Goal: Information Seeking & Learning: Learn about a topic

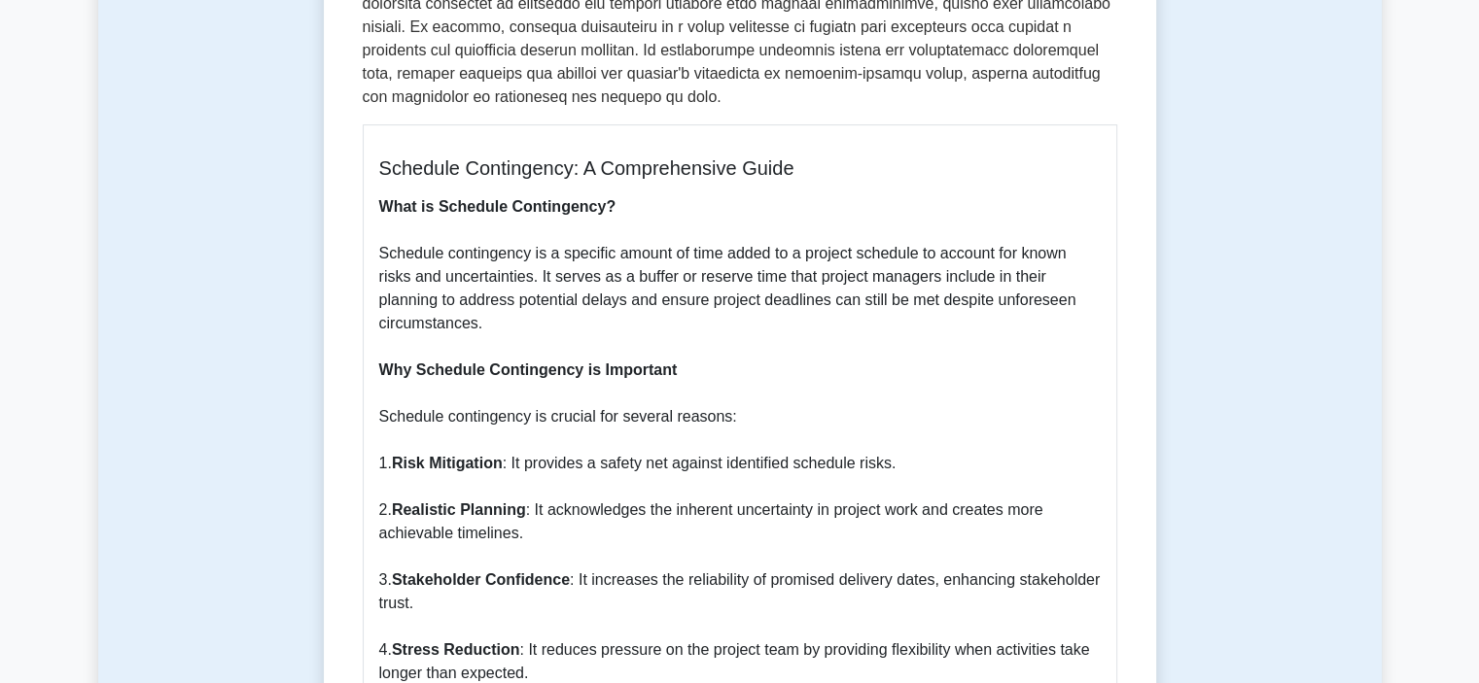
scroll to position [778, 0]
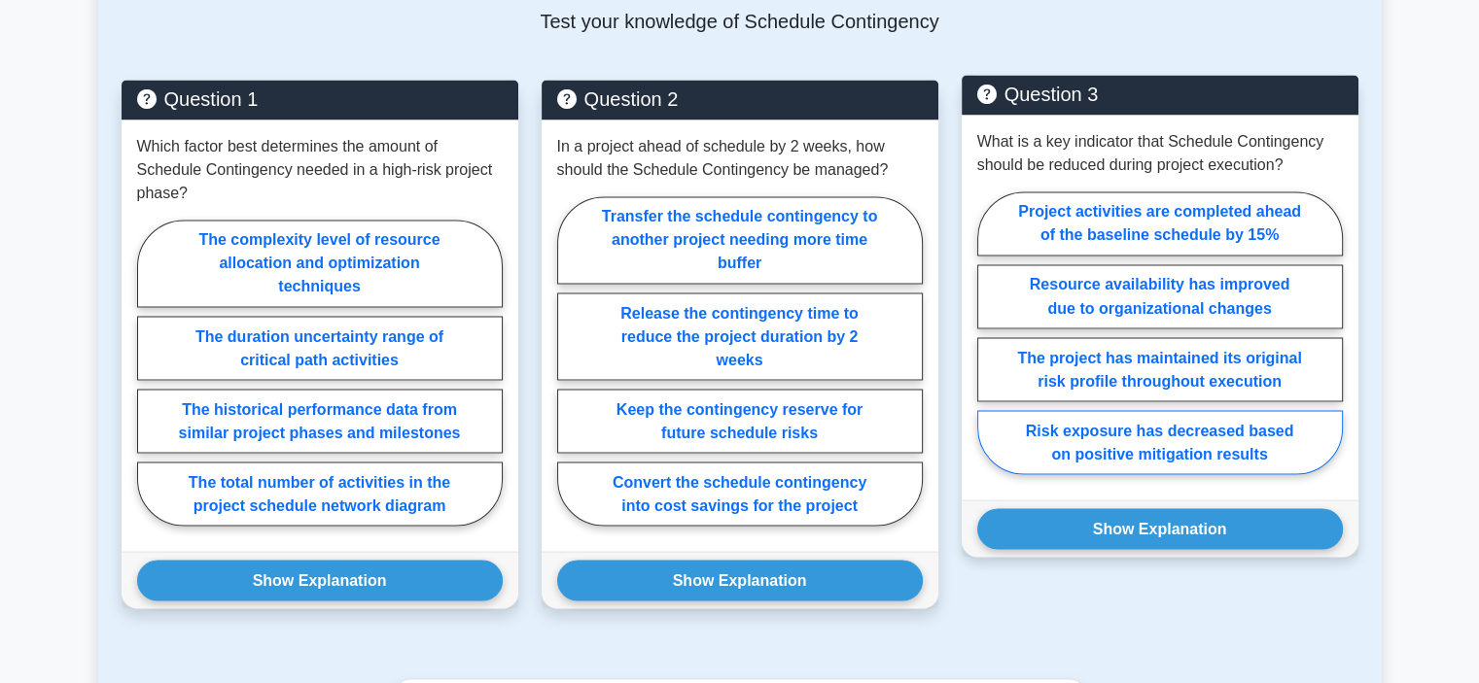
scroll to position [3402, 0]
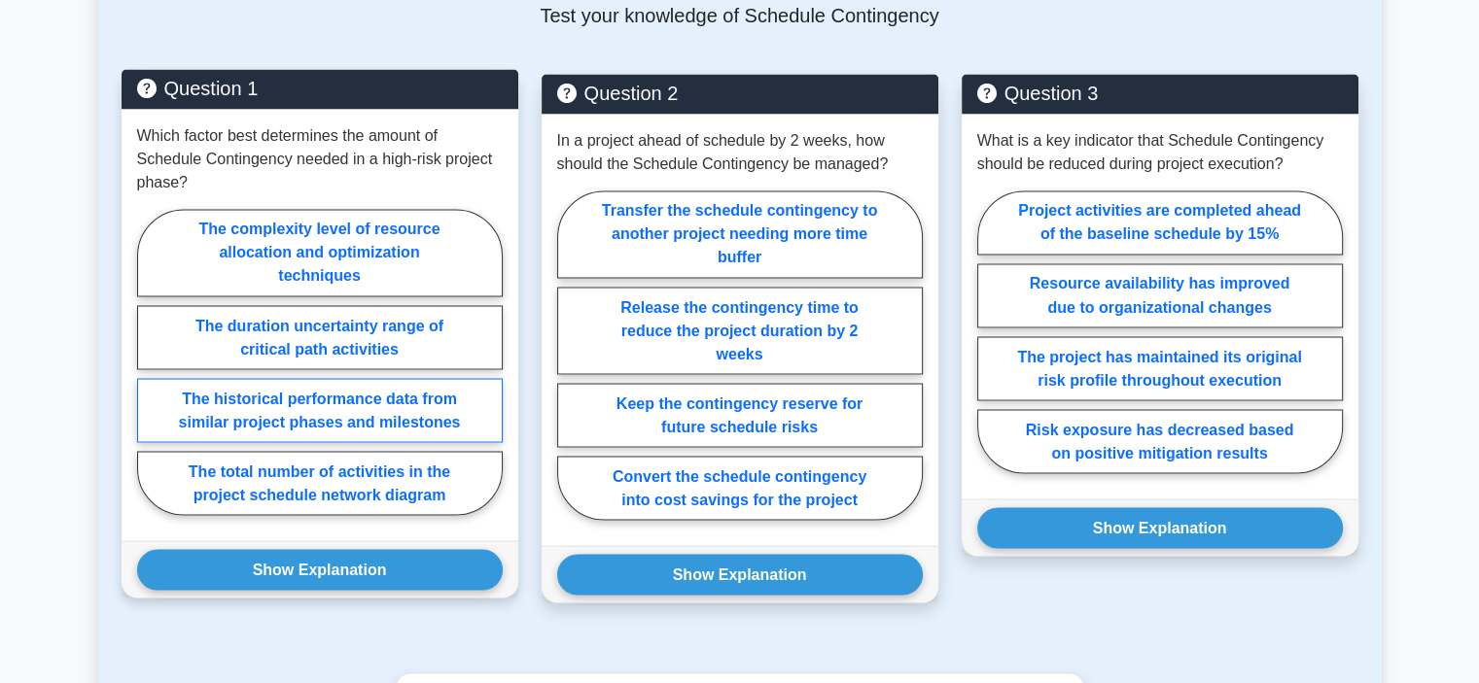
click at [469, 387] on label "The historical performance data from similar project phases and milestones" at bounding box center [319, 410] width 365 height 64
click at [150, 374] on input "The historical performance data from similar project phases and milestones" at bounding box center [143, 368] width 13 height 13
radio input "true"
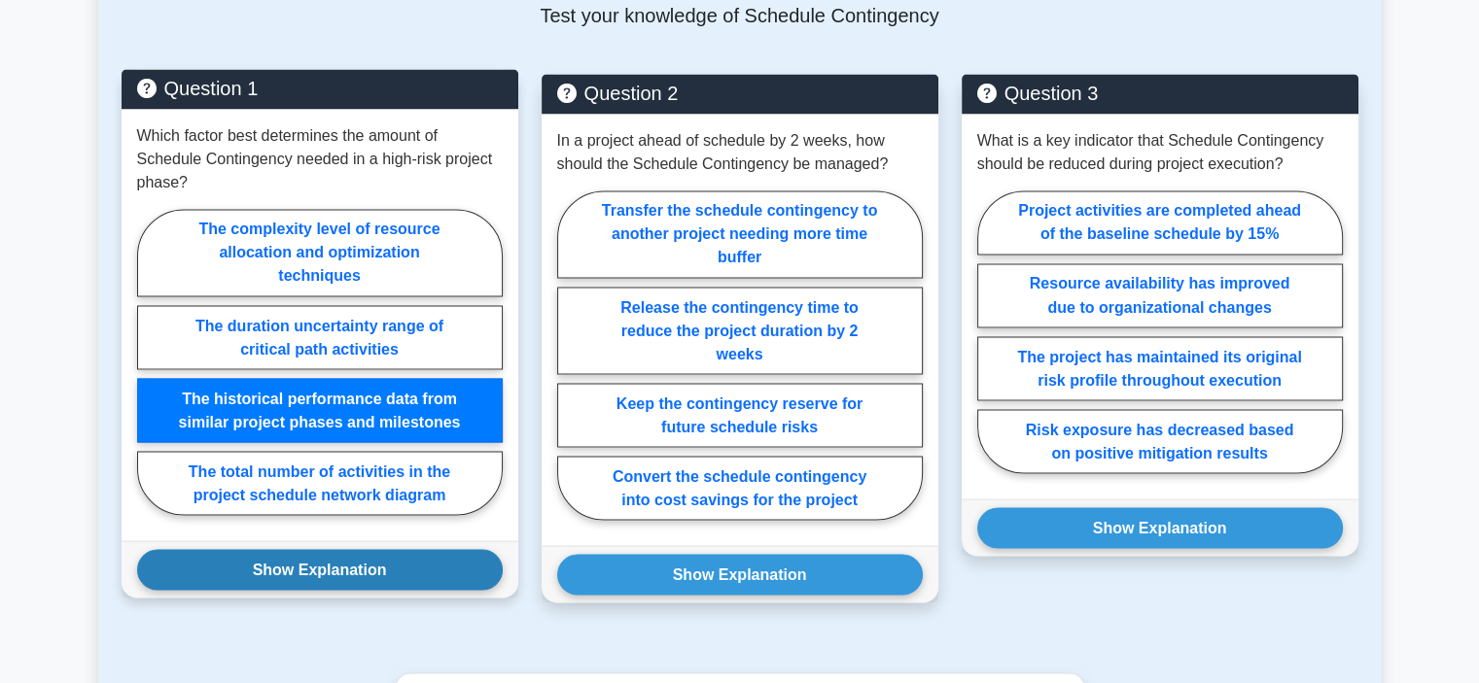
click at [420, 549] on button "Show Explanation" at bounding box center [319, 569] width 365 height 41
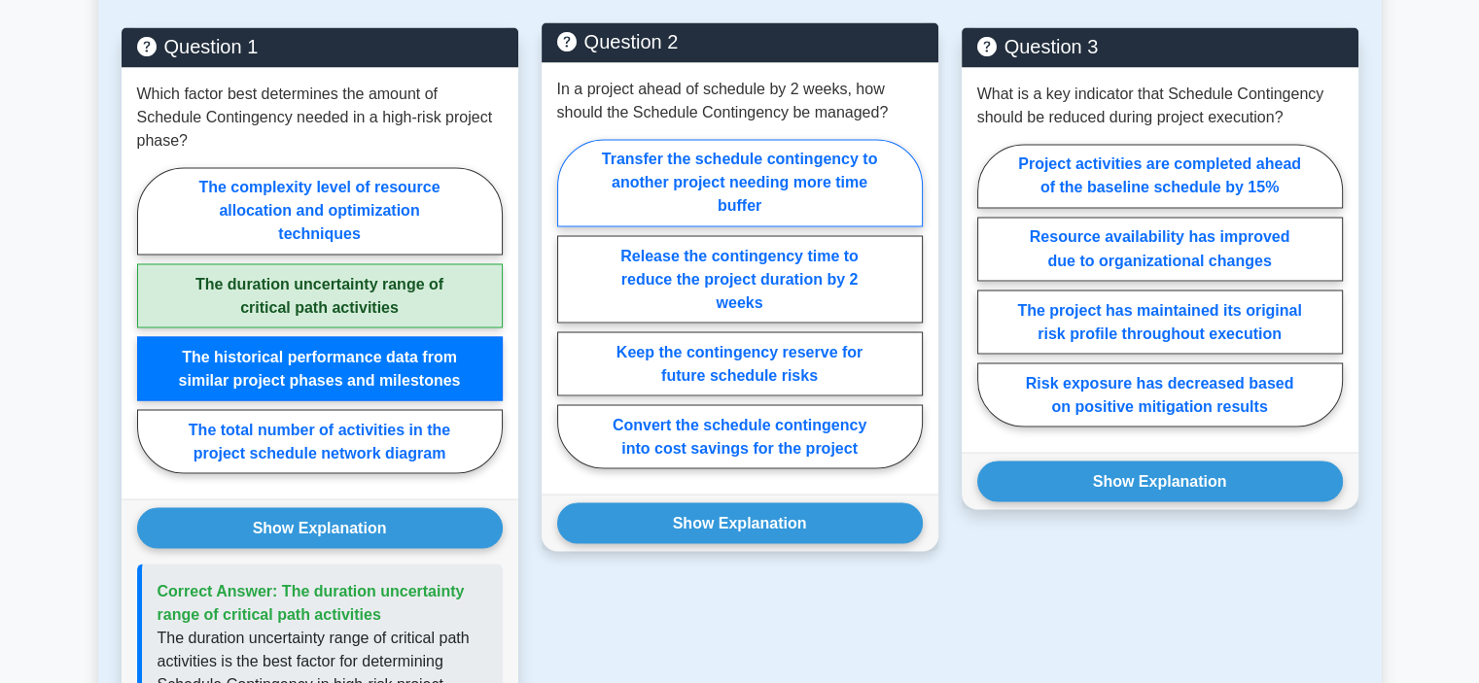
scroll to position [3499, 0]
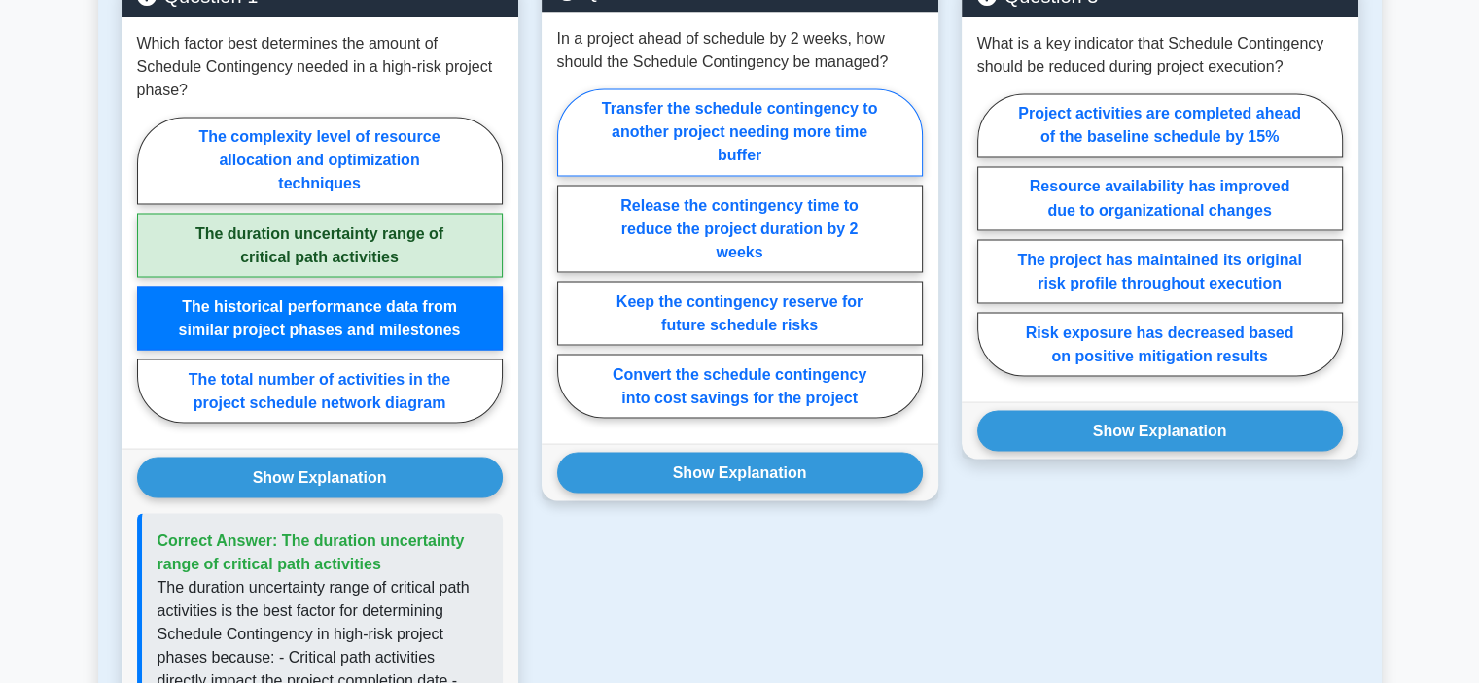
click at [871, 107] on label "Transfer the schedule contingency to another project needing more time buffer" at bounding box center [739, 131] width 365 height 87
click at [570, 253] on input "Transfer the schedule contingency to another project needing more time buffer" at bounding box center [563, 259] width 13 height 13
radio input "true"
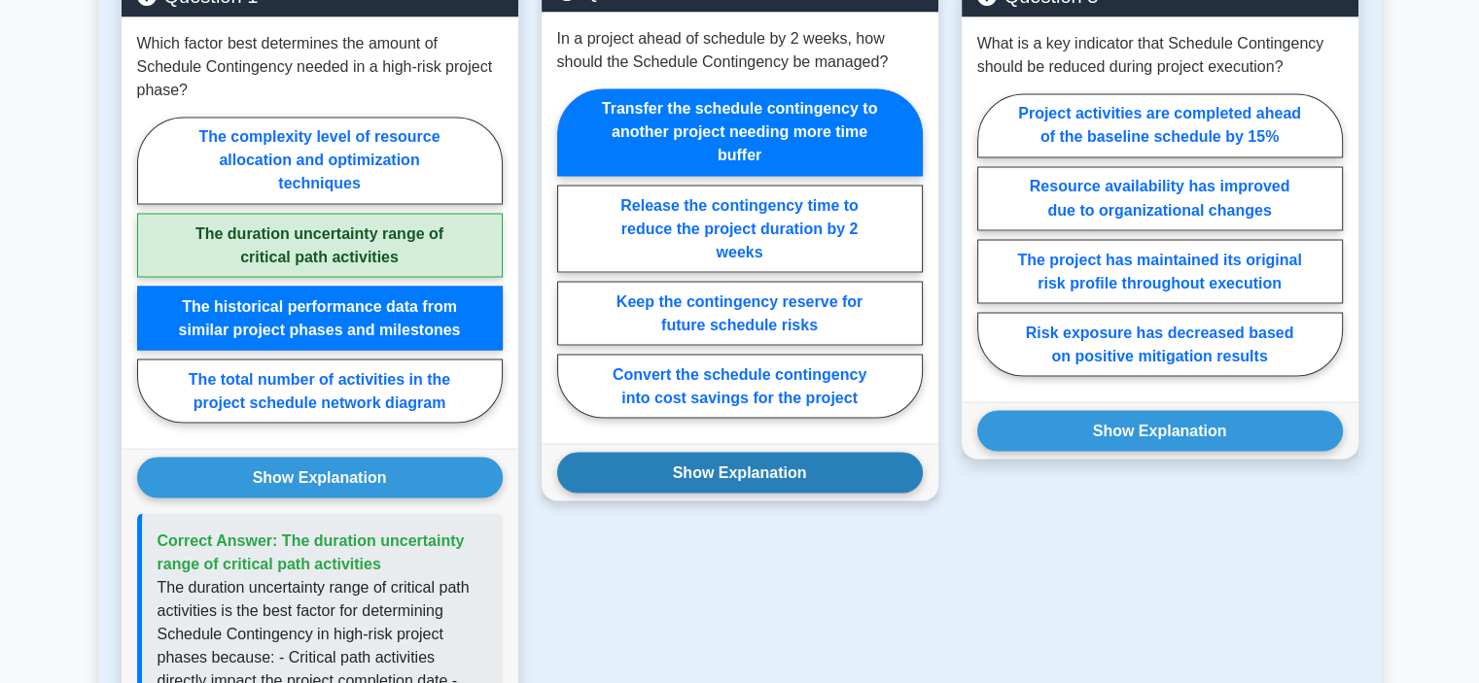
click at [832, 452] on button "Show Explanation" at bounding box center [739, 472] width 365 height 41
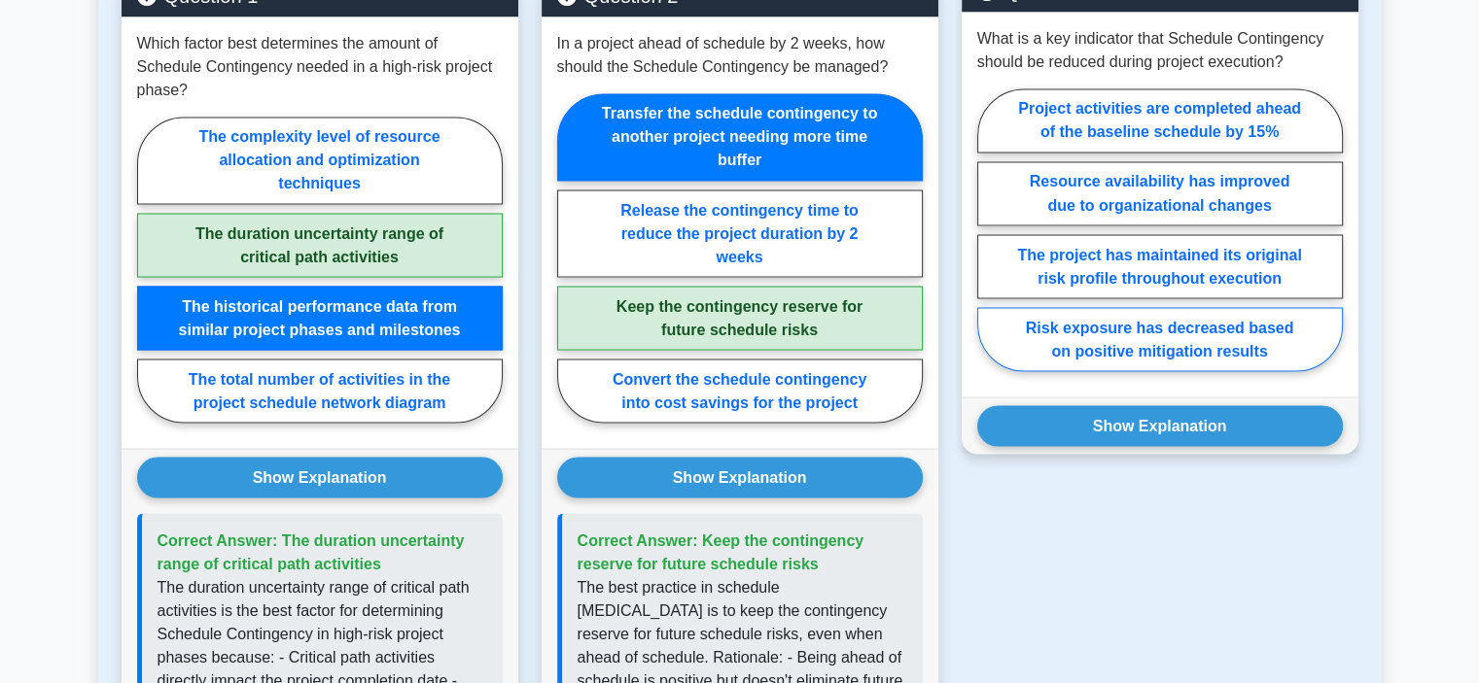
click at [1223, 307] on label "Risk exposure has decreased based on positive mitigation results" at bounding box center [1159, 339] width 365 height 64
click at [990, 242] on input "Risk exposure has decreased based on positive mitigation results" at bounding box center [983, 235] width 13 height 13
radio input "true"
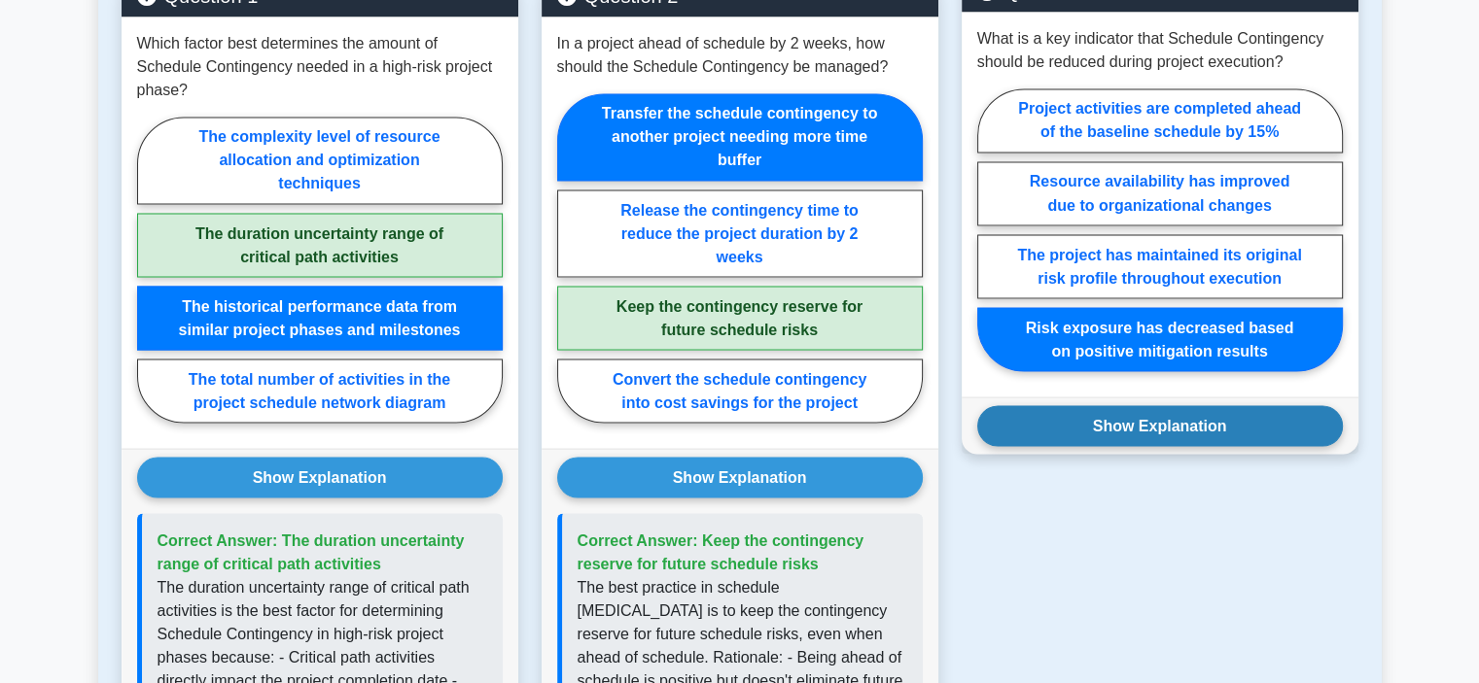
click at [1213, 405] on button "Show Explanation" at bounding box center [1159, 425] width 365 height 41
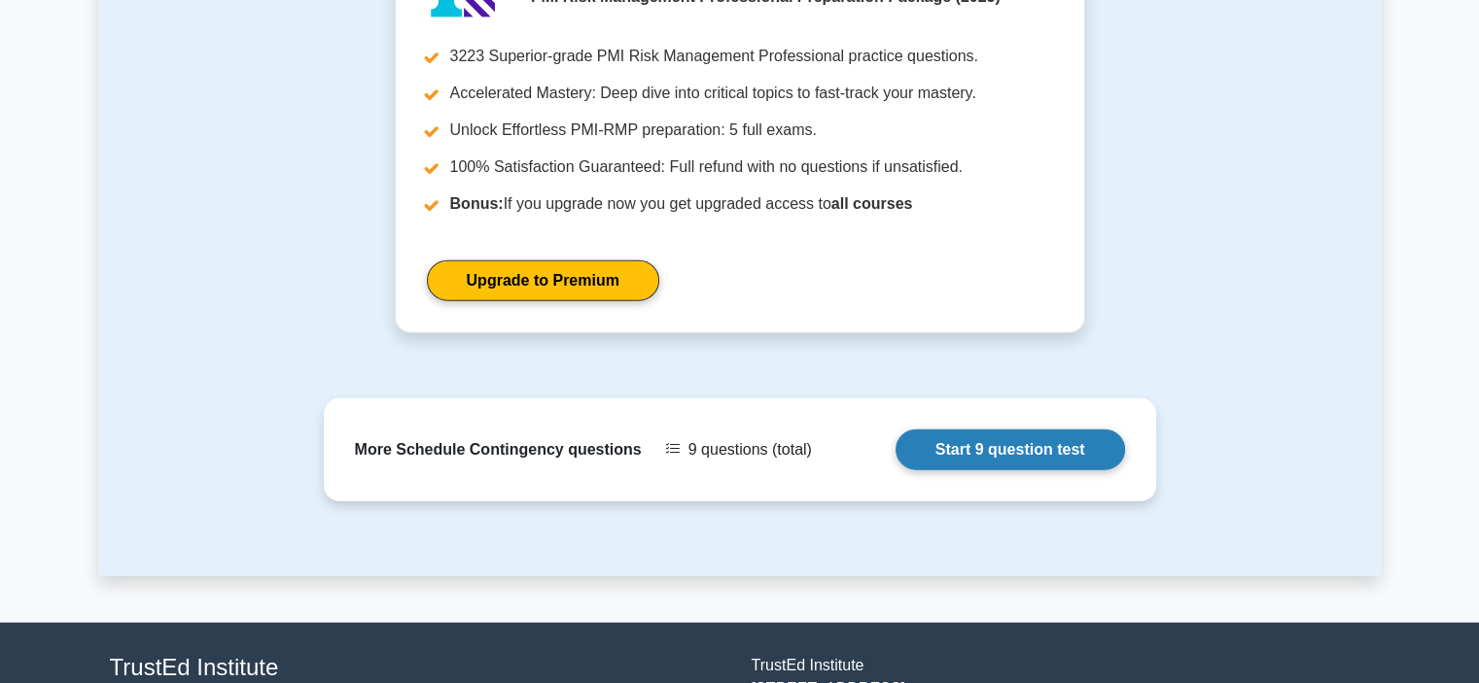
scroll to position [4859, 0]
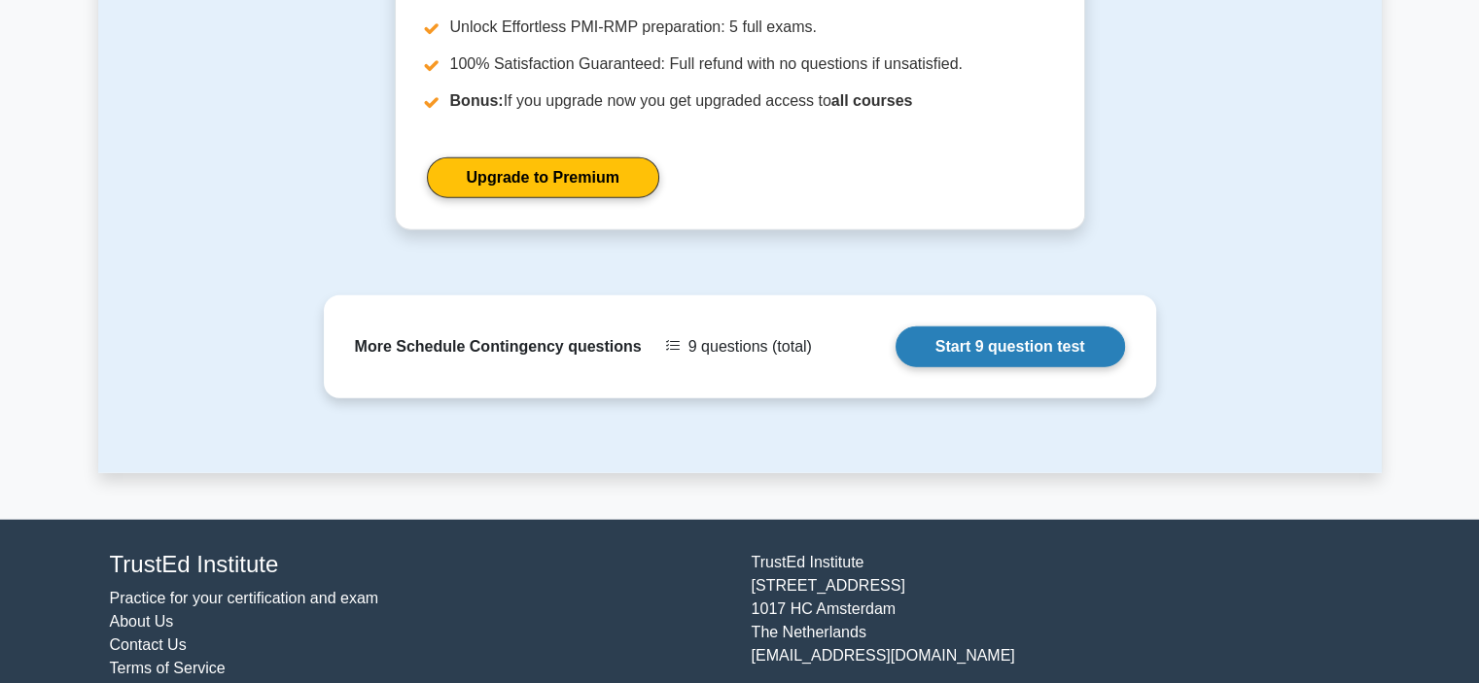
click at [1025, 327] on link "Start 9 question test" at bounding box center [1009, 347] width 229 height 41
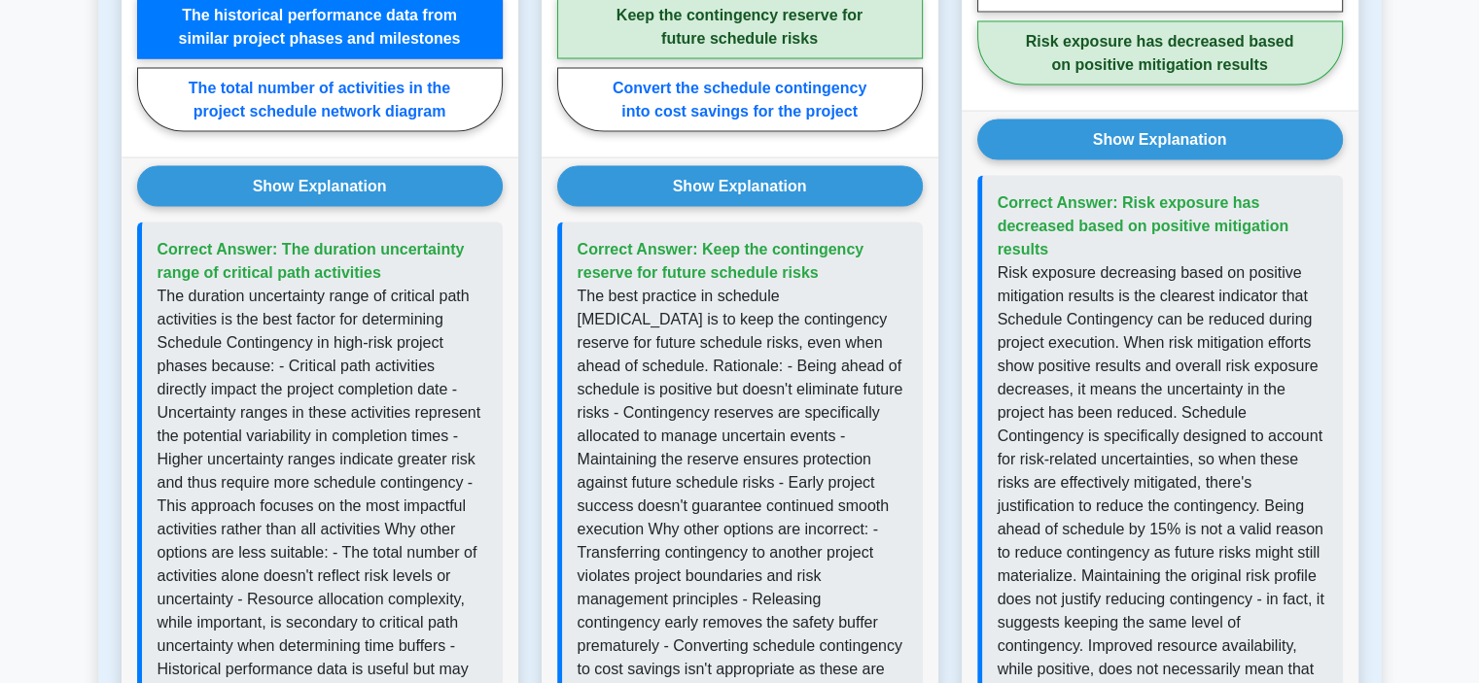
scroll to position [3401, 0]
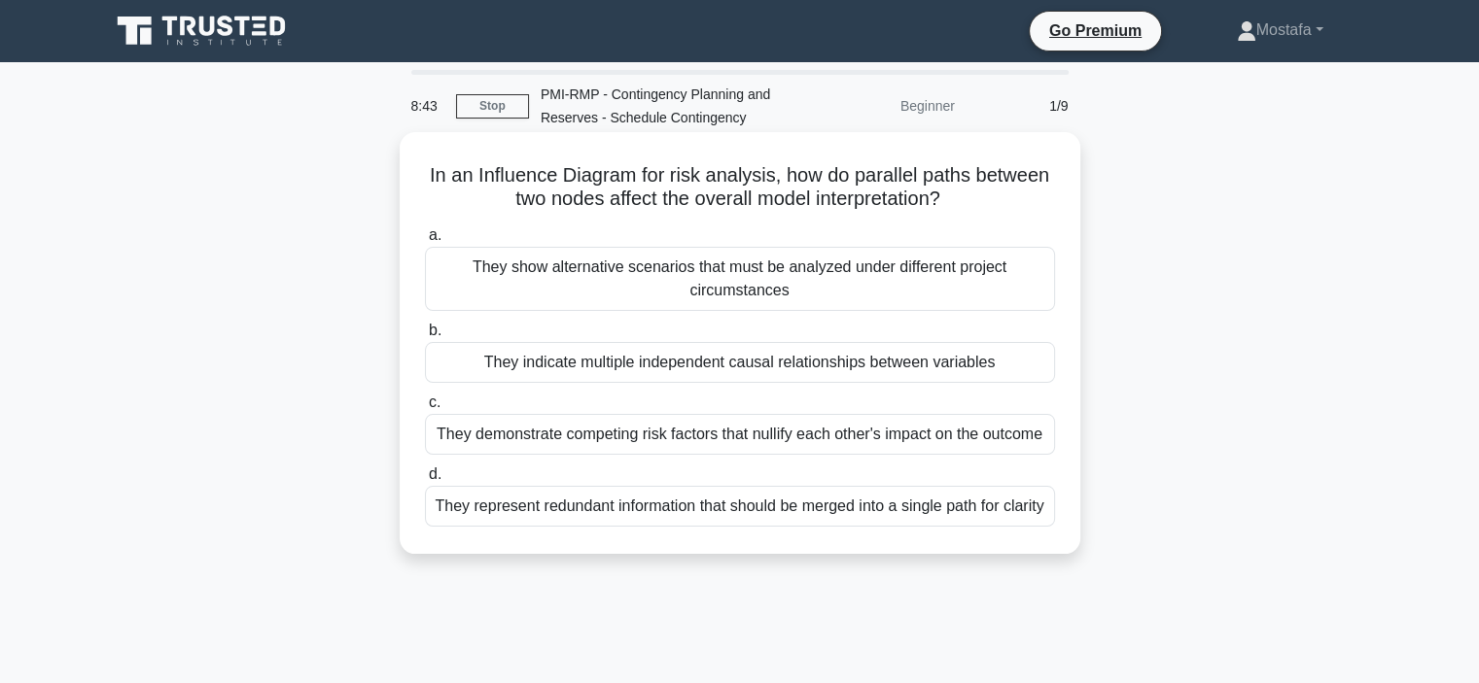
click at [1024, 372] on div "They indicate multiple independent causal relationships between variables" at bounding box center [740, 362] width 630 height 41
click at [425, 337] on input "b. They indicate multiple independent causal relationships between variables" at bounding box center [425, 331] width 0 height 13
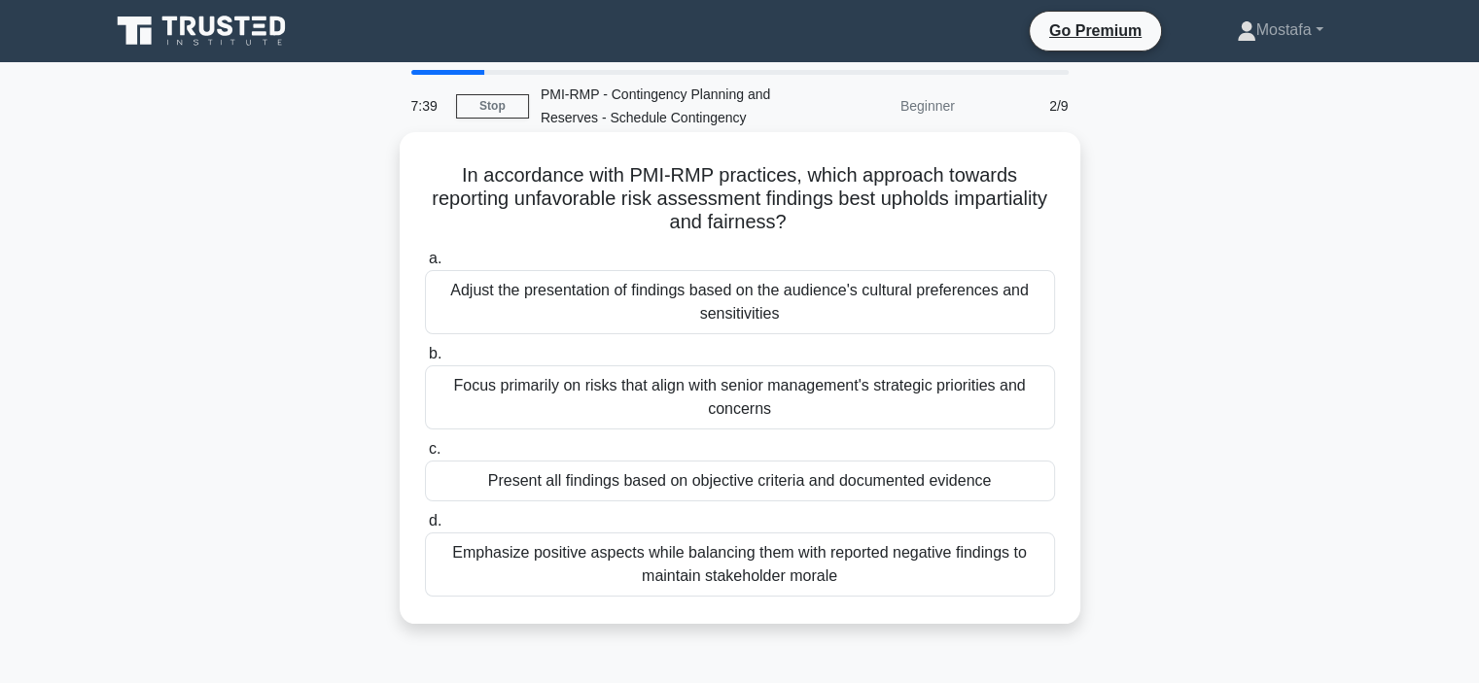
click at [1041, 493] on div "Present all findings based on objective criteria and documented evidence" at bounding box center [740, 481] width 630 height 41
click at [425, 456] on input "c. Present all findings based on objective criteria and documented evidence" at bounding box center [425, 449] width 0 height 13
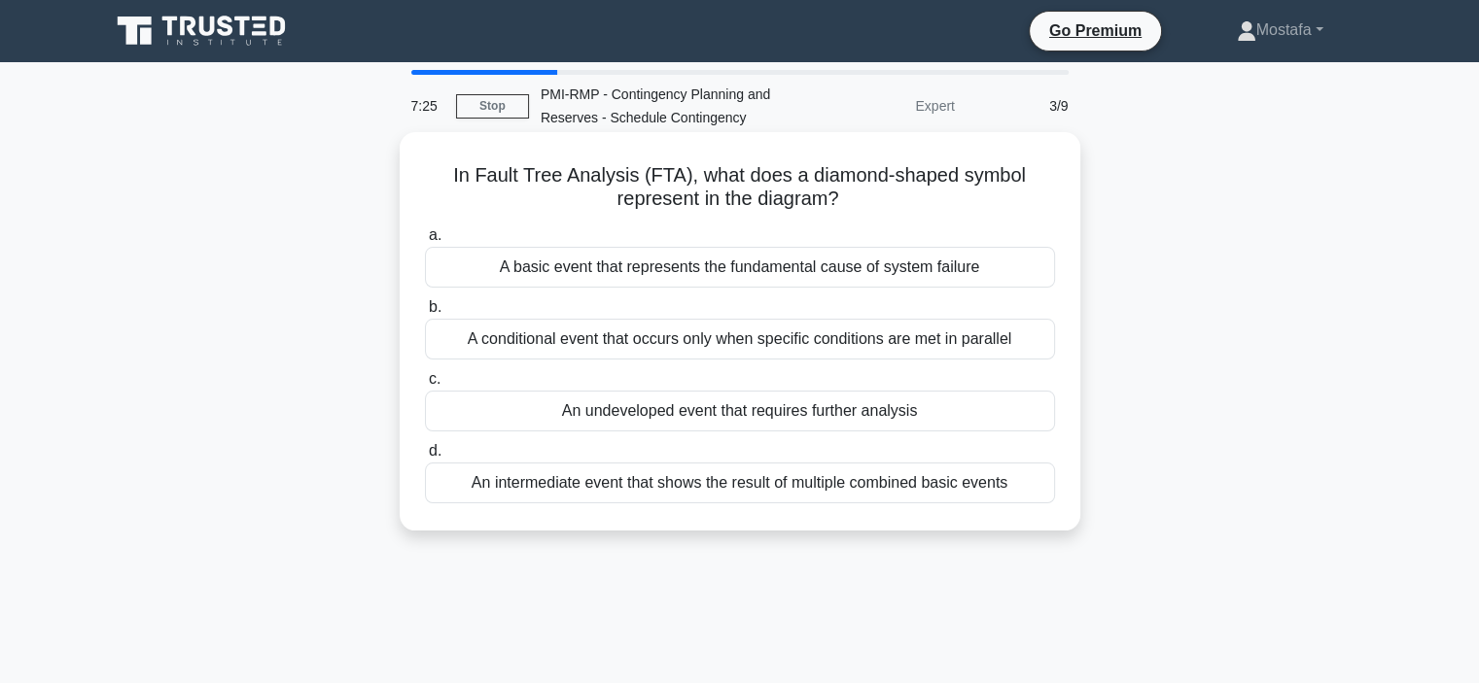
click at [1030, 418] on div "An undeveloped event that requires further analysis" at bounding box center [740, 411] width 630 height 41
click at [425, 386] on input "c. An undeveloped event that requires further analysis" at bounding box center [425, 379] width 0 height 13
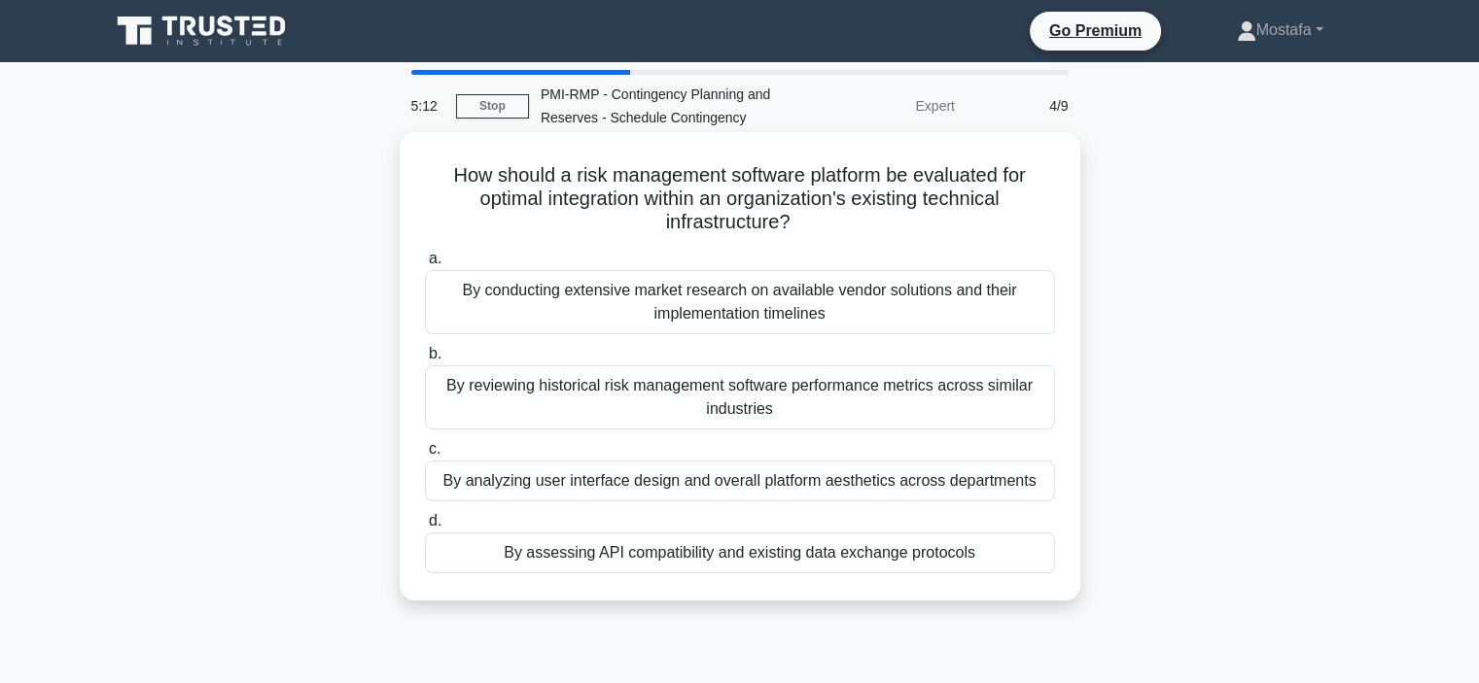
click at [1035, 559] on div "By assessing API compatibility and existing data exchange protocols" at bounding box center [740, 553] width 630 height 41
click at [425, 528] on input "d. By assessing API compatibility and existing data exchange protocols" at bounding box center [425, 521] width 0 height 13
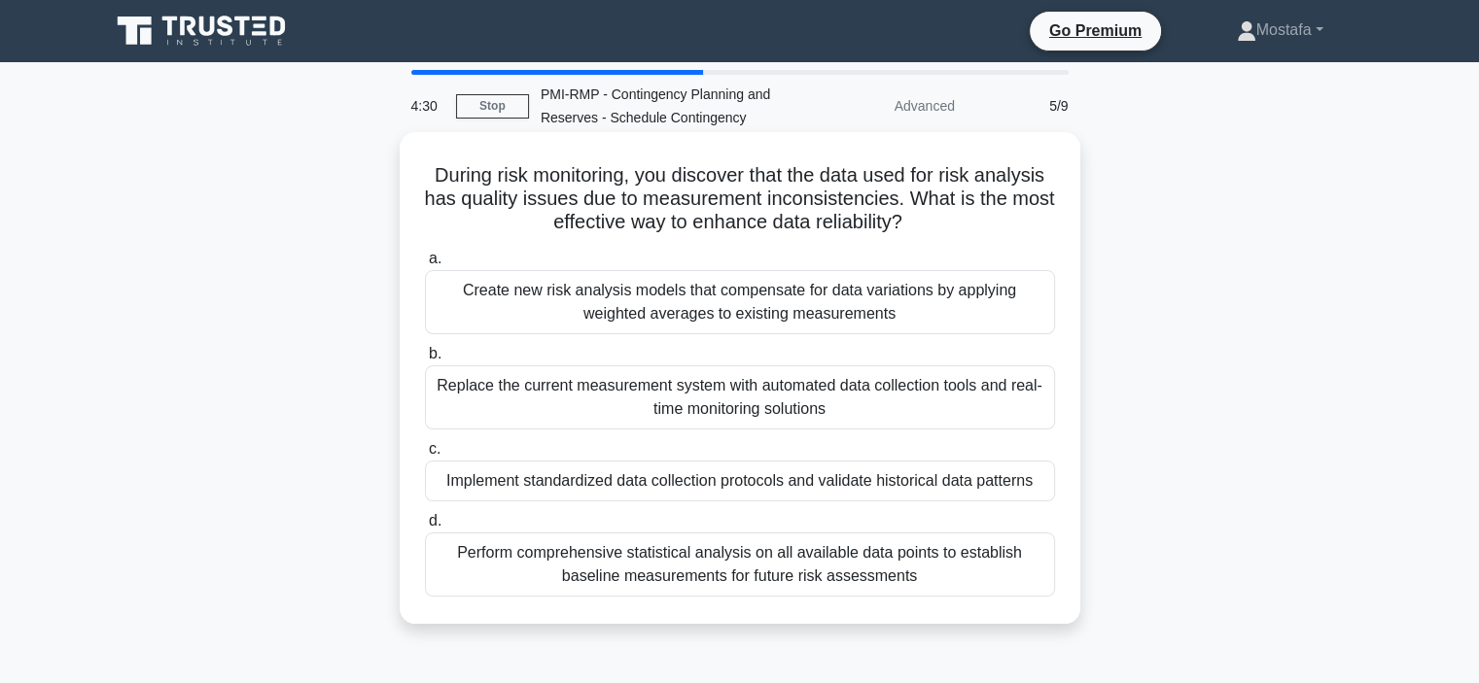
click at [1034, 485] on div "Implement standardized data collection protocols and validate historical data p…" at bounding box center [740, 481] width 630 height 41
click at [425, 456] on input "c. Implement standardized data collection protocols and validate historical dat…" at bounding box center [425, 449] width 0 height 13
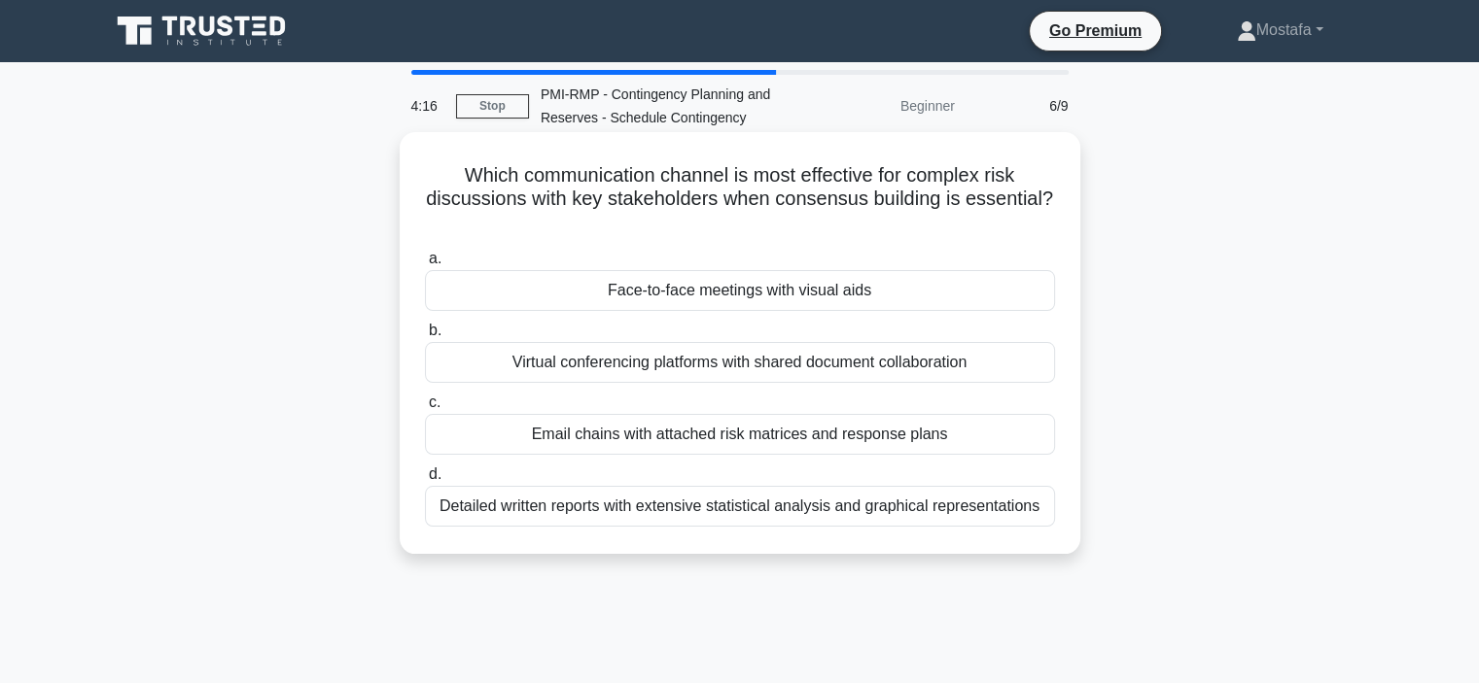
click at [1047, 300] on div "Face-to-face meetings with visual aids" at bounding box center [740, 290] width 630 height 41
click at [425, 265] on input "a. Face-to-face meetings with visual aids" at bounding box center [425, 259] width 0 height 13
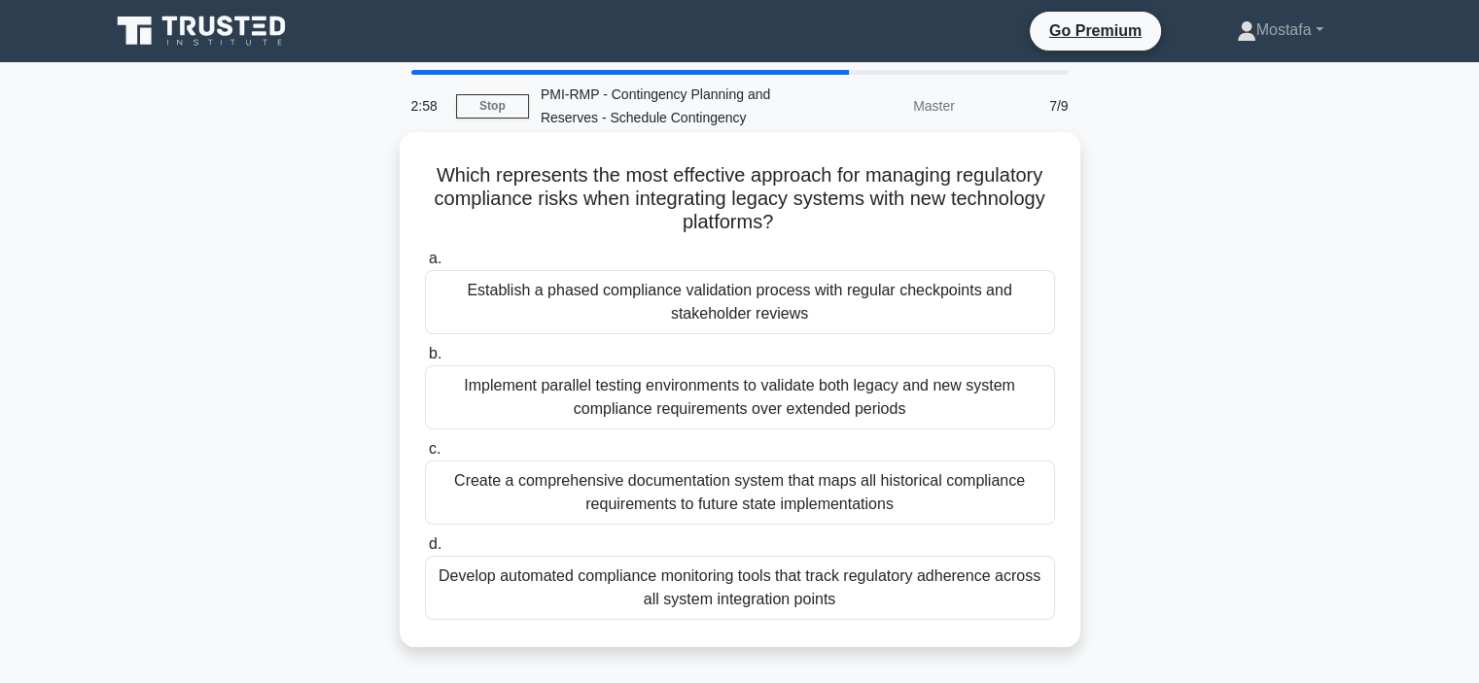
click at [1015, 602] on div "Develop automated compliance monitoring tools that track regulatory adherence a…" at bounding box center [740, 588] width 630 height 64
click at [425, 551] on input "d. Develop automated compliance monitoring tools that track regulatory adherenc…" at bounding box center [425, 545] width 0 height 13
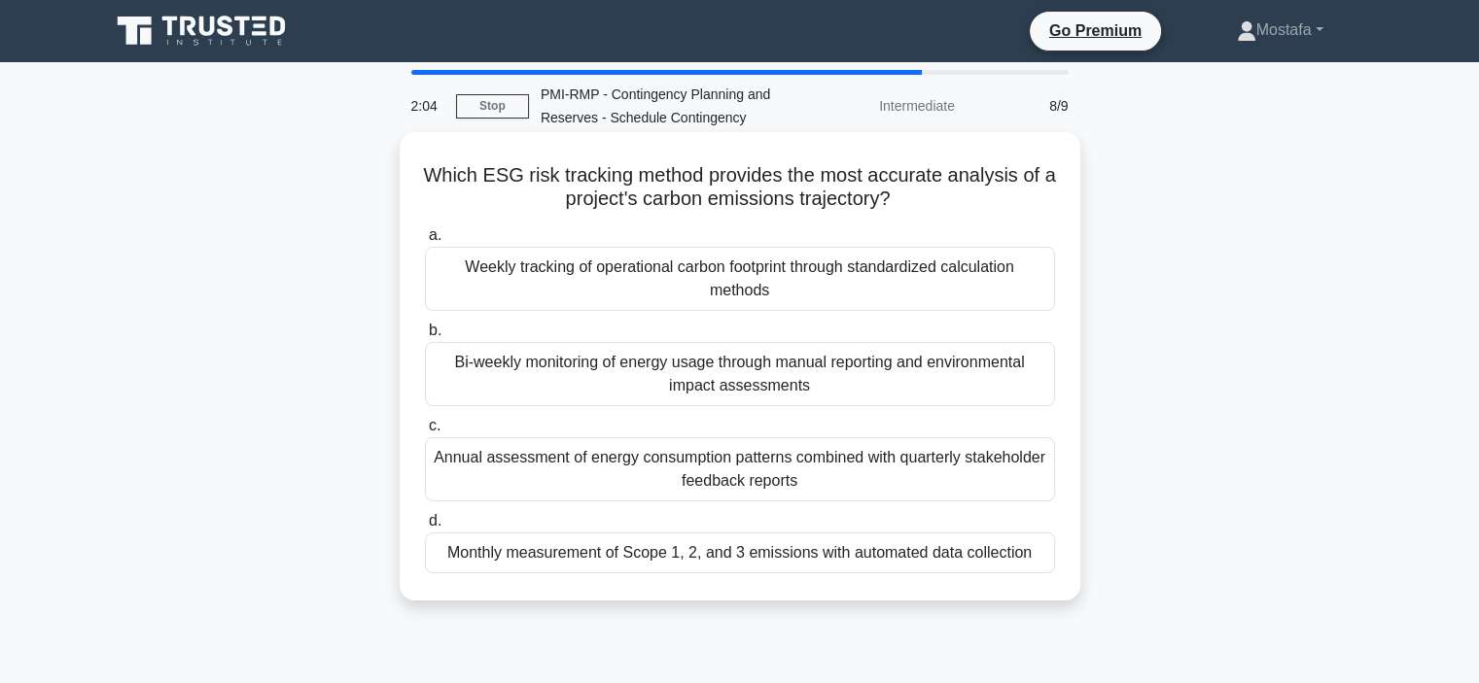
click at [1050, 560] on div "Monthly measurement of Scope 1, 2, and 3 emissions with automated data collecti…" at bounding box center [740, 553] width 630 height 41
click at [425, 528] on input "d. Monthly measurement of Scope 1, 2, and 3 emissions with automated data colle…" at bounding box center [425, 521] width 0 height 13
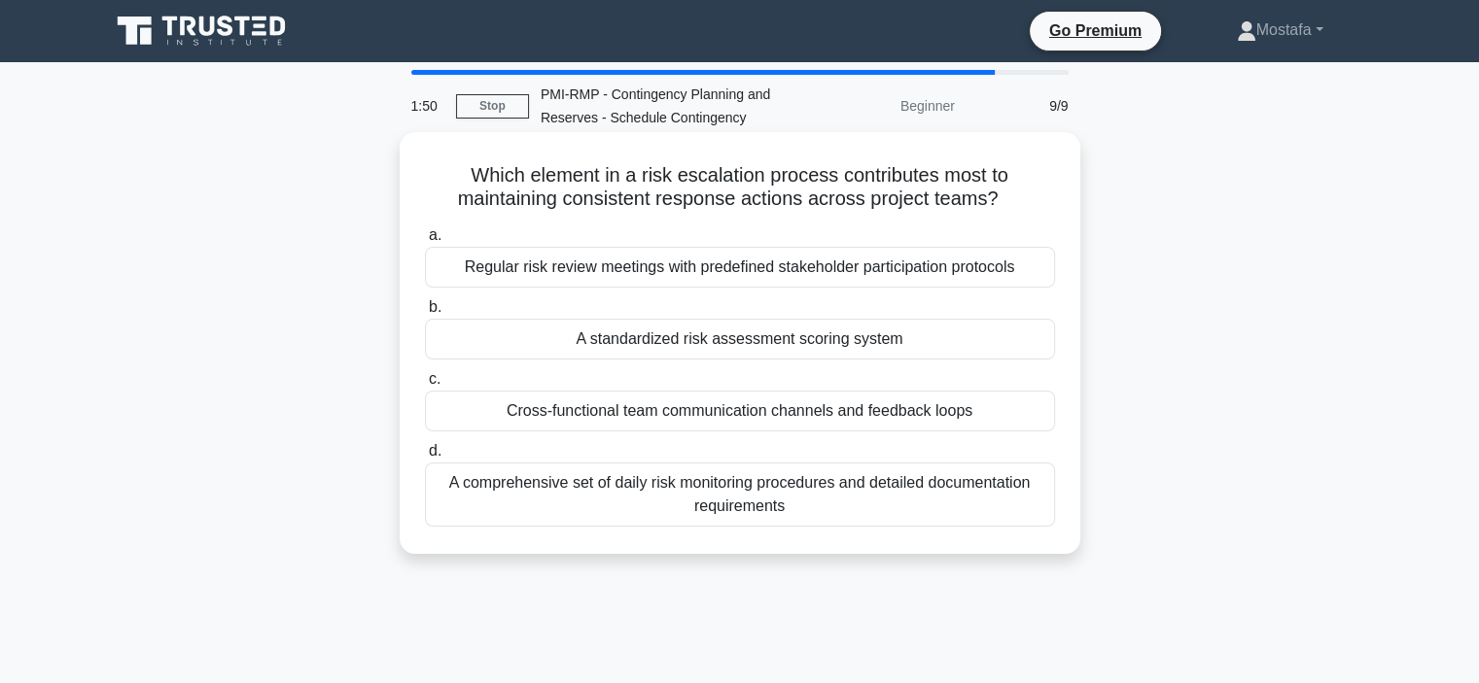
click at [1030, 353] on div "A standardized risk assessment scoring system" at bounding box center [740, 339] width 630 height 41
click at [425, 314] on input "b. A standardized risk assessment scoring system" at bounding box center [425, 307] width 0 height 13
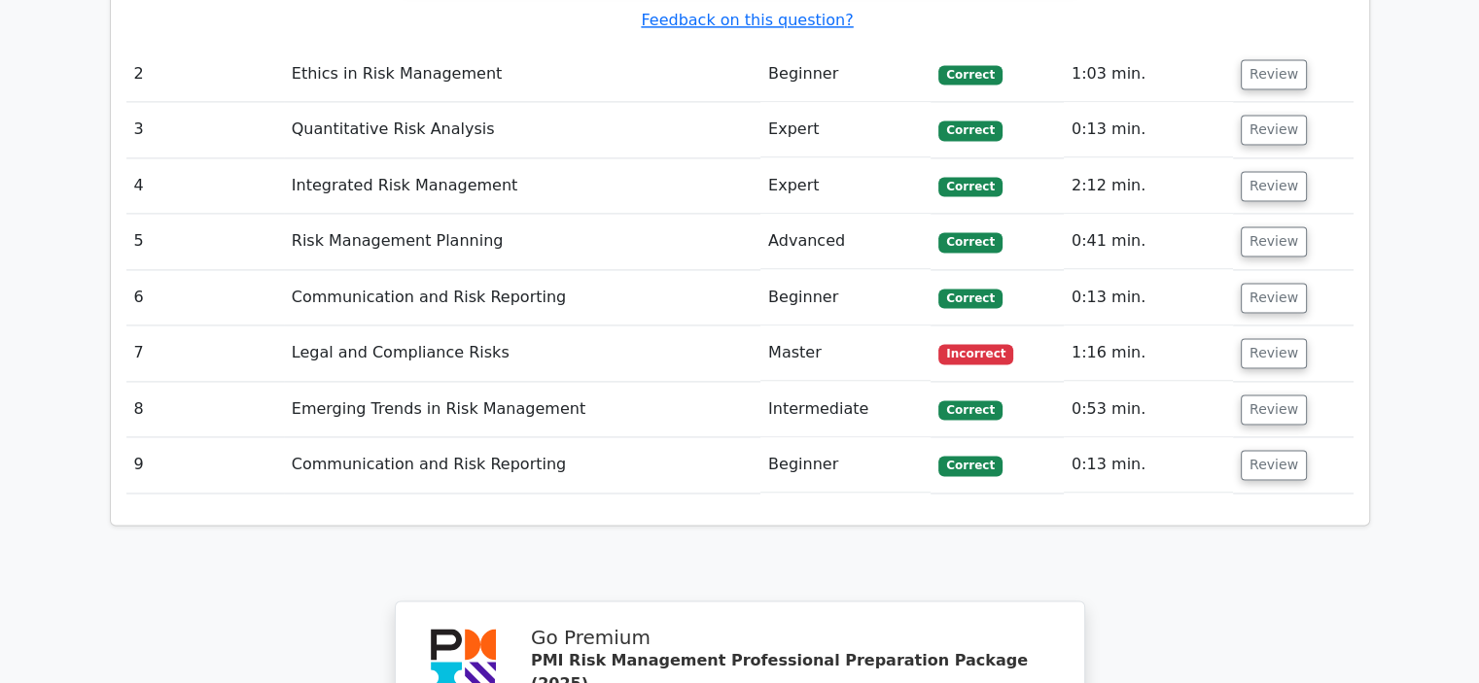
scroll to position [2527, 0]
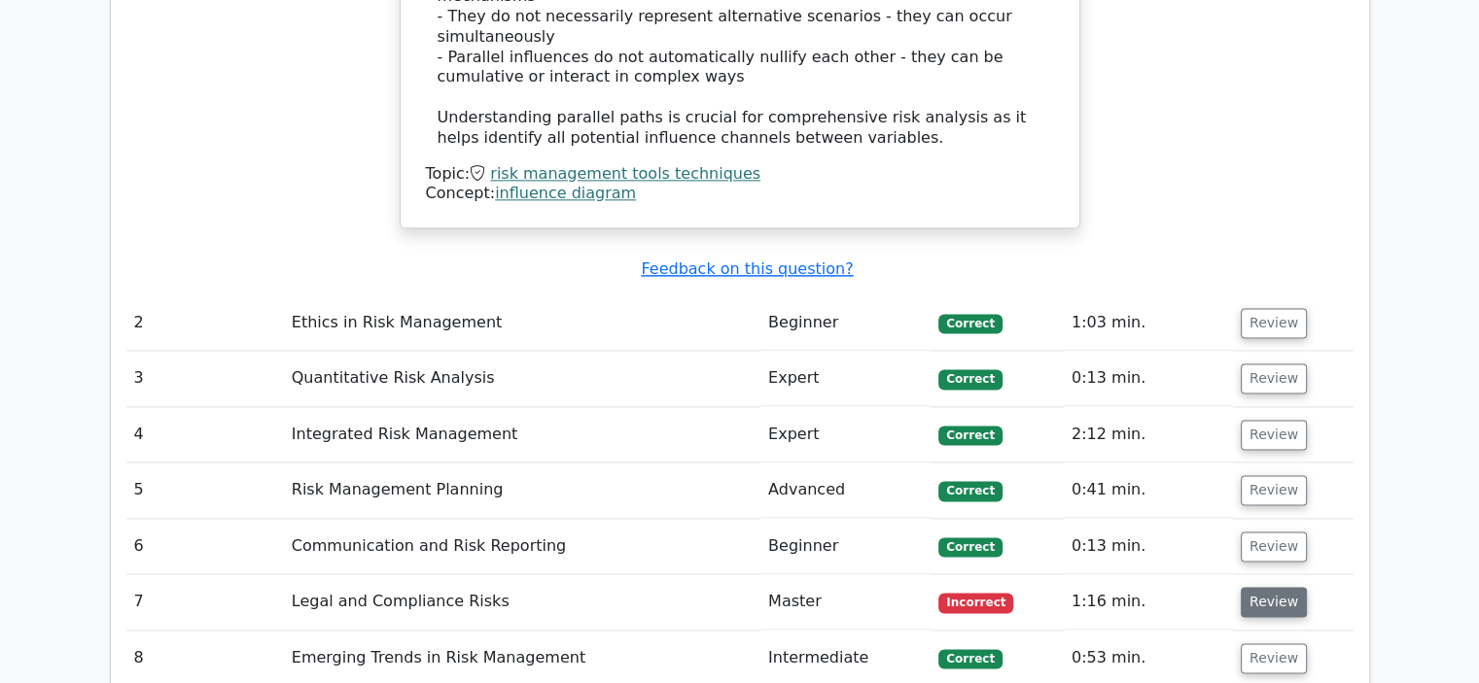
click at [1262, 587] on button "Review" at bounding box center [1273, 602] width 66 height 30
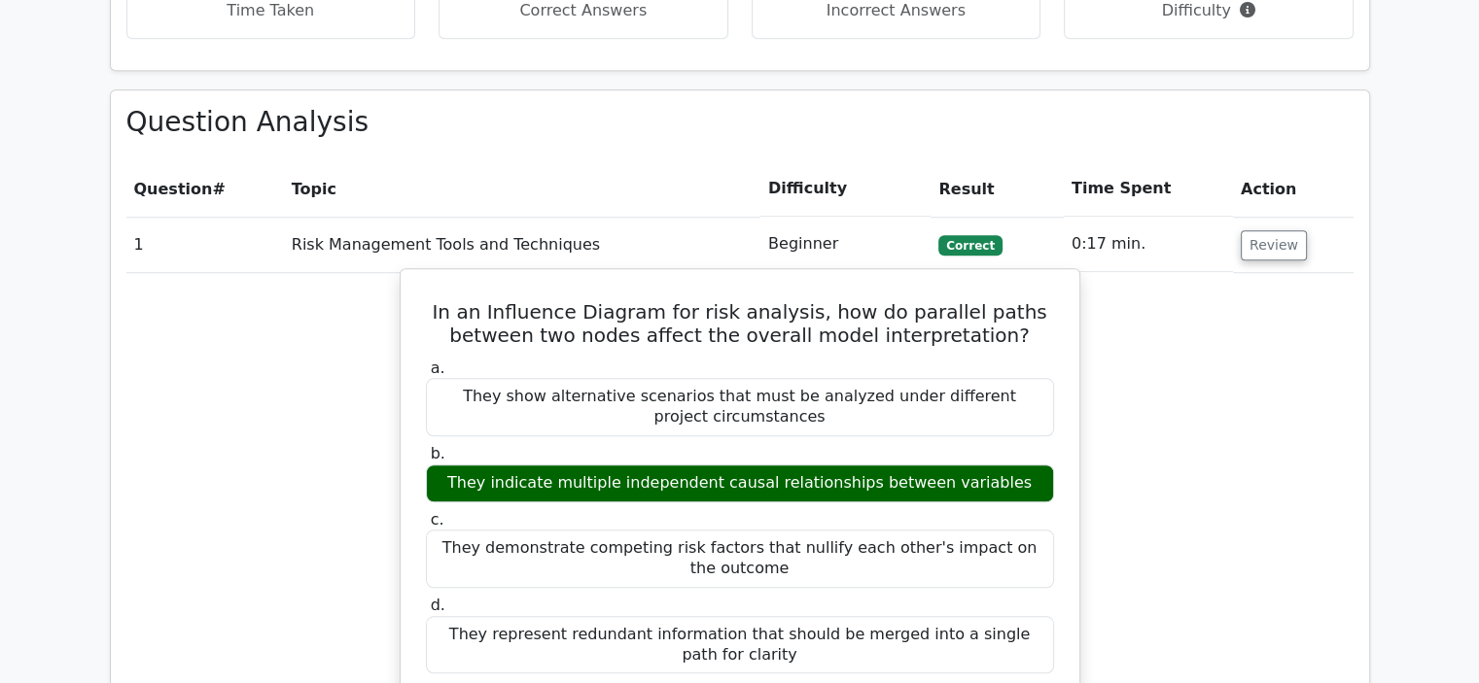
scroll to position [1458, 0]
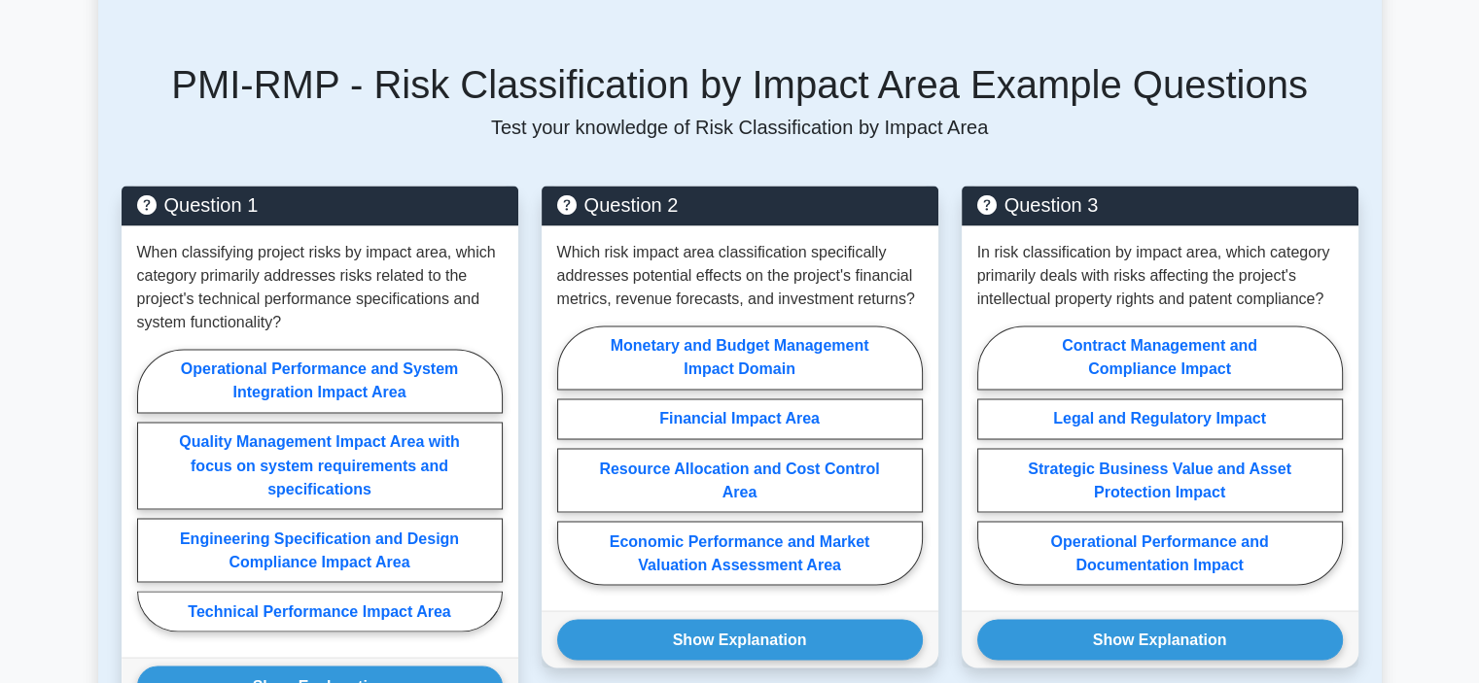
scroll to position [3305, 0]
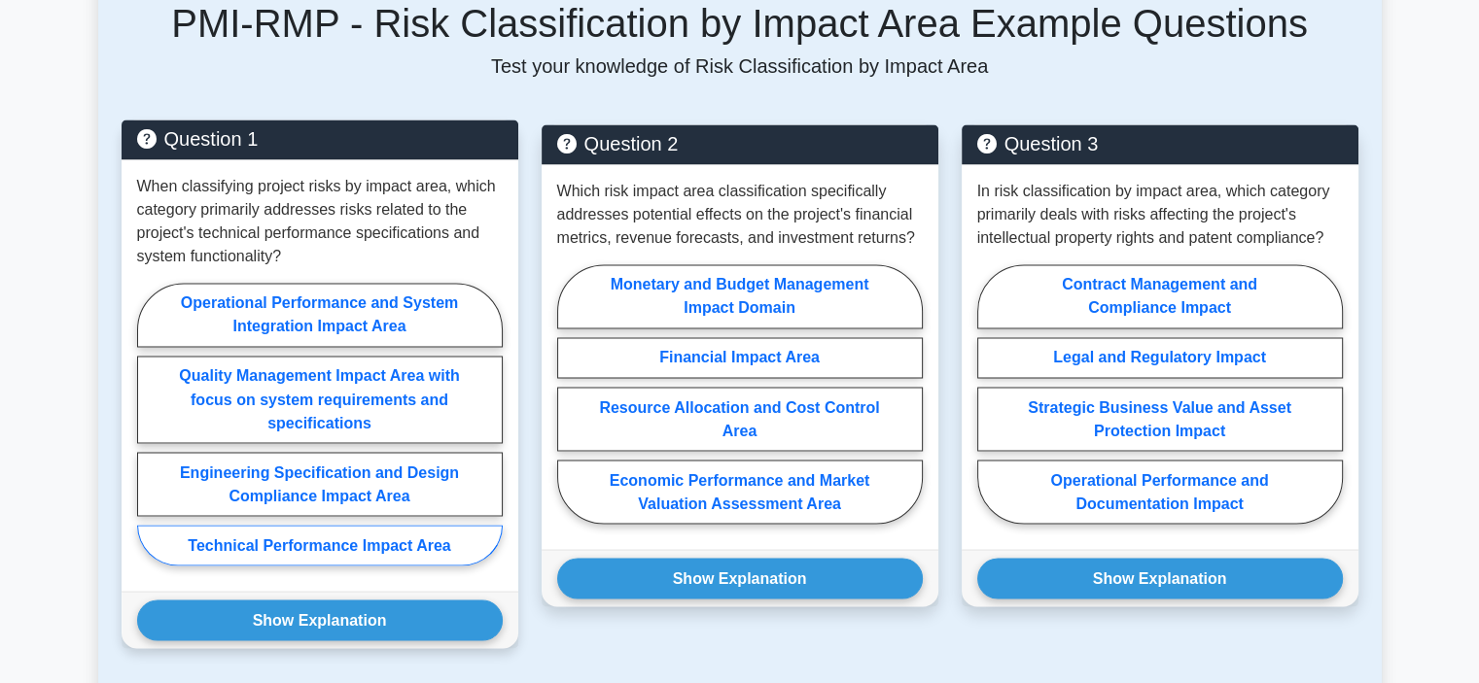
click at [459, 540] on label "Technical Performance Impact Area" at bounding box center [319, 545] width 365 height 41
click at [150, 436] on input "Technical Performance Impact Area" at bounding box center [143, 430] width 13 height 13
radio input "true"
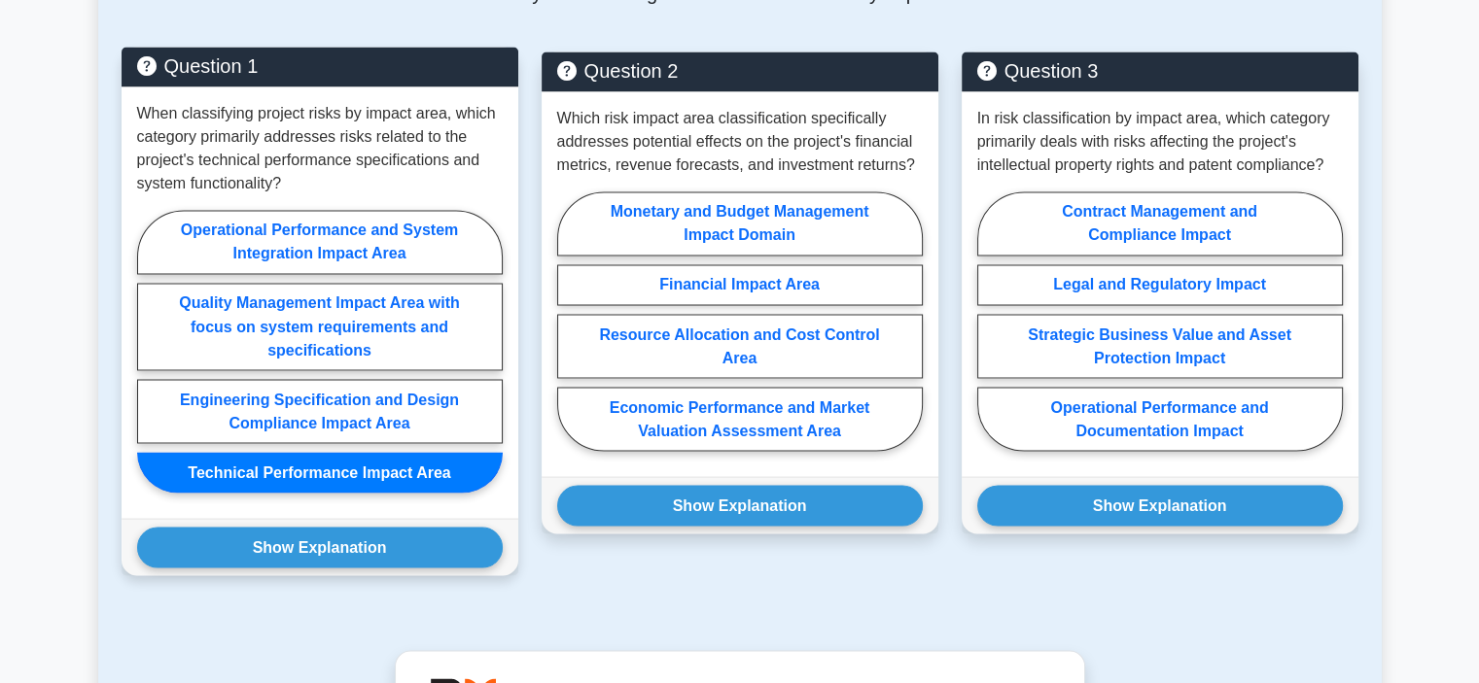
scroll to position [3499, 0]
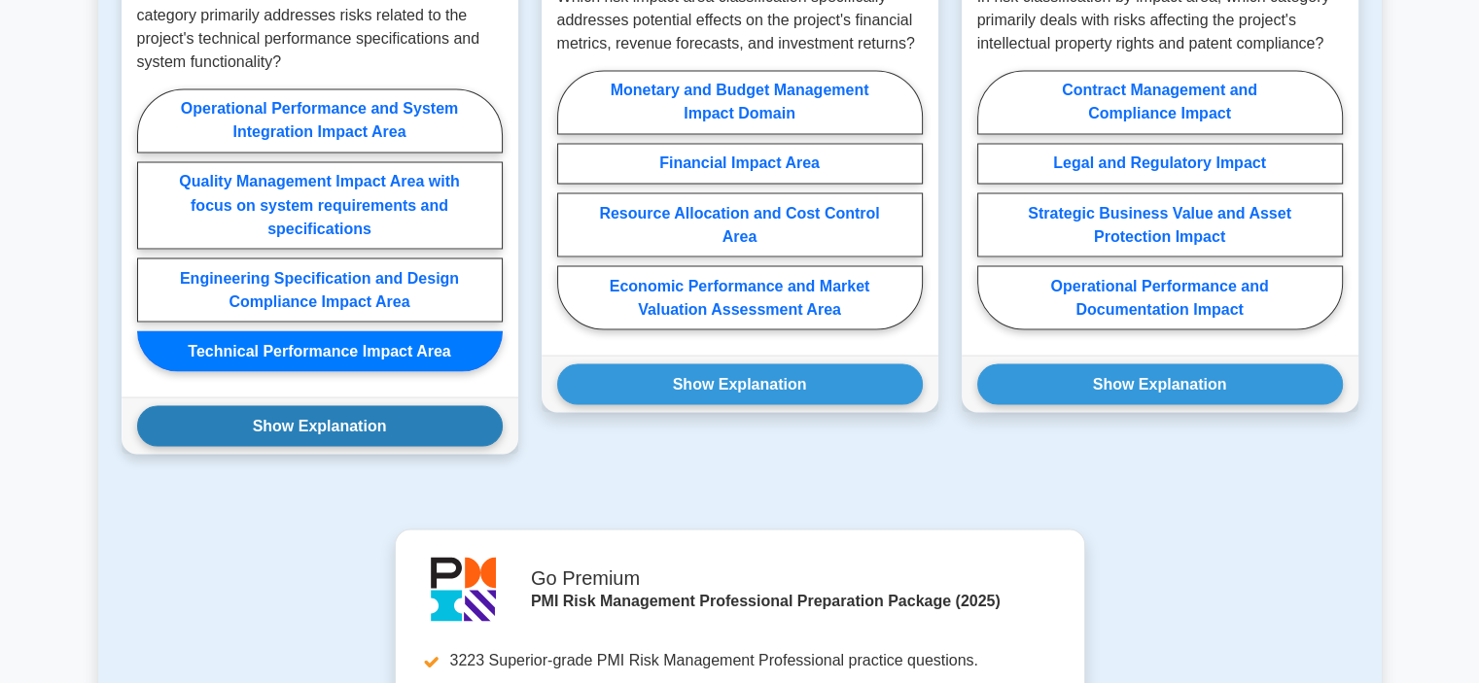
click at [435, 427] on button "Show Explanation" at bounding box center [319, 425] width 365 height 41
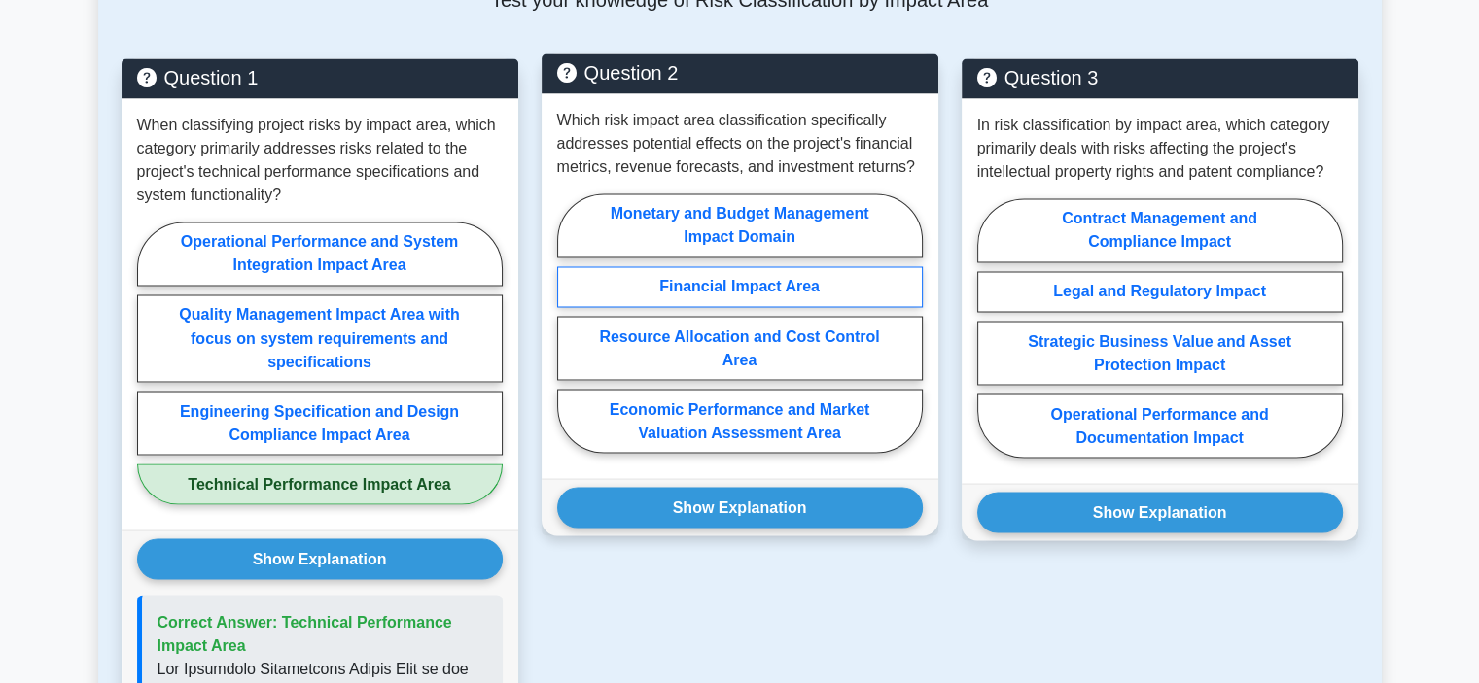
scroll to position [3402, 0]
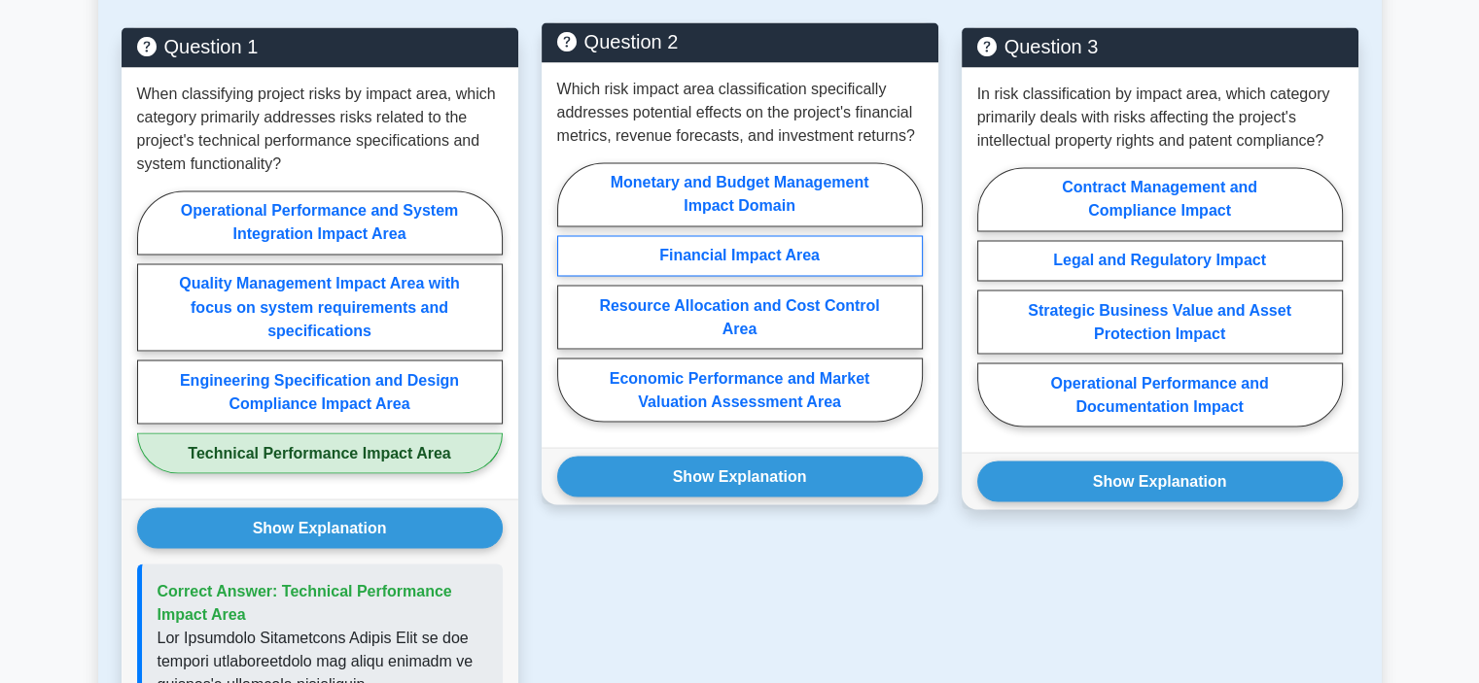
click at [864, 252] on label "Financial Impact Area" at bounding box center [739, 255] width 365 height 41
click at [570, 292] on input "Financial Impact Area" at bounding box center [563, 298] width 13 height 13
radio input "true"
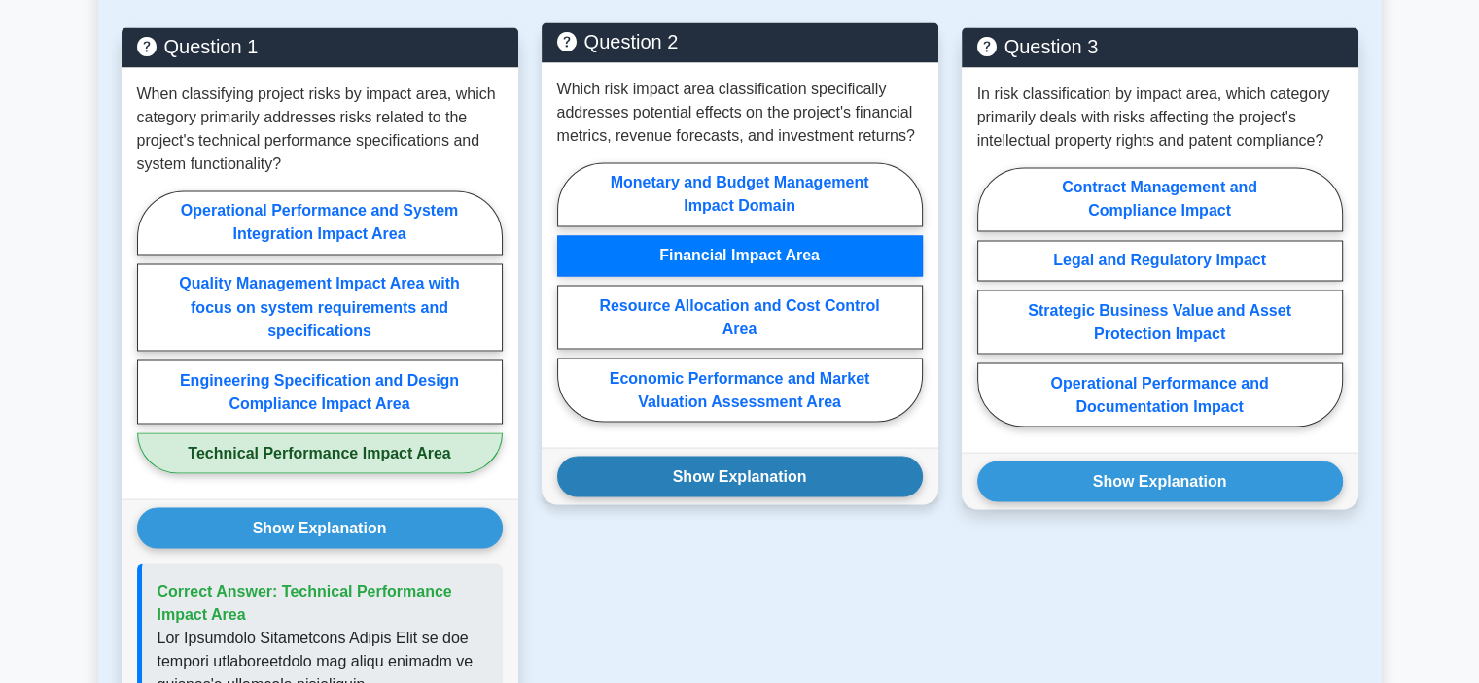
click at [867, 477] on button "Show Explanation" at bounding box center [739, 476] width 365 height 41
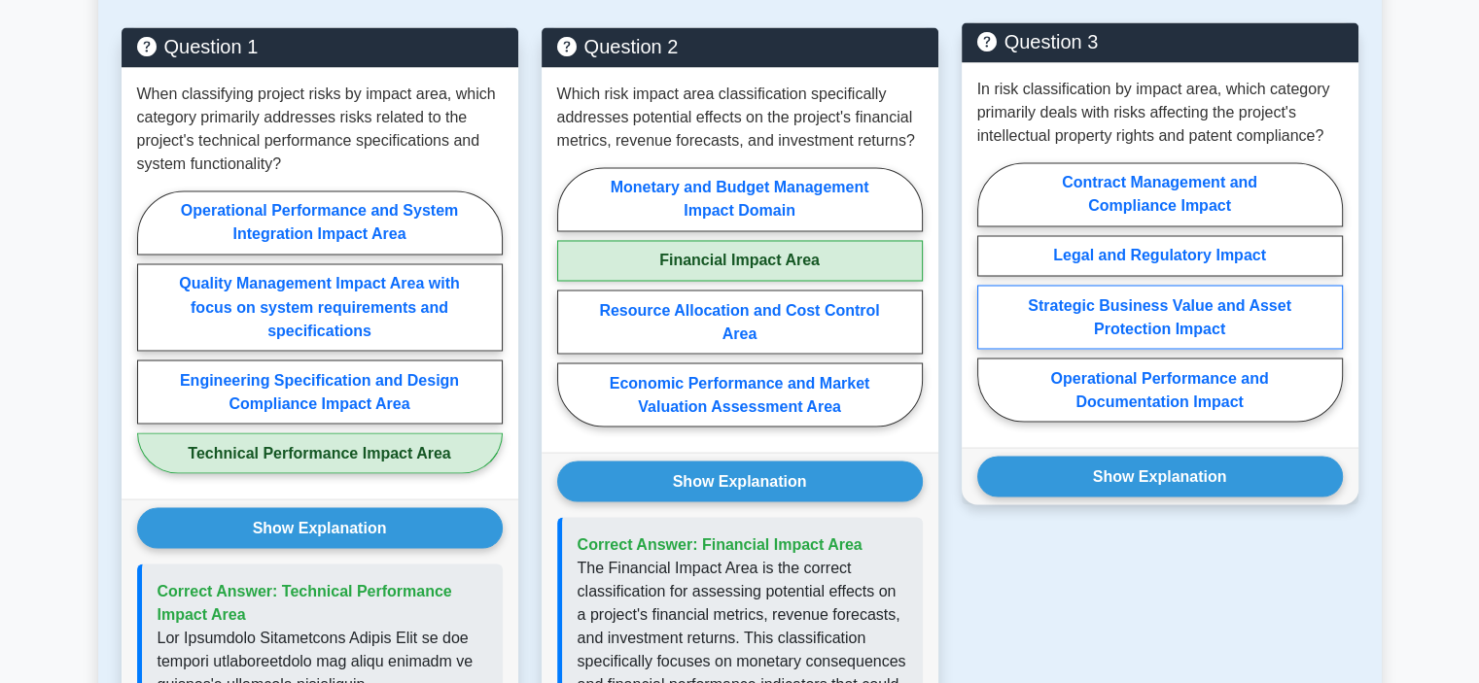
click at [1271, 313] on label "Strategic Business Value and Asset Protection Impact" at bounding box center [1159, 317] width 365 height 64
click at [990, 304] on input "Strategic Business Value and Asset Protection Impact" at bounding box center [983, 298] width 13 height 13
radio input "true"
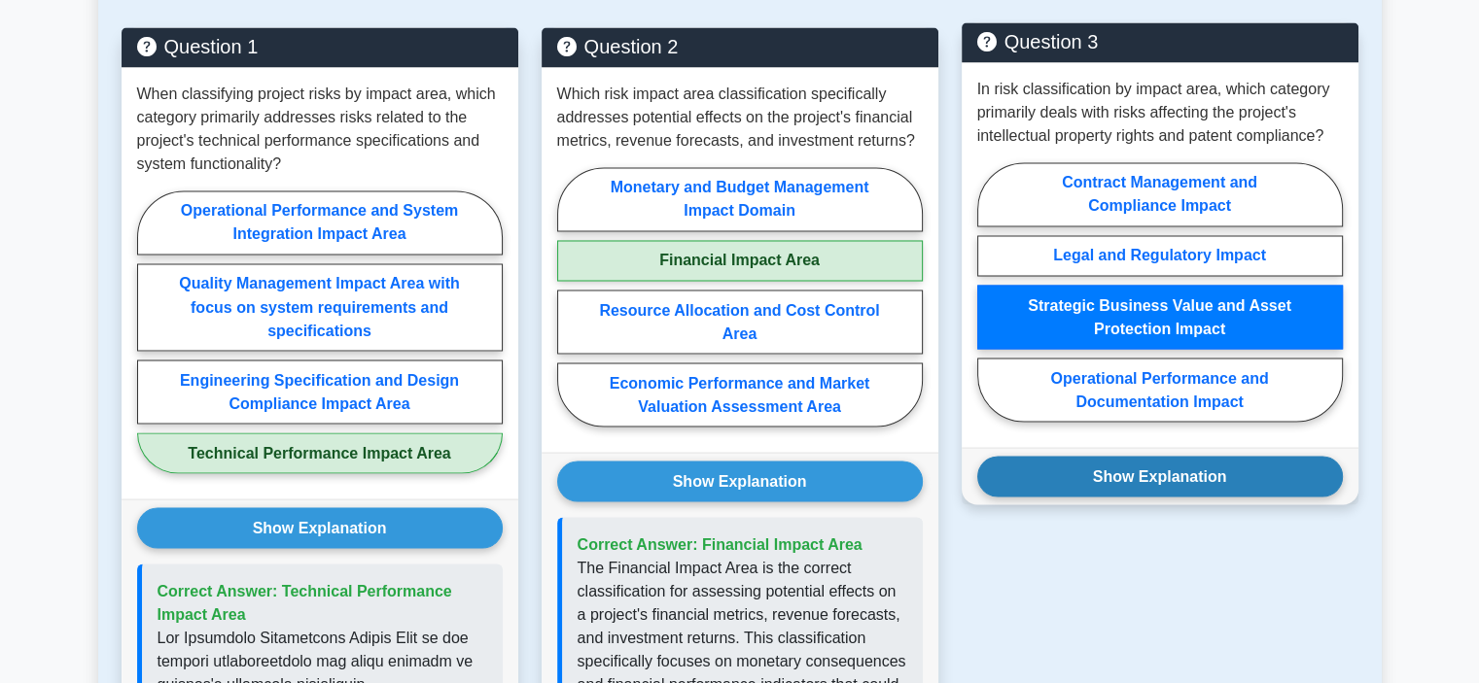
click at [1219, 467] on button "Show Explanation" at bounding box center [1159, 476] width 365 height 41
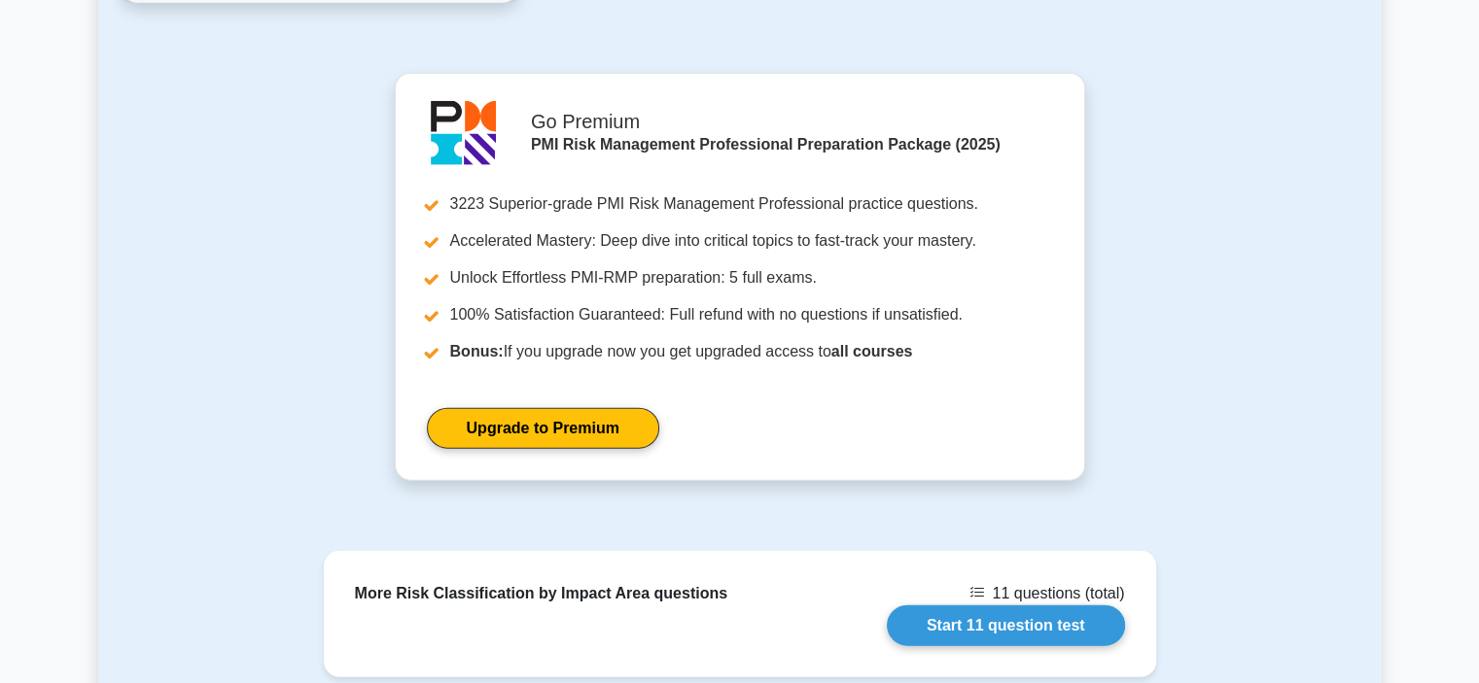
scroll to position [4763, 0]
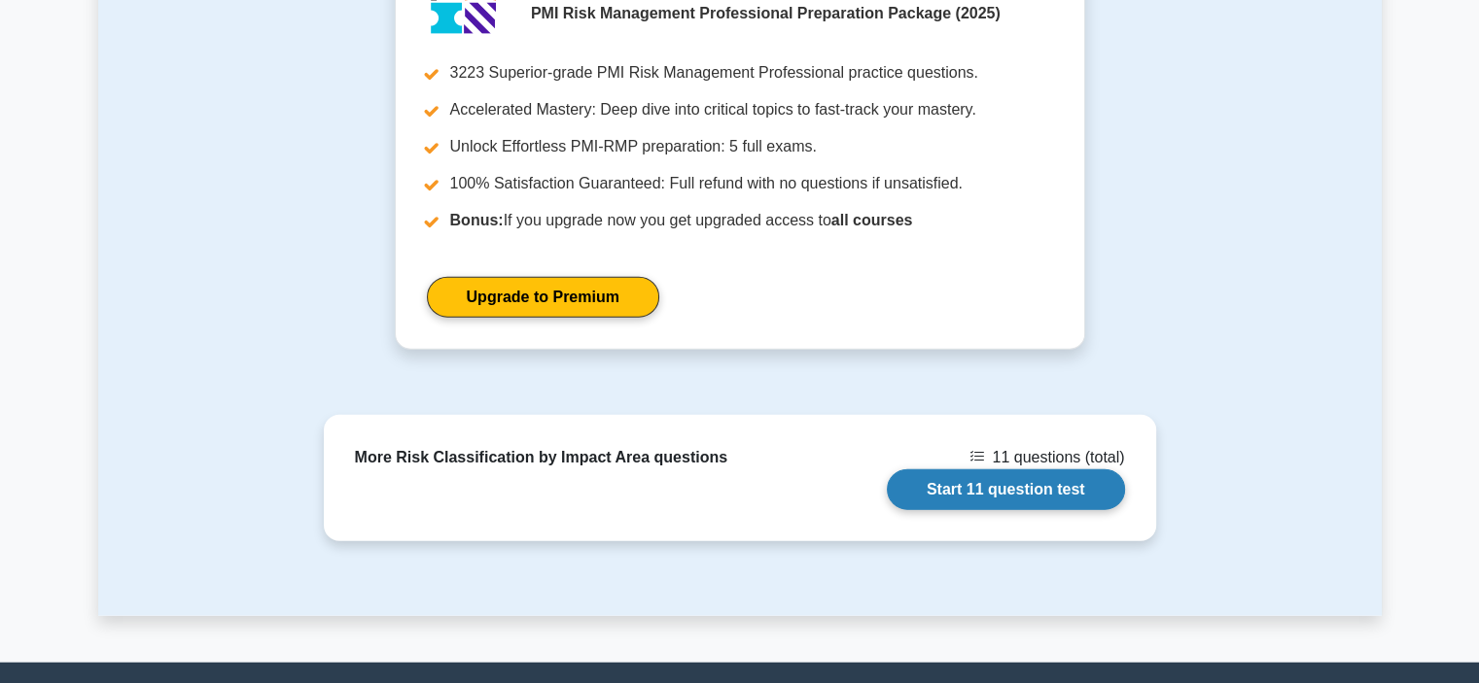
click at [1023, 470] on link "Start 11 question test" at bounding box center [1006, 490] width 238 height 41
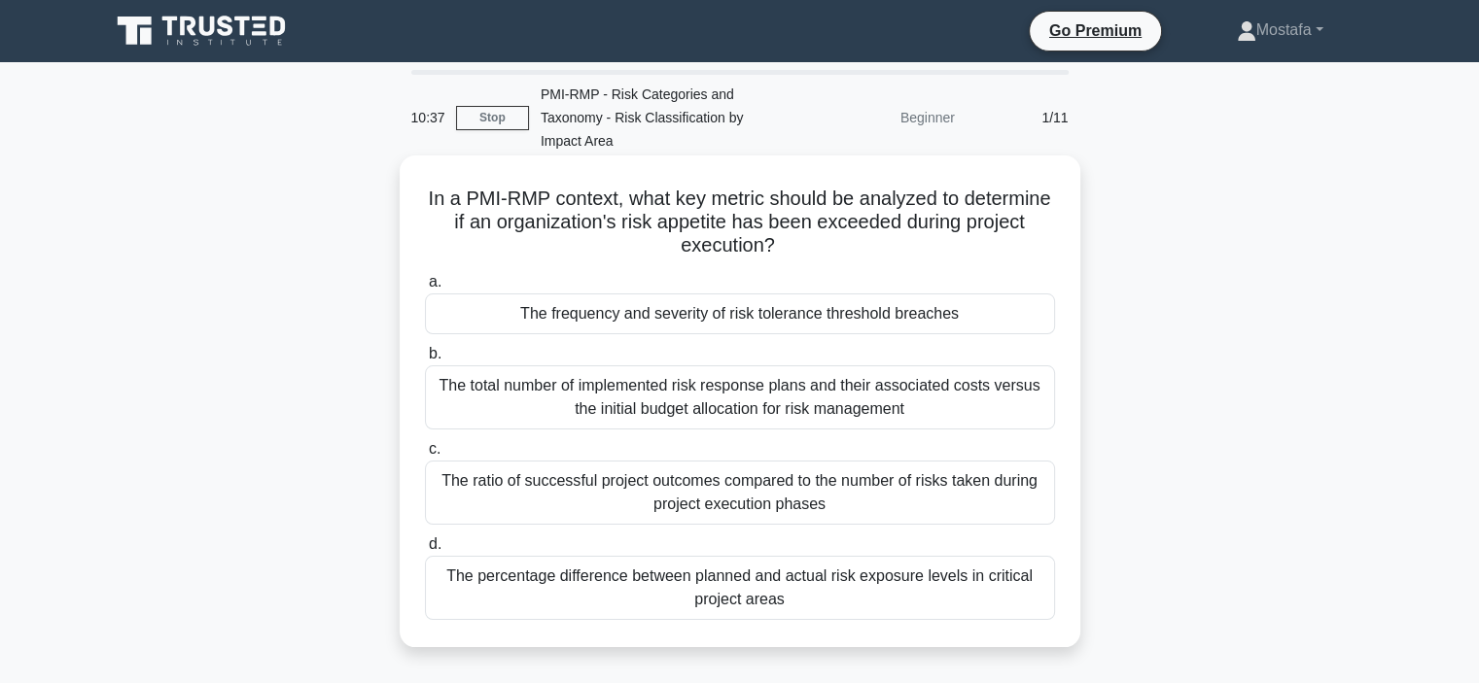
click at [1011, 318] on div "The frequency and severity of risk tolerance threshold breaches" at bounding box center [740, 314] width 630 height 41
click at [425, 289] on input "a. The frequency and severity of risk tolerance threshold breaches" at bounding box center [425, 282] width 0 height 13
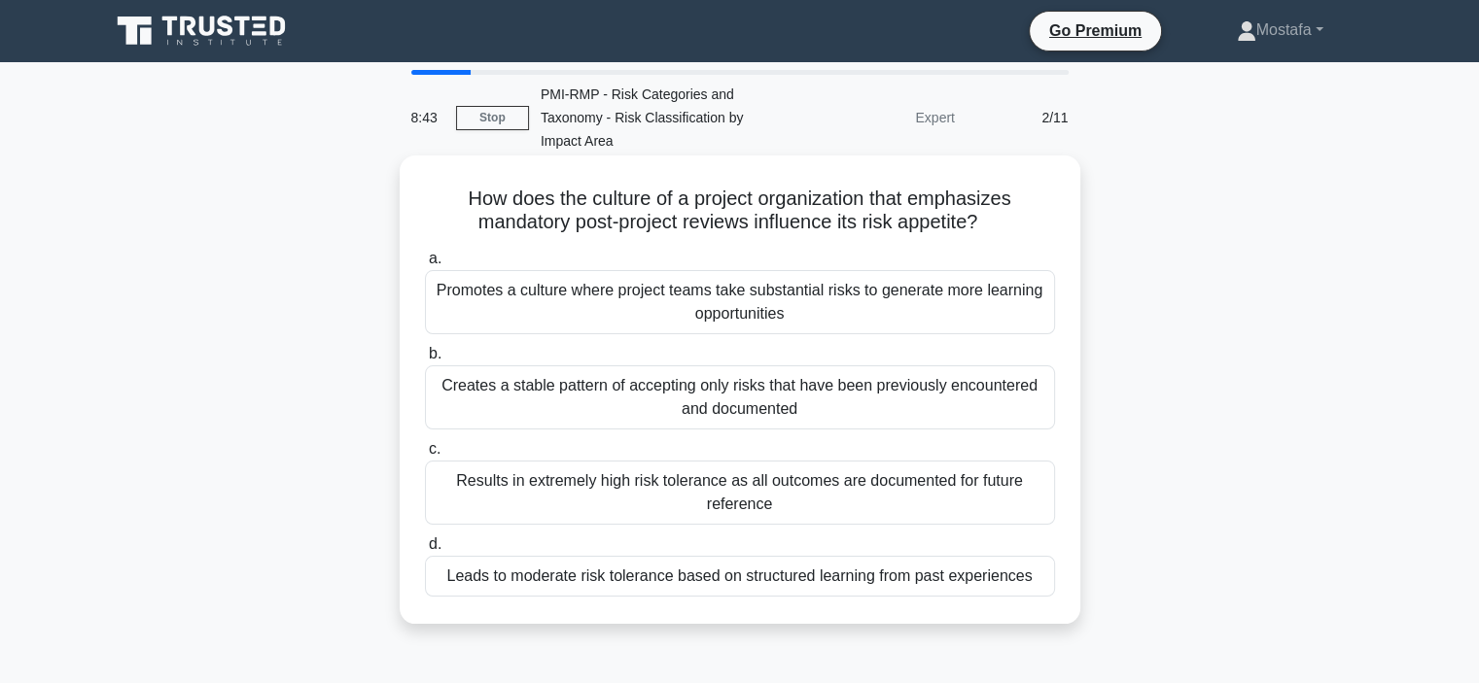
click at [1034, 582] on div "Leads to moderate risk tolerance based on structured learning from past experie…" at bounding box center [740, 576] width 630 height 41
click at [425, 551] on input "d. Leads to moderate risk tolerance based on structured learning from past expe…" at bounding box center [425, 545] width 0 height 13
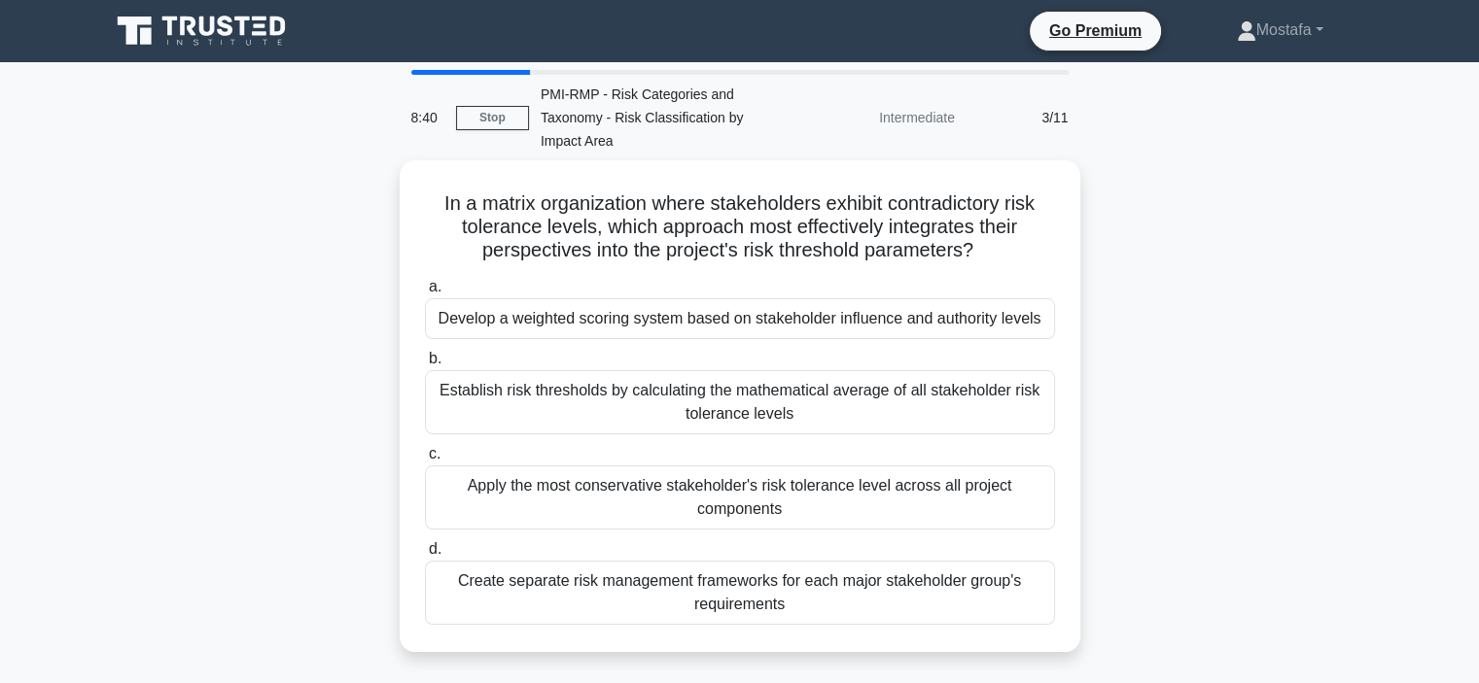
click at [1148, 662] on div "In a matrix organization where stakeholders exhibit contradictory risk toleranc…" at bounding box center [739, 417] width 1283 height 515
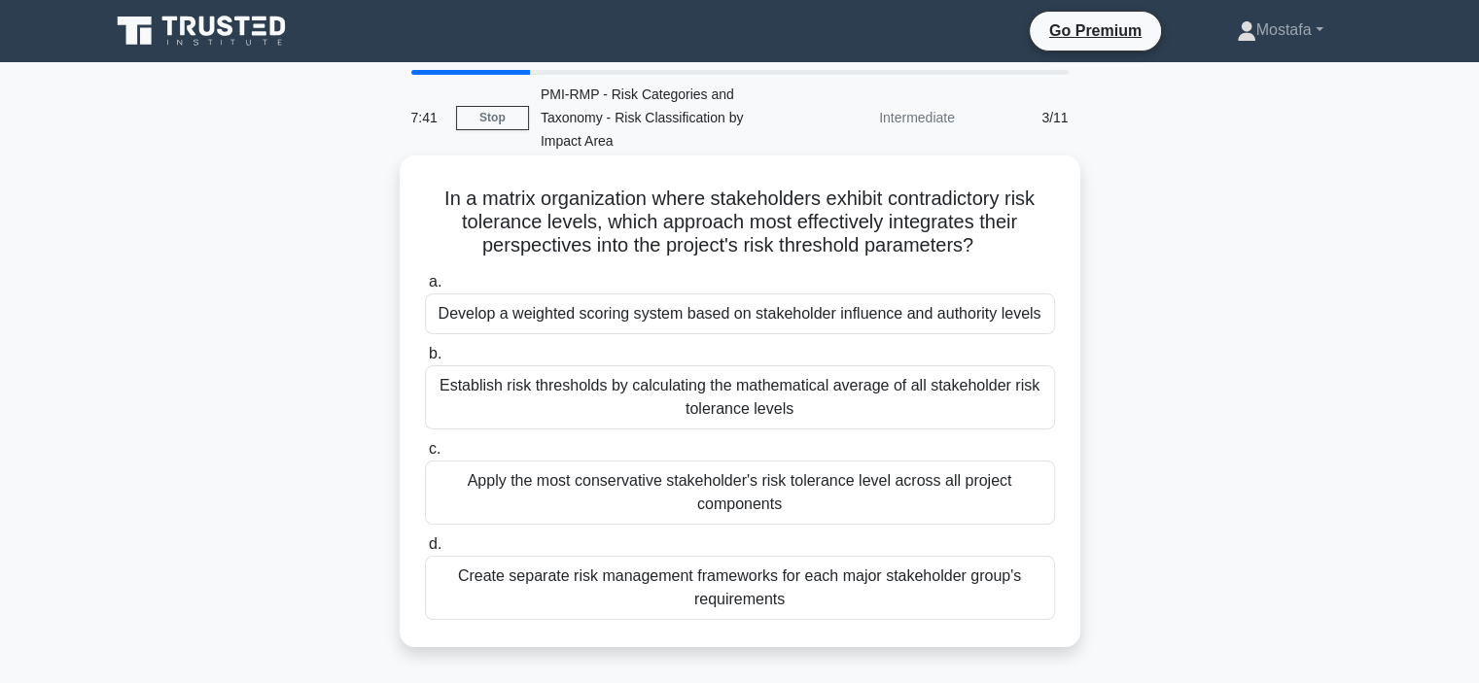
click at [1046, 319] on div "Develop a weighted scoring system based on stakeholder influence and authority …" at bounding box center [740, 314] width 630 height 41
click at [425, 289] on input "a. Develop a weighted scoring system based on stakeholder influence and authori…" at bounding box center [425, 282] width 0 height 13
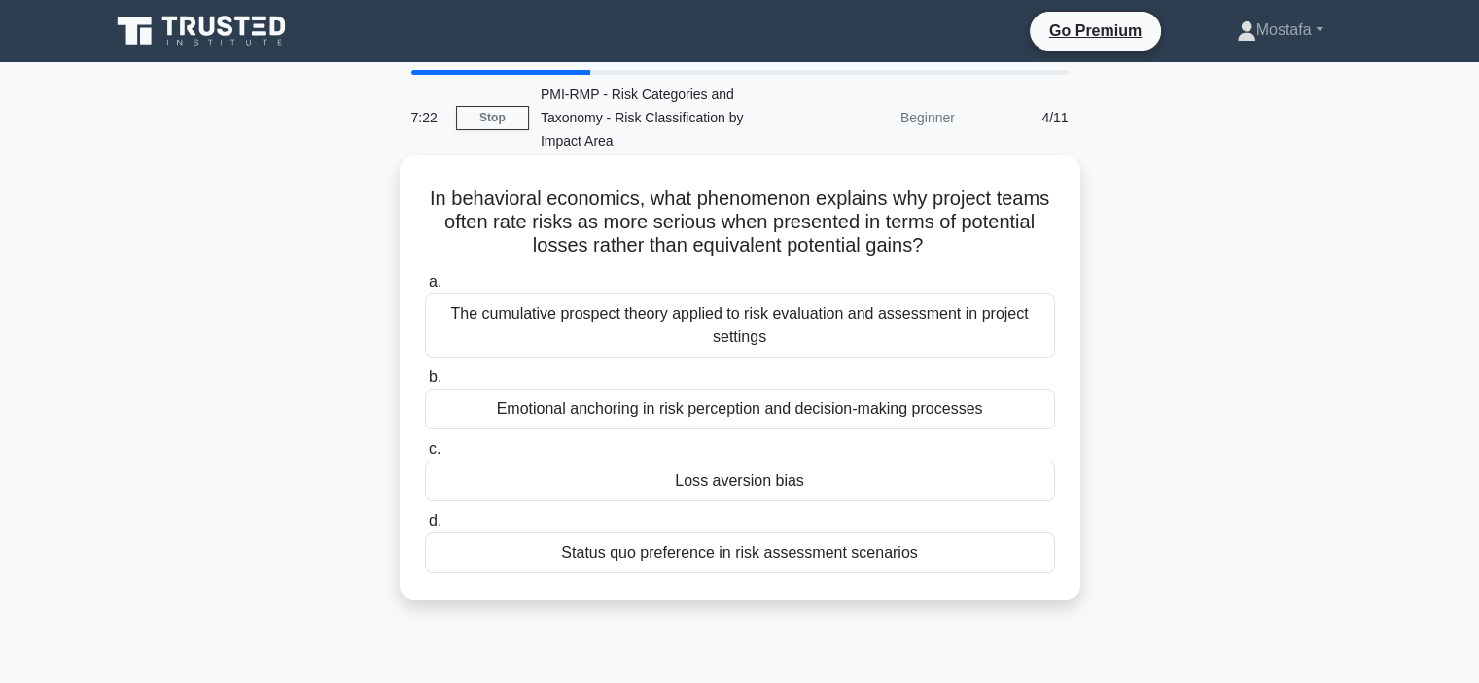
click at [1041, 490] on div "Loss aversion bias" at bounding box center [740, 481] width 630 height 41
click at [425, 456] on input "c. Loss aversion bias" at bounding box center [425, 449] width 0 height 13
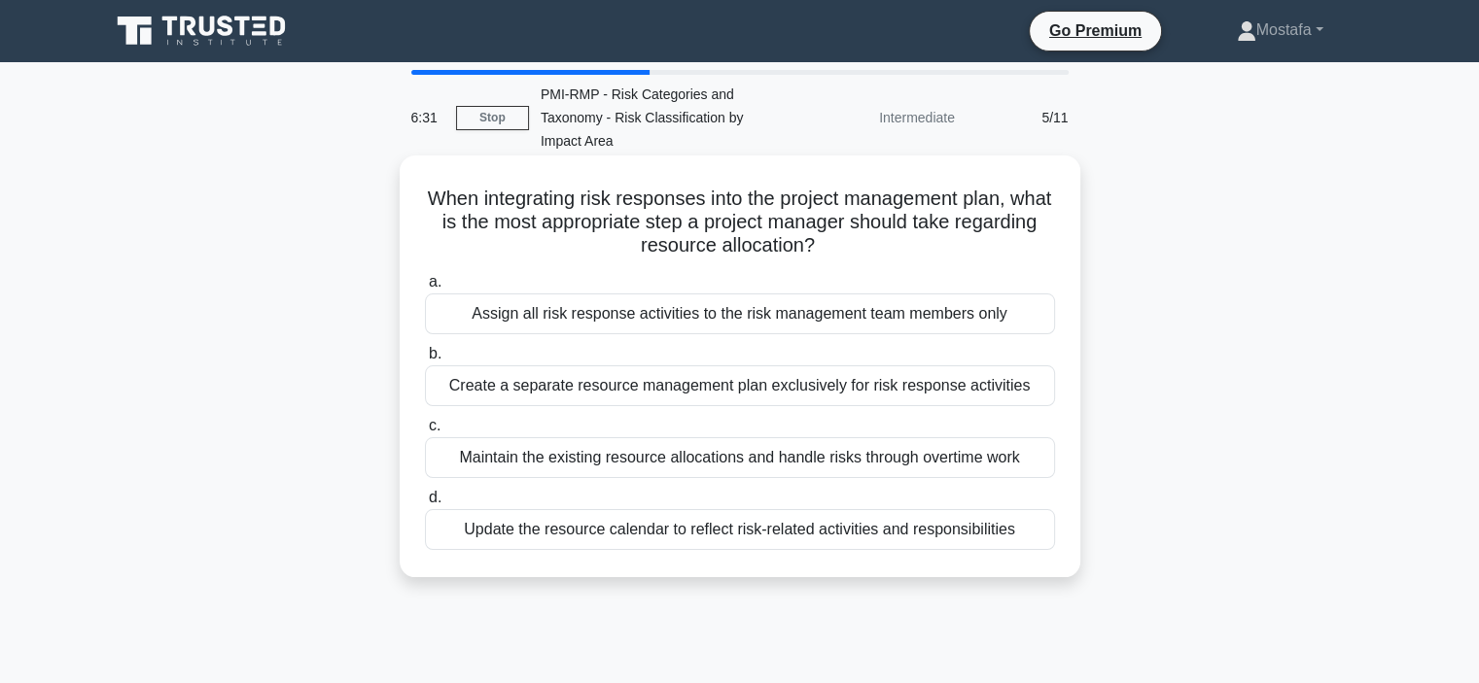
click at [1030, 535] on div "Update the resource calendar to reflect risk-related activities and responsibil…" at bounding box center [740, 529] width 630 height 41
click at [425, 505] on input "d. Update the resource calendar to reflect risk-related activities and responsi…" at bounding box center [425, 498] width 0 height 13
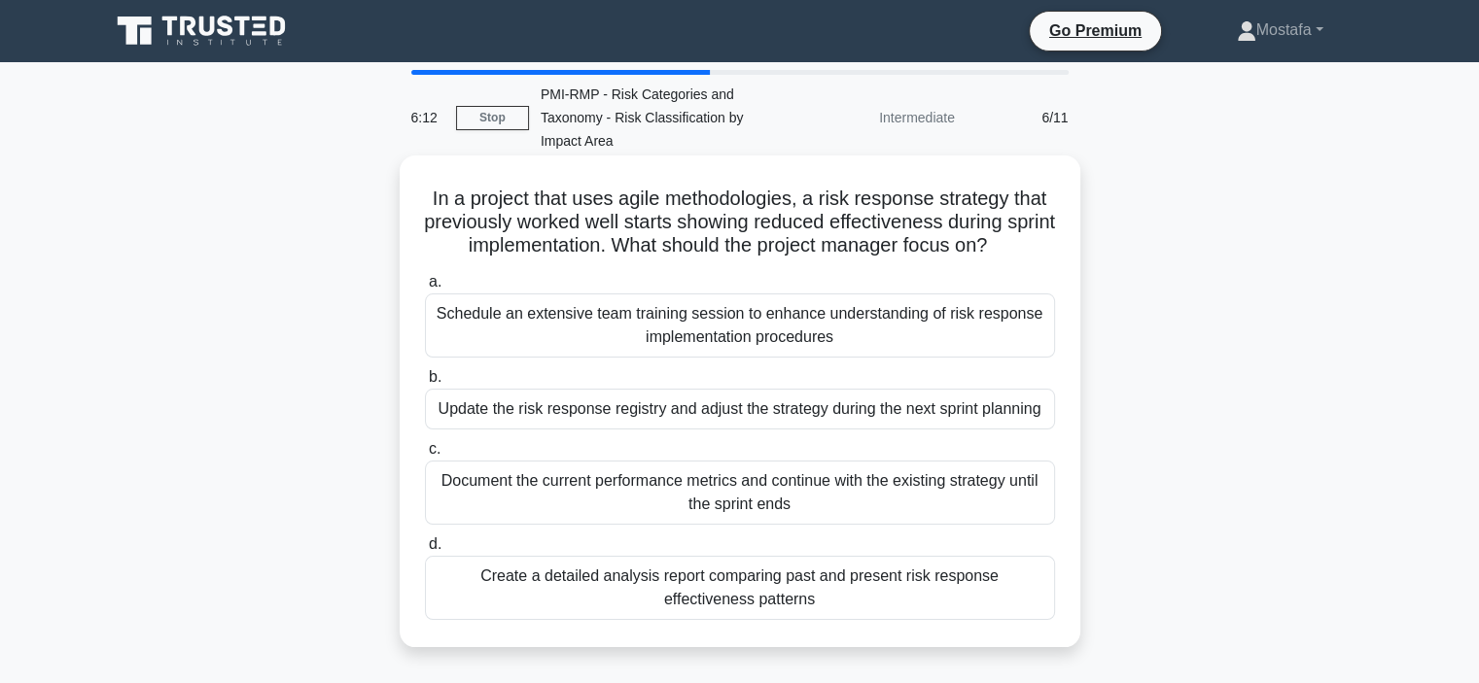
click at [1035, 418] on div "Update the risk response registry and adjust the strategy during the next sprin…" at bounding box center [740, 409] width 630 height 41
click at [425, 384] on input "b. Update the risk response registry and adjust the strategy during the next sp…" at bounding box center [425, 377] width 0 height 13
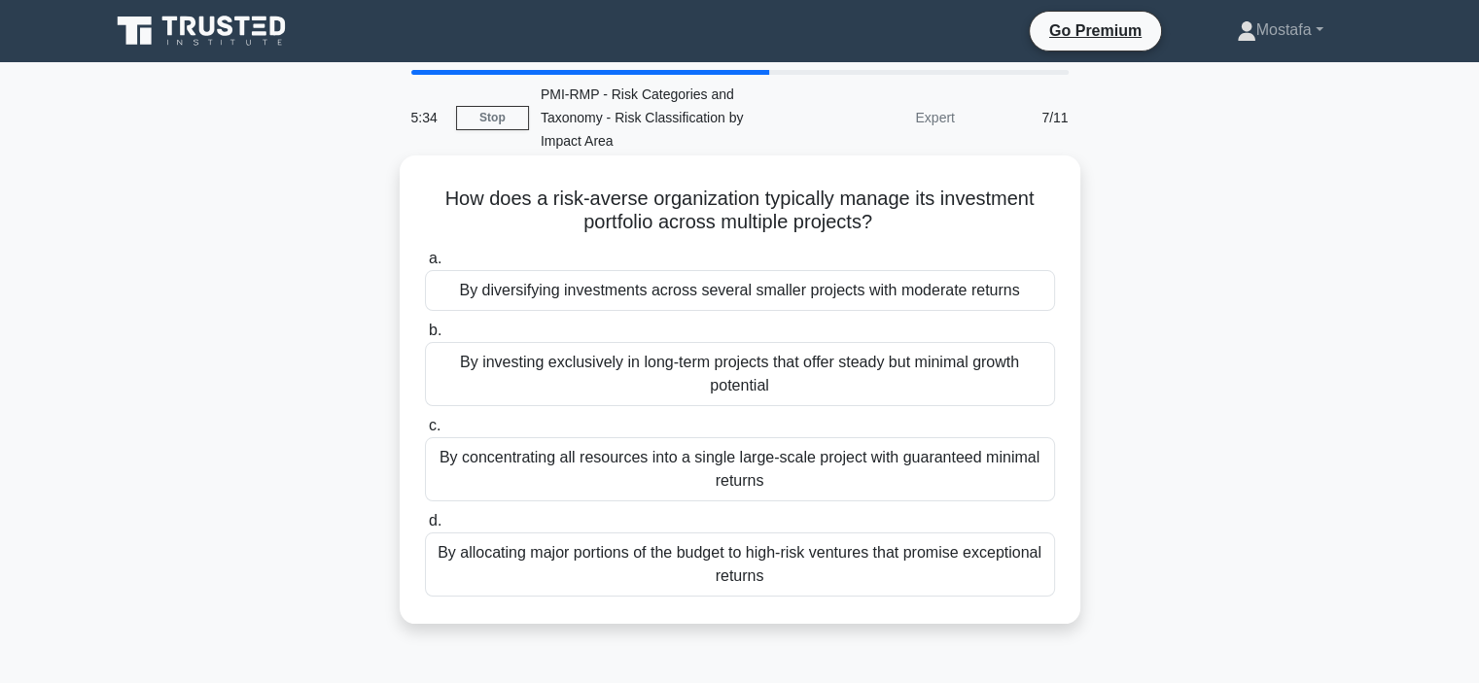
click at [1035, 392] on div "By investing exclusively in long-term projects that offer steady but minimal gr…" at bounding box center [740, 374] width 630 height 64
click at [425, 337] on input "b. By investing exclusively in long-term projects that offer steady but minimal…" at bounding box center [425, 331] width 0 height 13
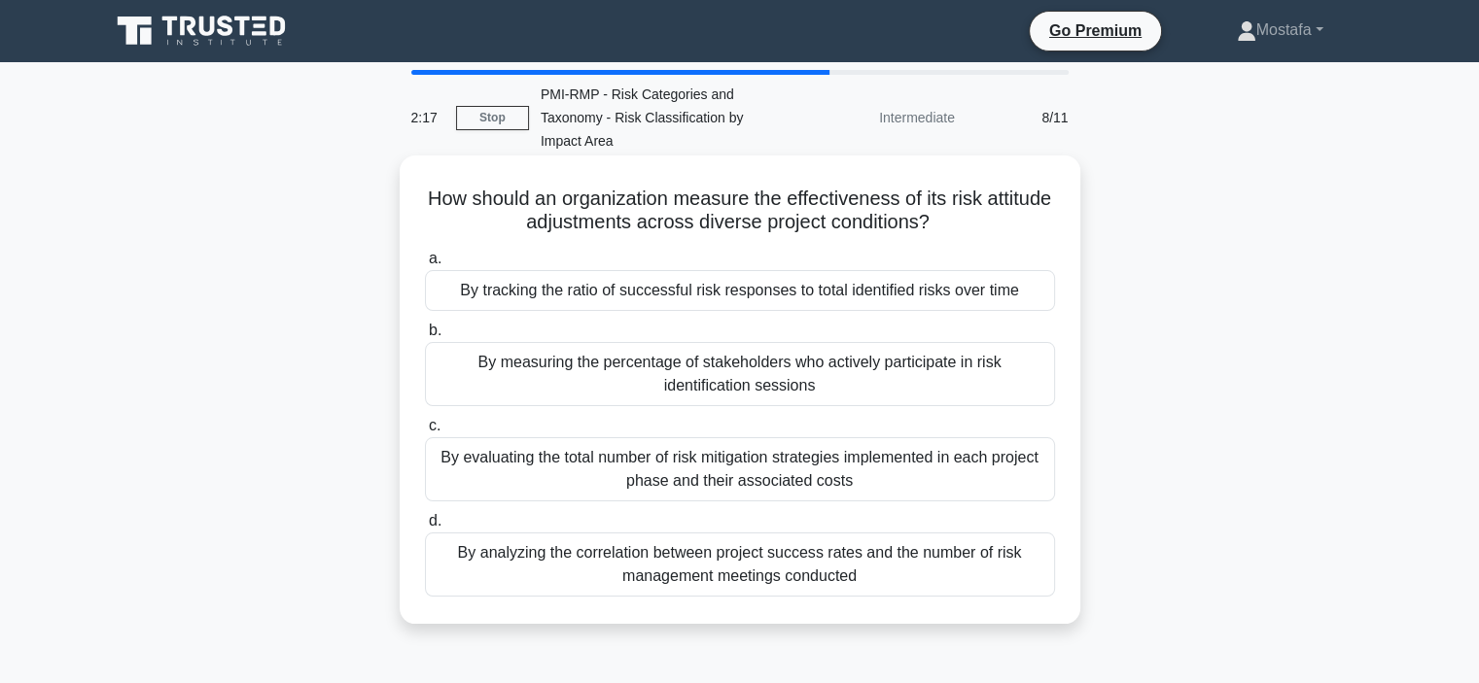
click at [1045, 291] on div "By tracking the ratio of successful risk responses to total identified risks ov…" at bounding box center [740, 290] width 630 height 41
click at [425, 265] on input "a. By tracking the ratio of successful risk responses to total identified risks…" at bounding box center [425, 259] width 0 height 13
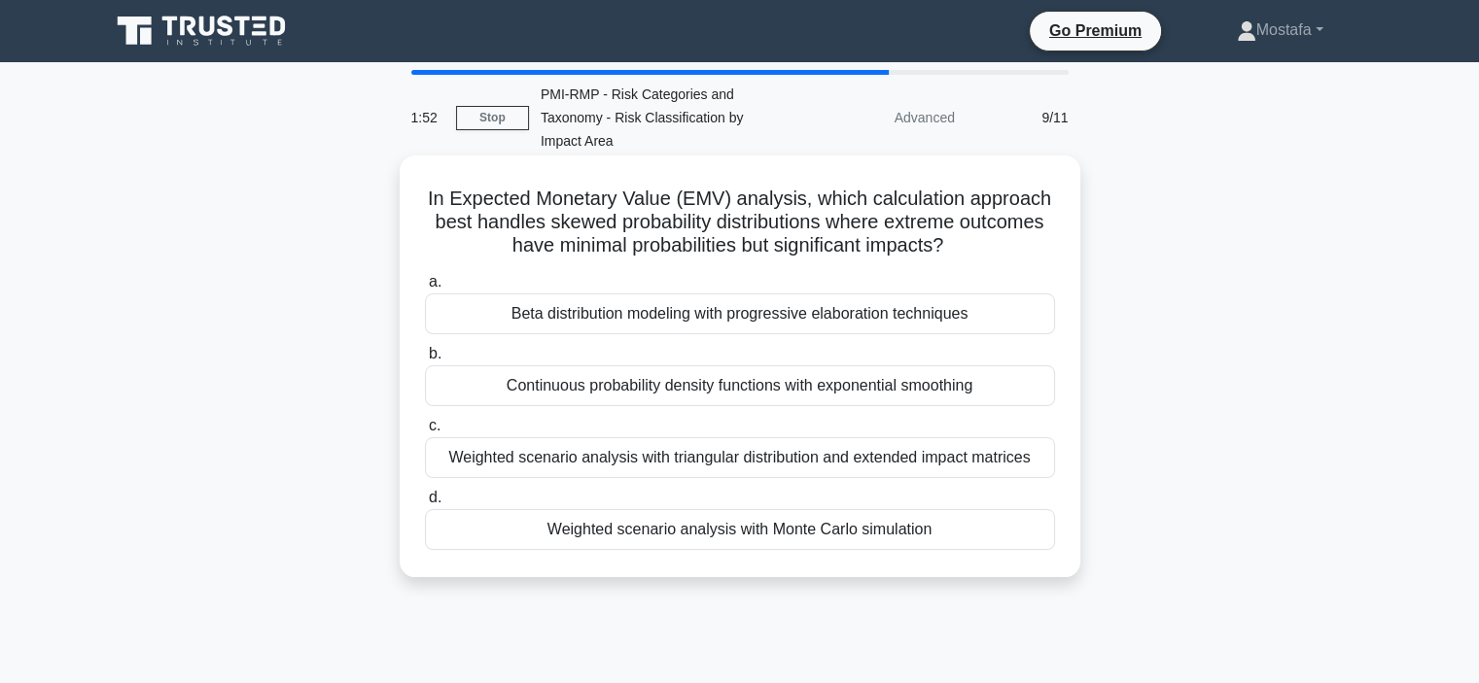
click at [1000, 524] on div "Weighted scenario analysis with Monte Carlo simulation" at bounding box center [740, 529] width 630 height 41
click at [425, 505] on input "d. Weighted scenario analysis with Monte Carlo simulation" at bounding box center [425, 498] width 0 height 13
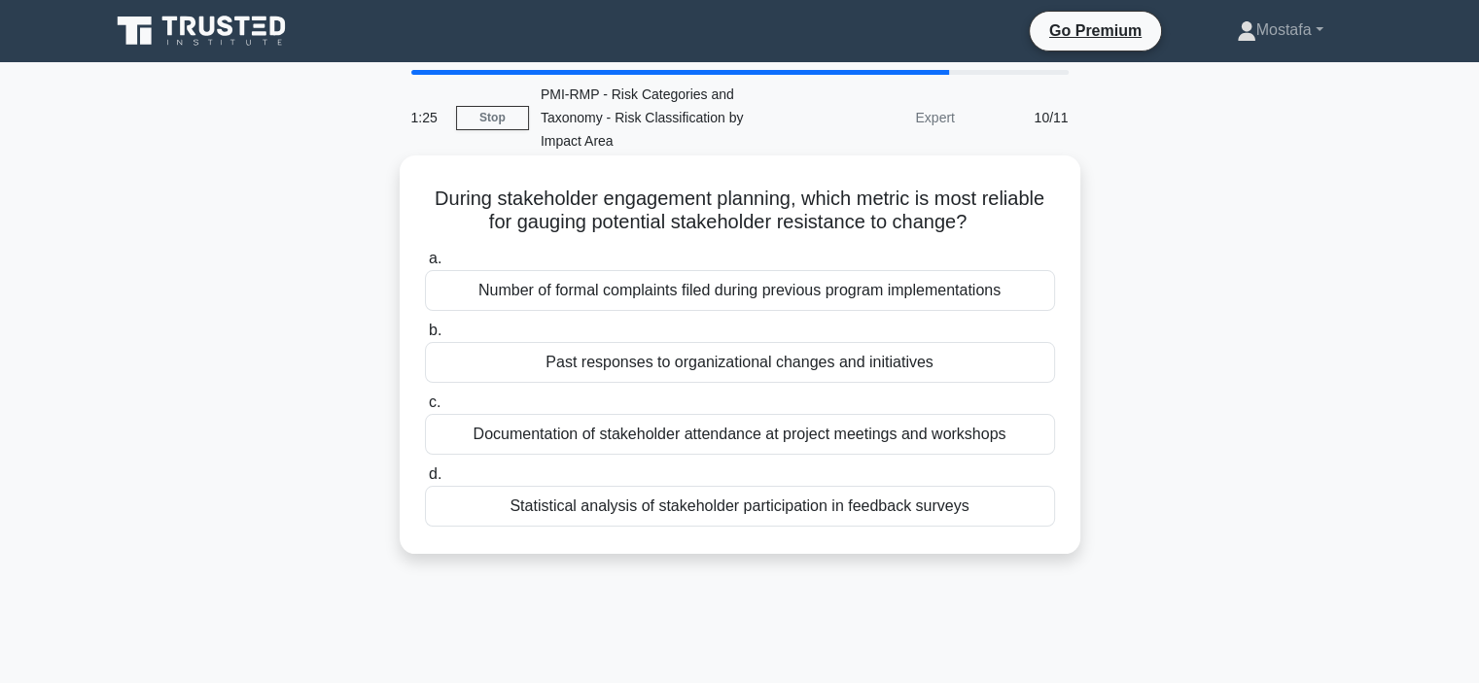
click at [989, 366] on div "Past responses to organizational changes and initiatives" at bounding box center [740, 362] width 630 height 41
click at [425, 337] on input "b. Past responses to organizational changes and initiatives" at bounding box center [425, 331] width 0 height 13
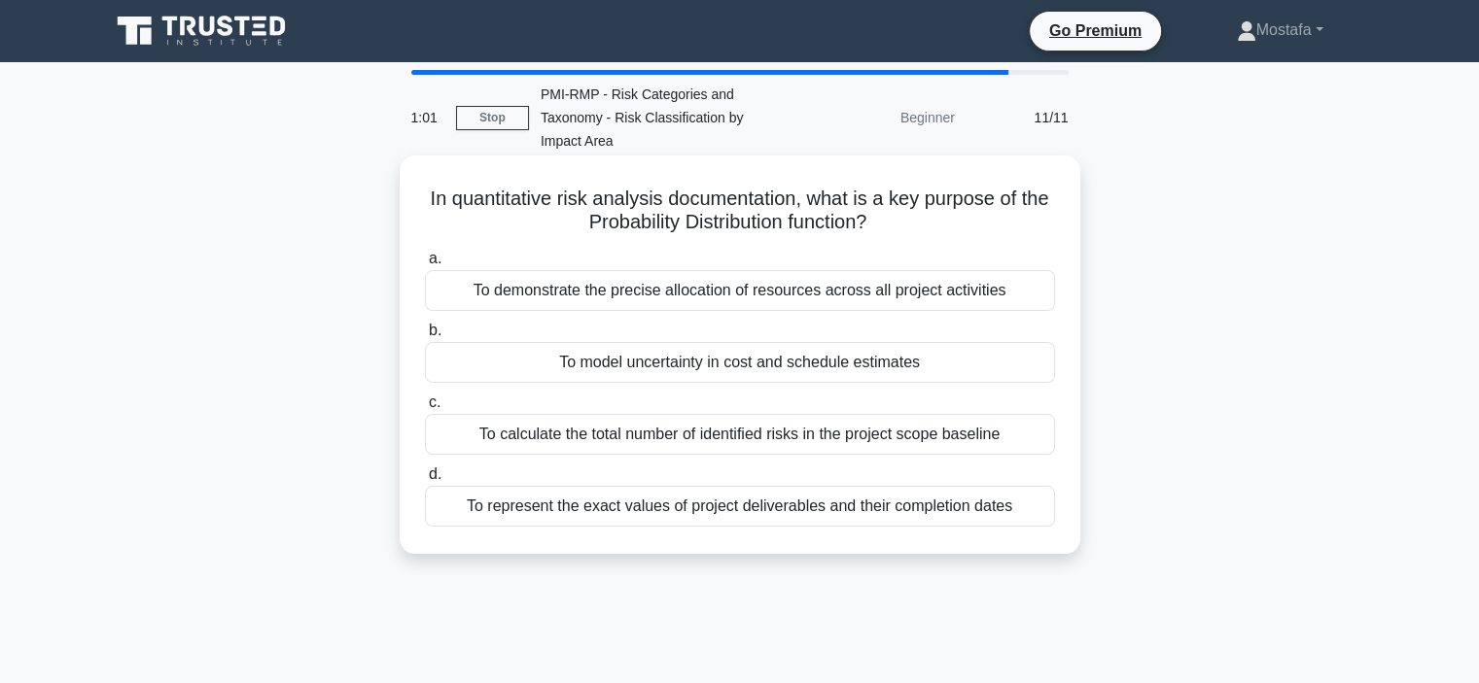
click at [1004, 368] on div "To model uncertainty in cost and schedule estimates" at bounding box center [740, 362] width 630 height 41
click at [425, 337] on input "b. To model uncertainty in cost and schedule estimates" at bounding box center [425, 331] width 0 height 13
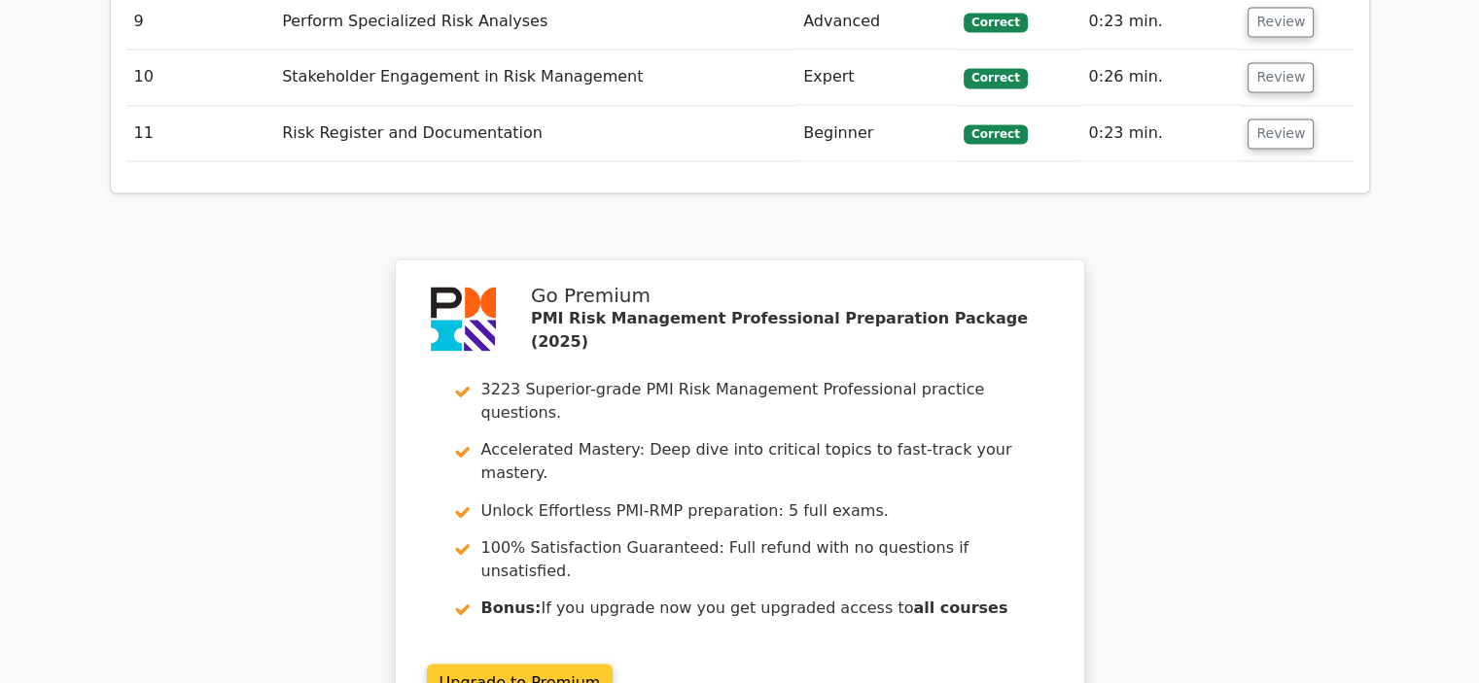
scroll to position [2722, 0]
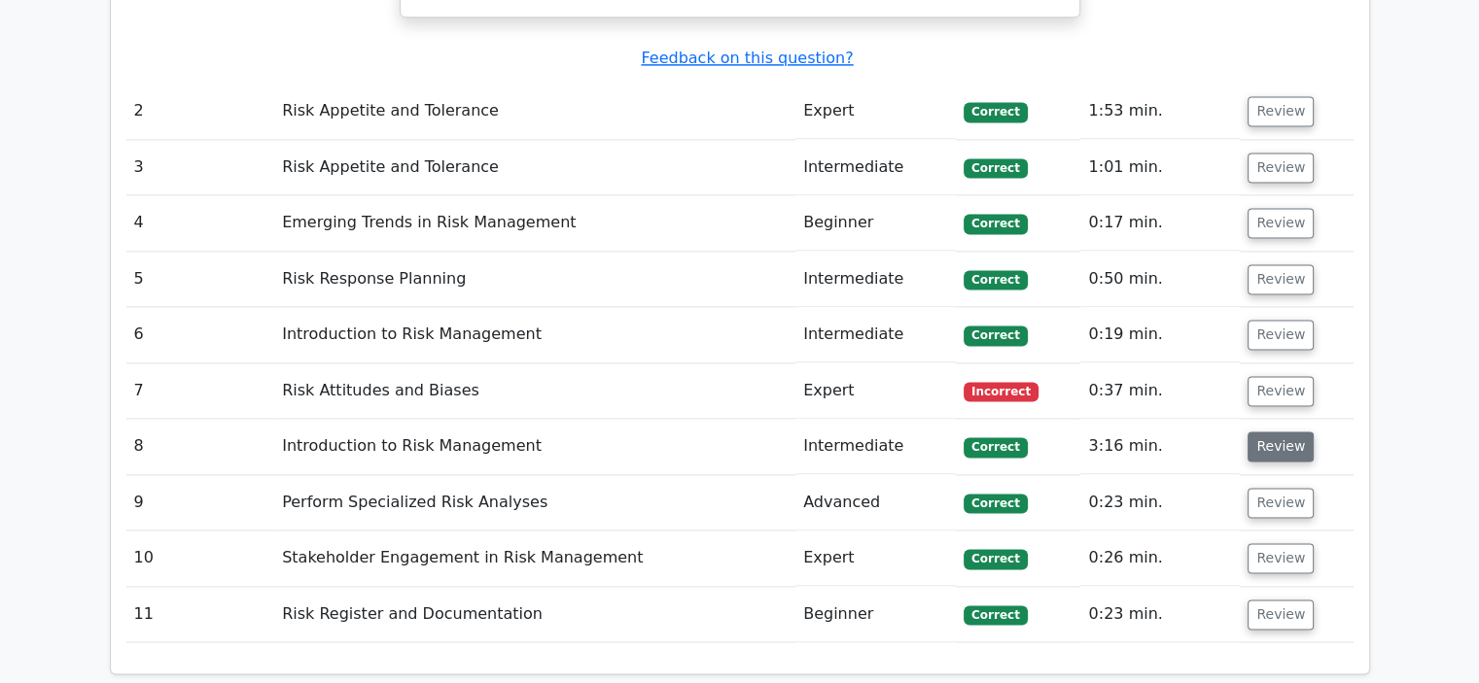
click at [1277, 432] on button "Review" at bounding box center [1280, 447] width 66 height 30
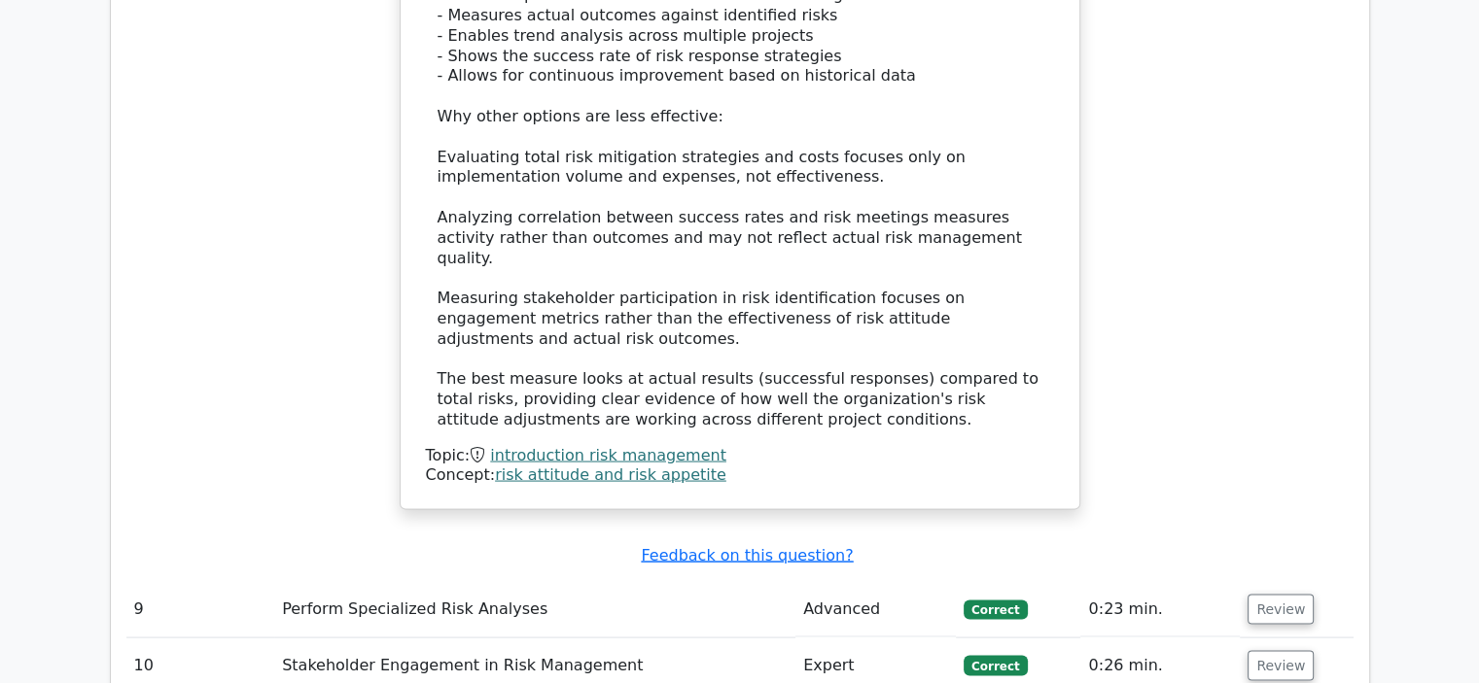
scroll to position [3791, 0]
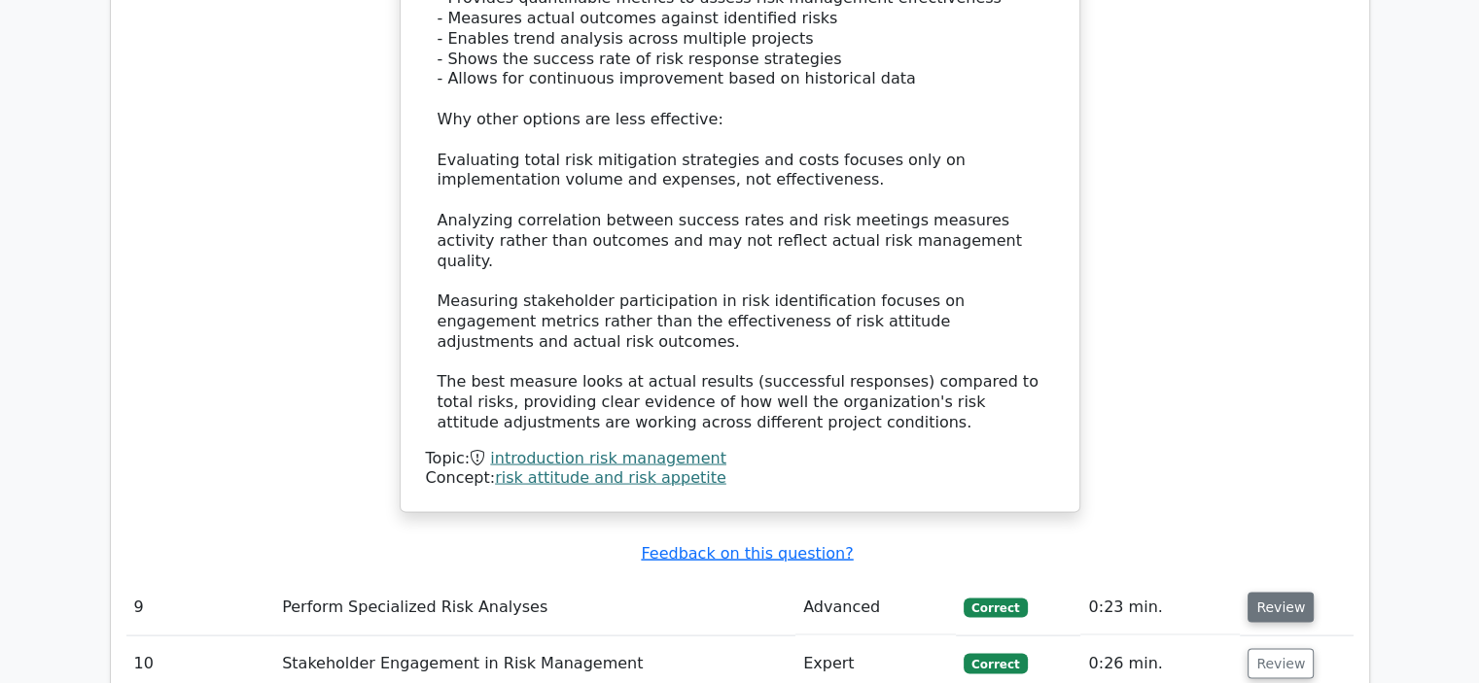
click at [1270, 593] on button "Review" at bounding box center [1280, 608] width 66 height 30
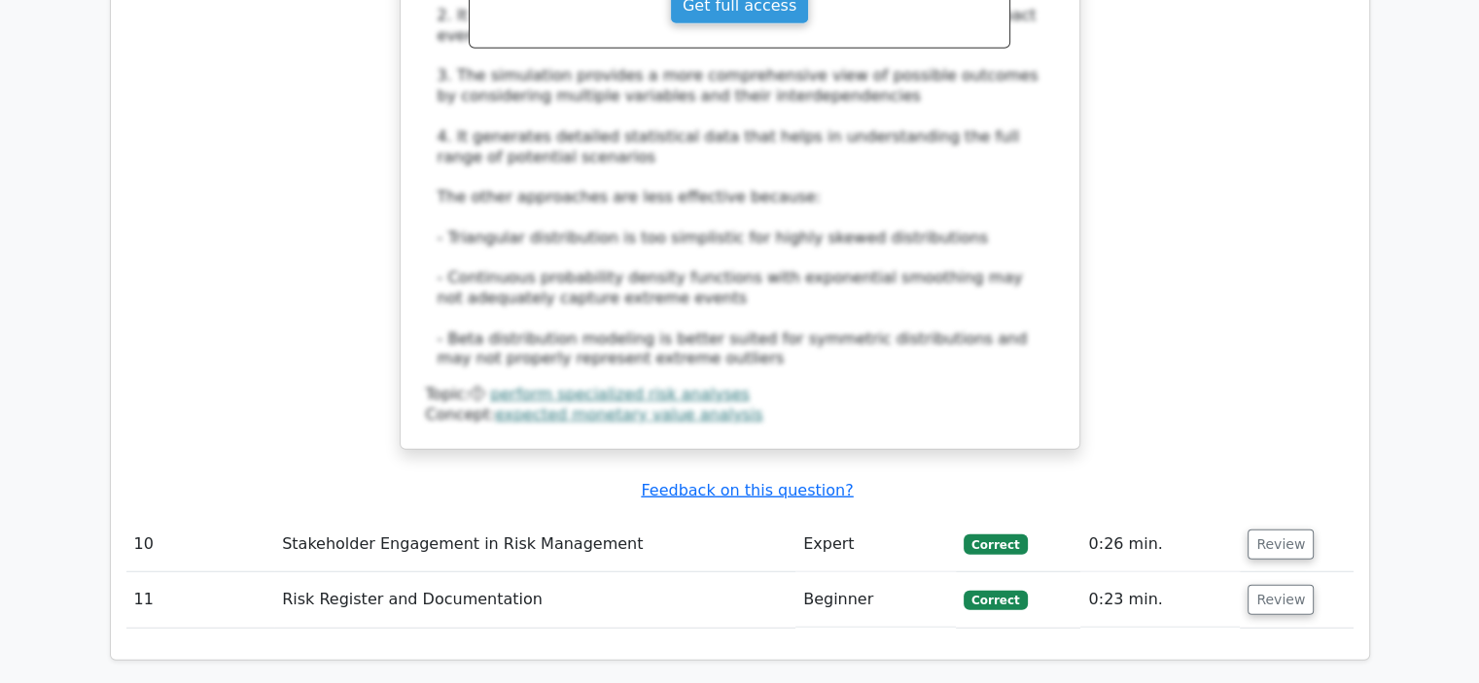
scroll to position [5055, 0]
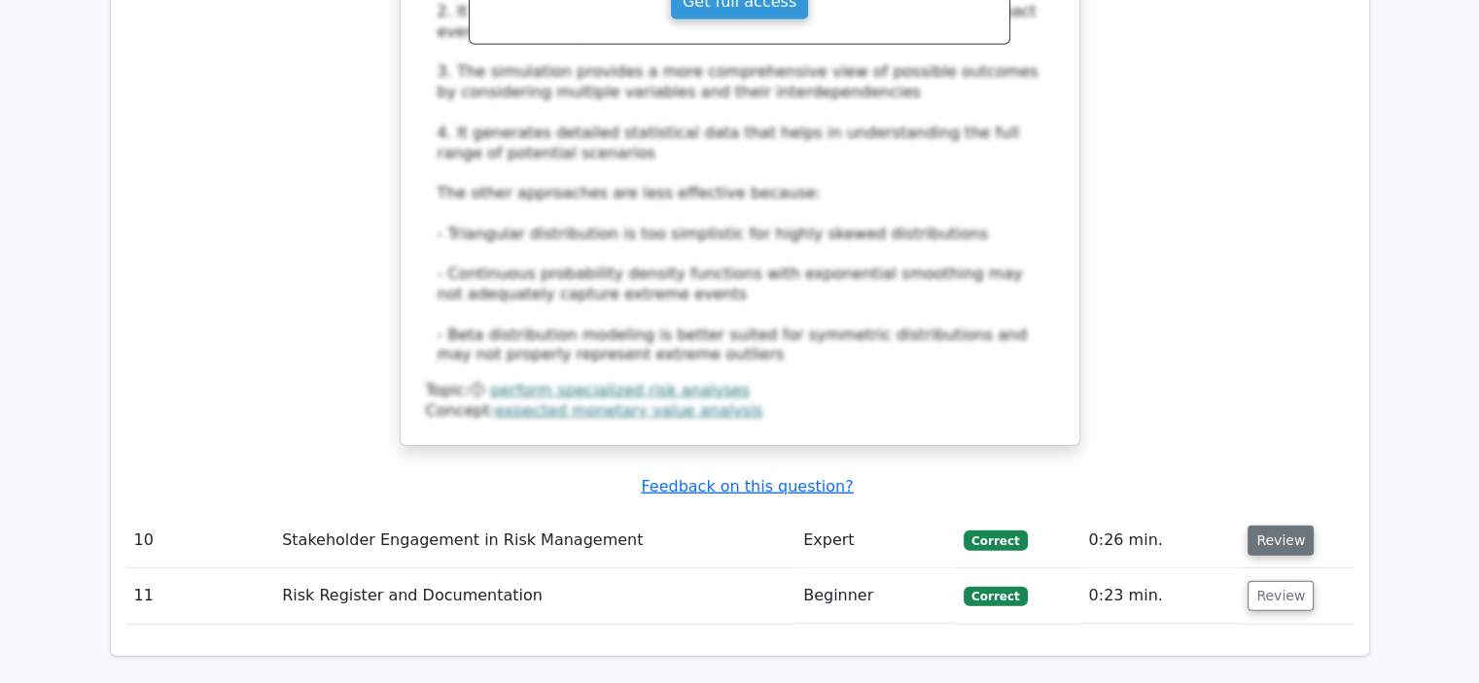
click at [1284, 526] on button "Review" at bounding box center [1280, 541] width 66 height 30
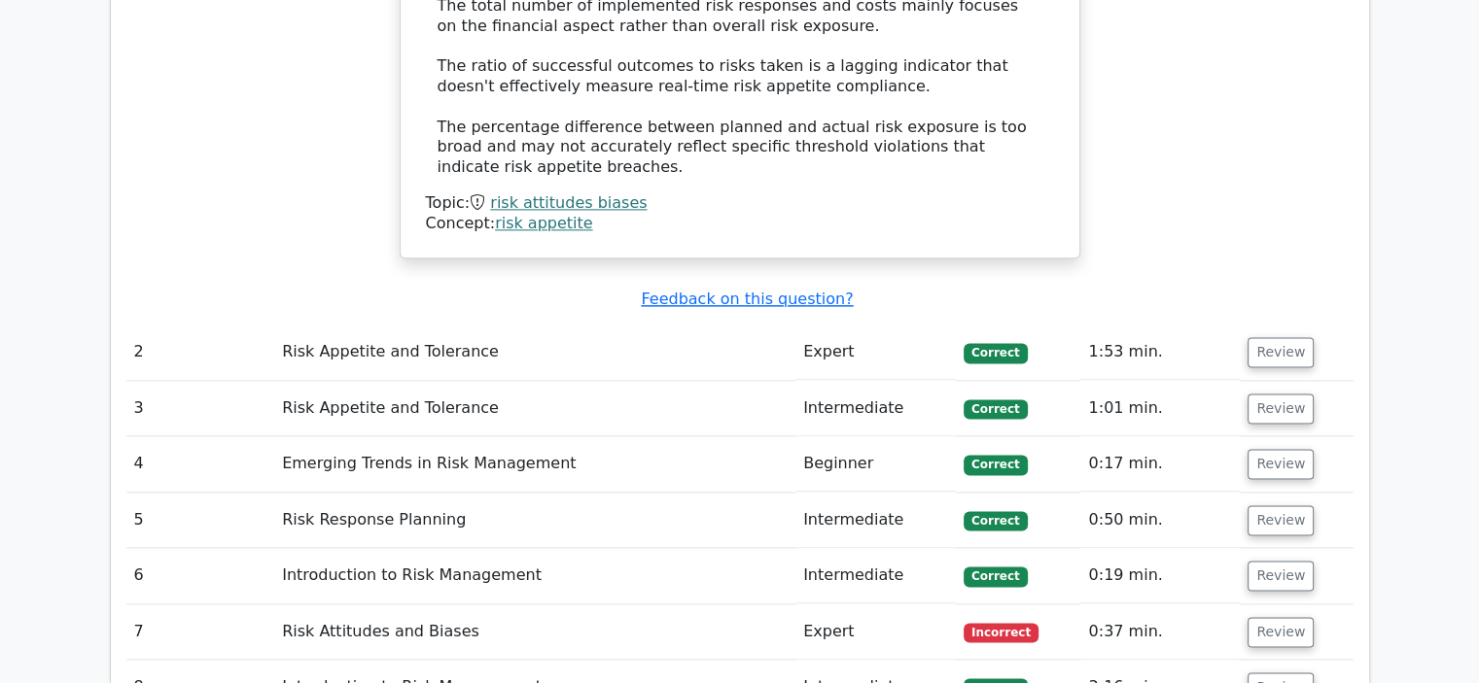
scroll to position [2625, 0]
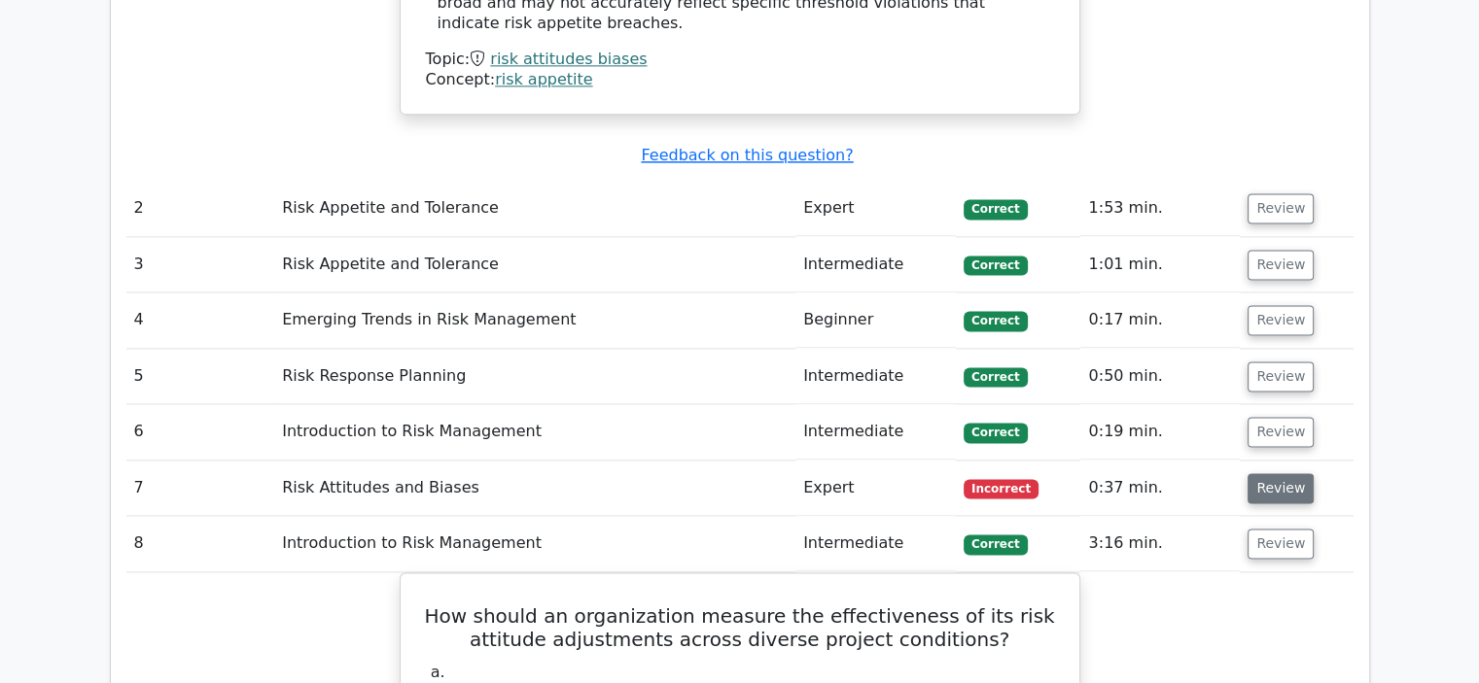
click at [1269, 473] on button "Review" at bounding box center [1280, 488] width 66 height 30
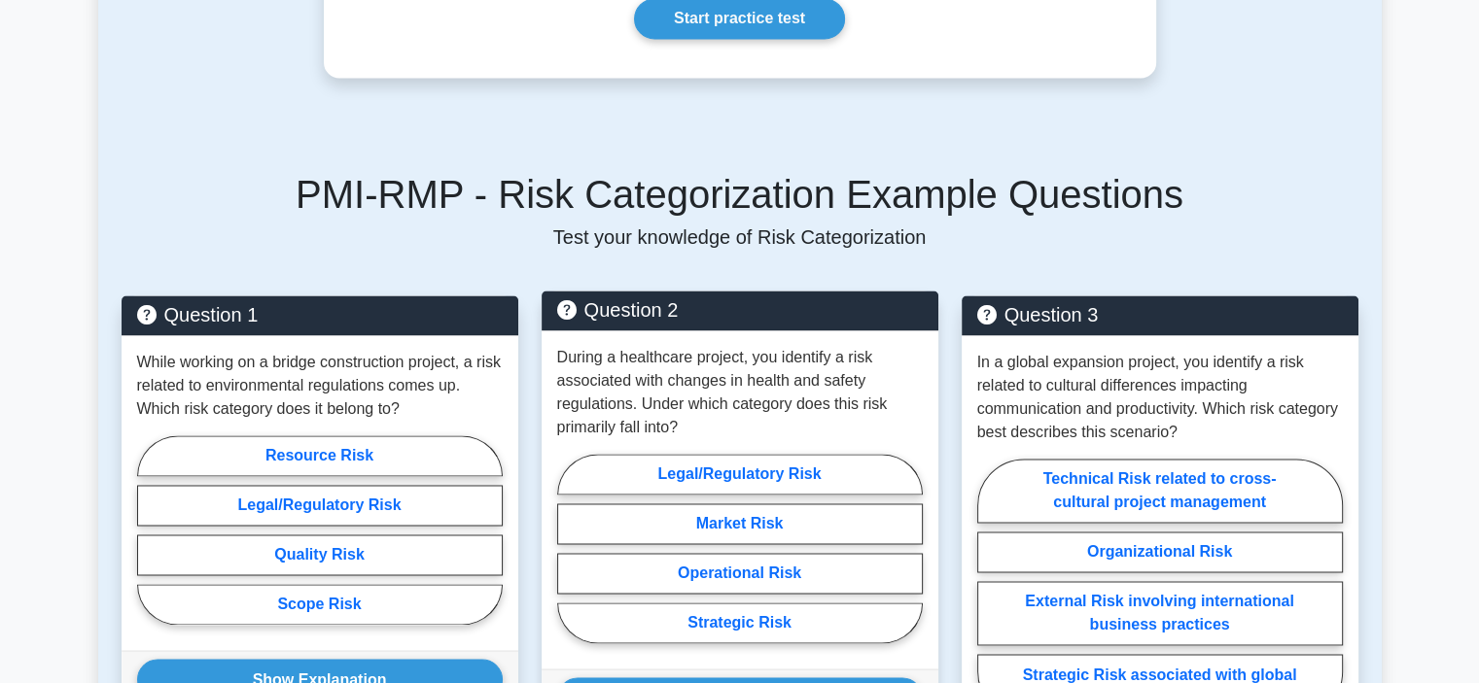
scroll to position [3308, 0]
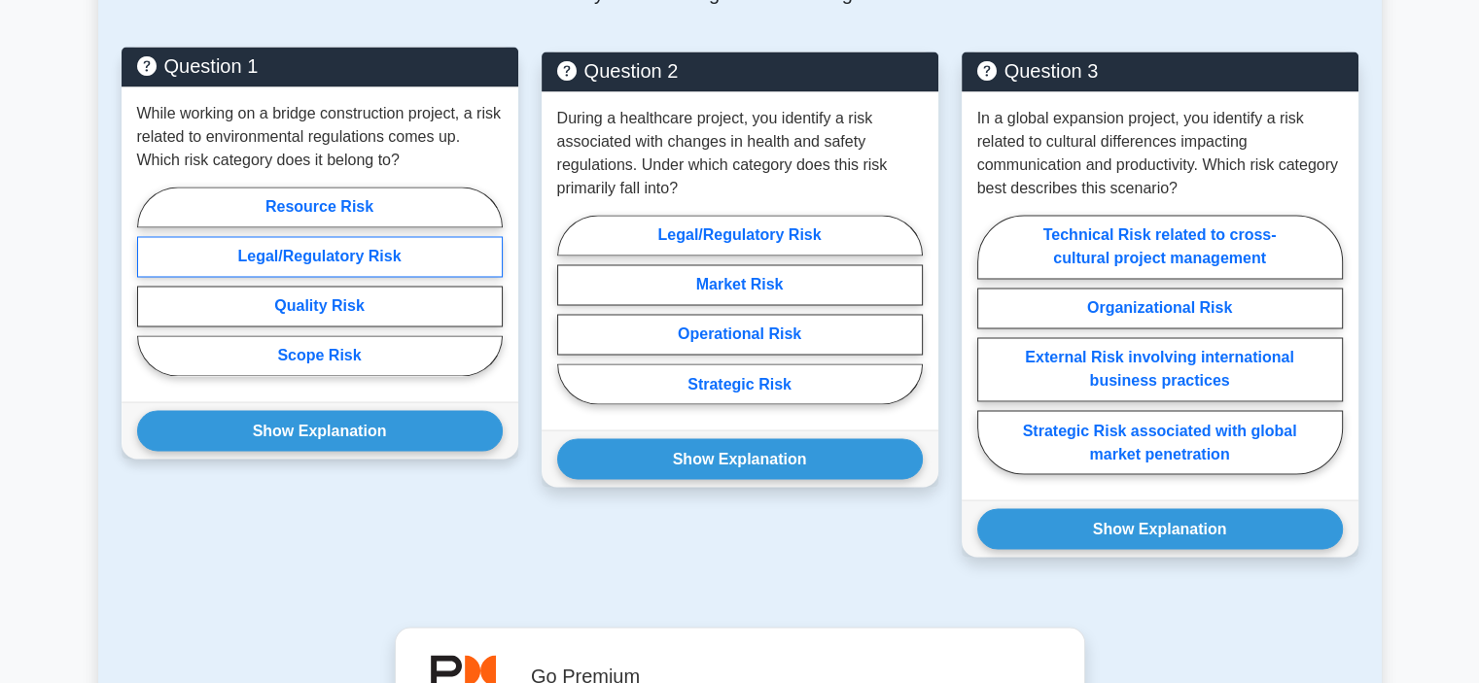
drag, startPoint x: 463, startPoint y: 280, endPoint x: 470, endPoint y: 298, distance: 20.0
click at [463, 277] on label "Legal/Regulatory Risk" at bounding box center [319, 256] width 365 height 41
click at [150, 281] on input "Legal/Regulatory Risk" at bounding box center [143, 287] width 13 height 13
radio input "true"
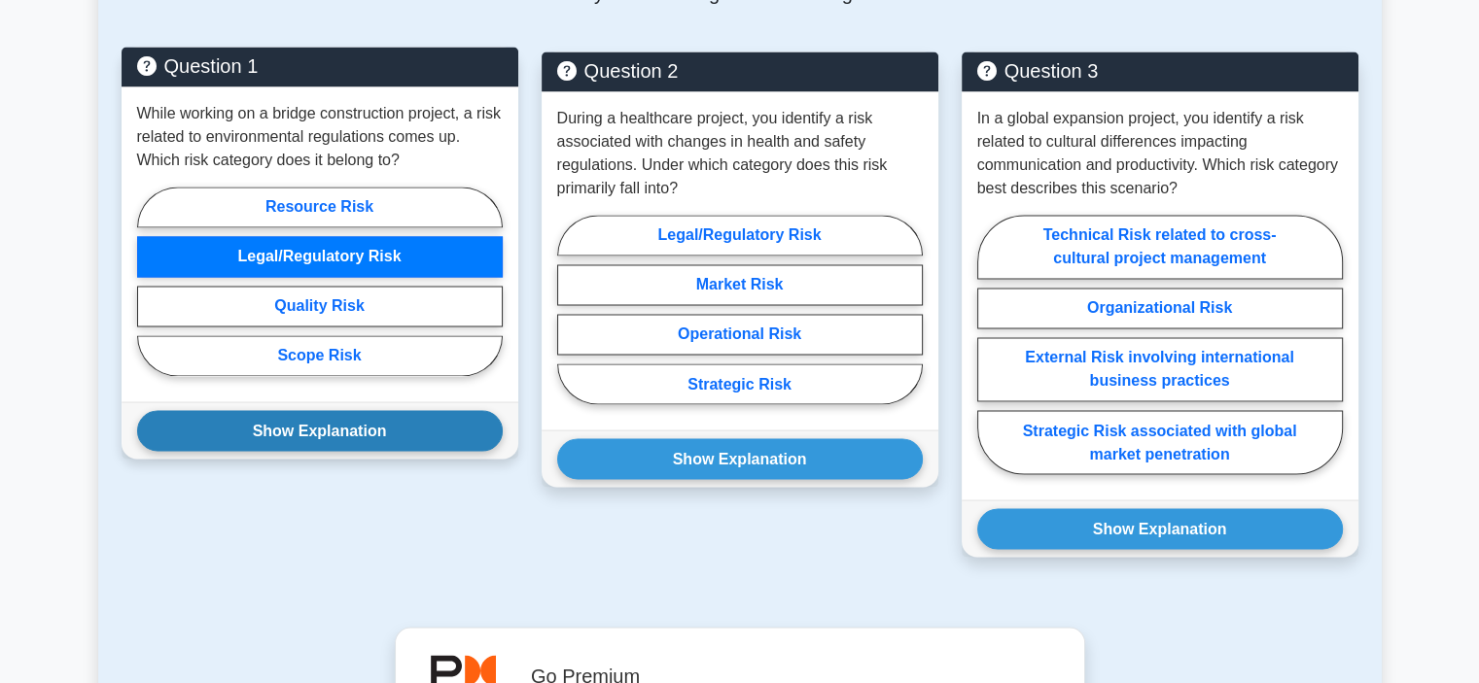
click at [448, 445] on button "Show Explanation" at bounding box center [319, 430] width 365 height 41
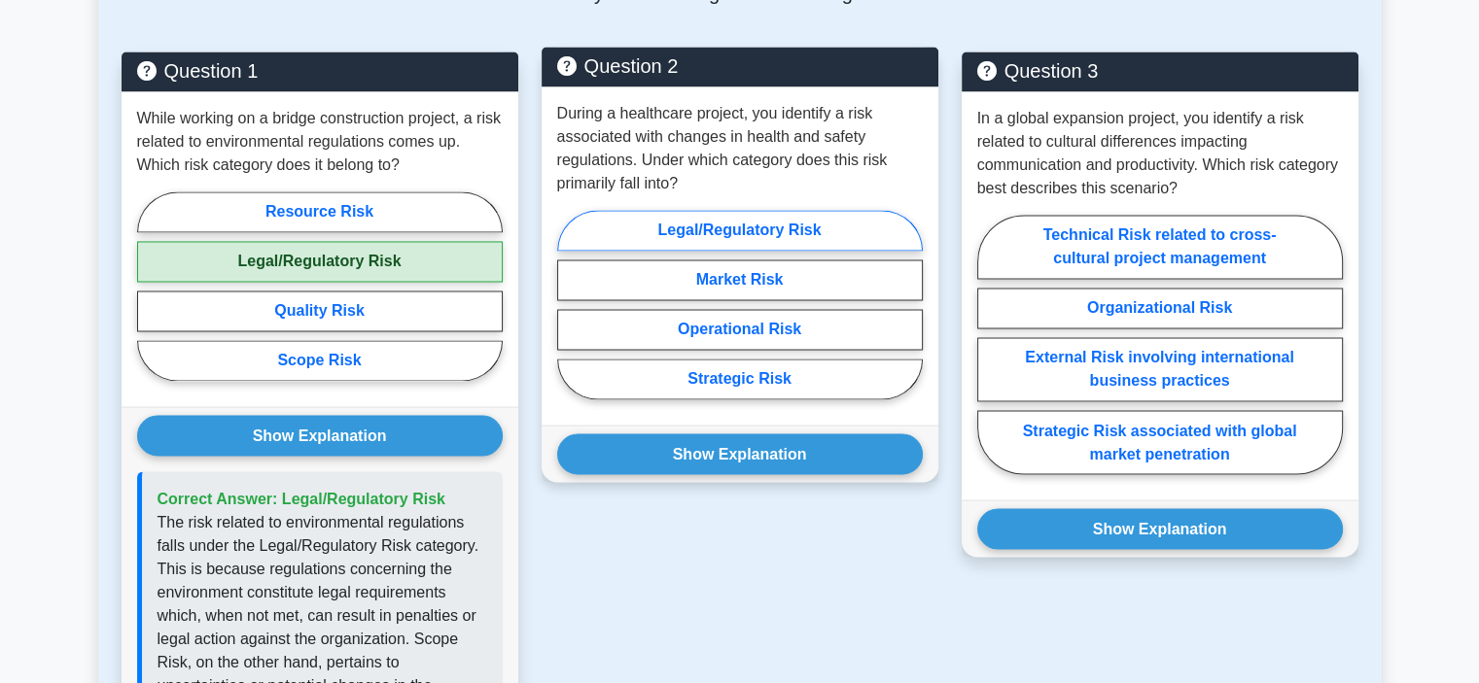
click at [794, 248] on label "Legal/Regulatory Risk" at bounding box center [739, 230] width 365 height 41
click at [570, 304] on input "Legal/Regulatory Risk" at bounding box center [563, 310] width 13 height 13
radio input "true"
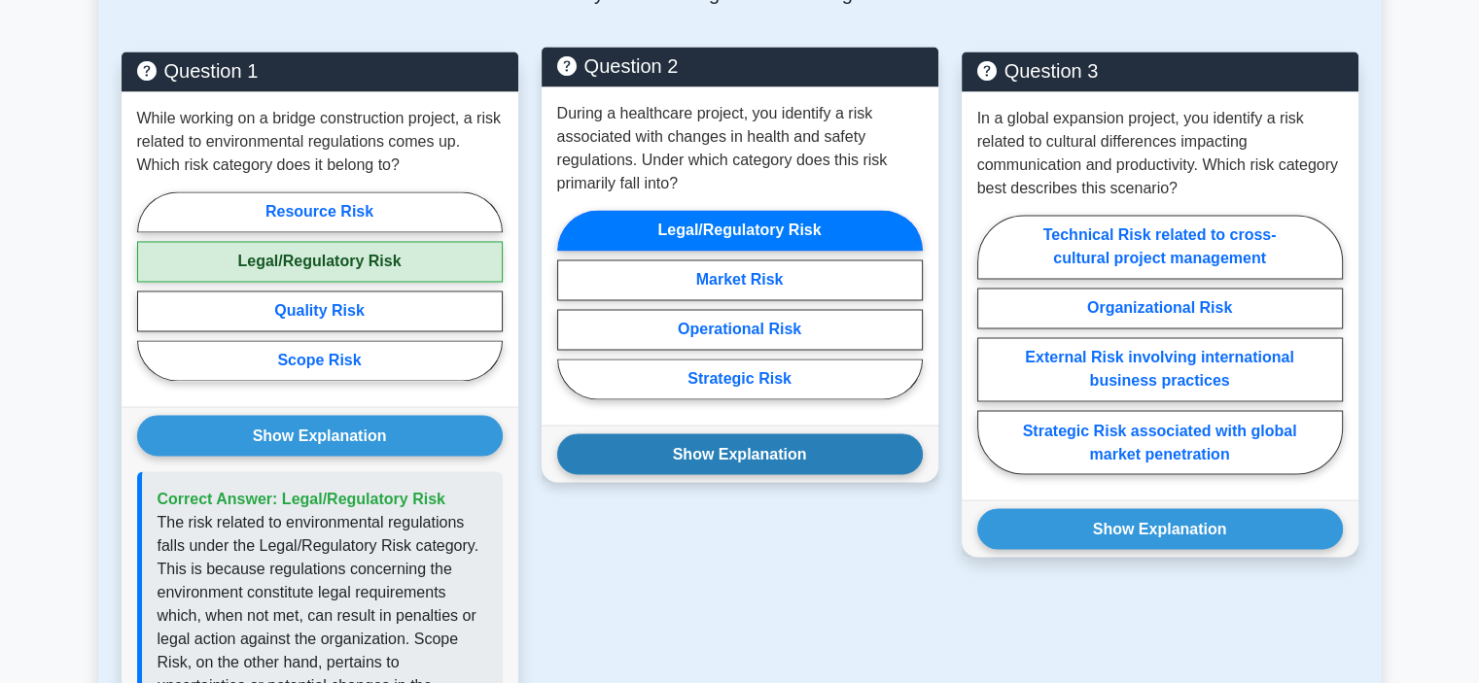
click at [777, 474] on button "Show Explanation" at bounding box center [739, 454] width 365 height 41
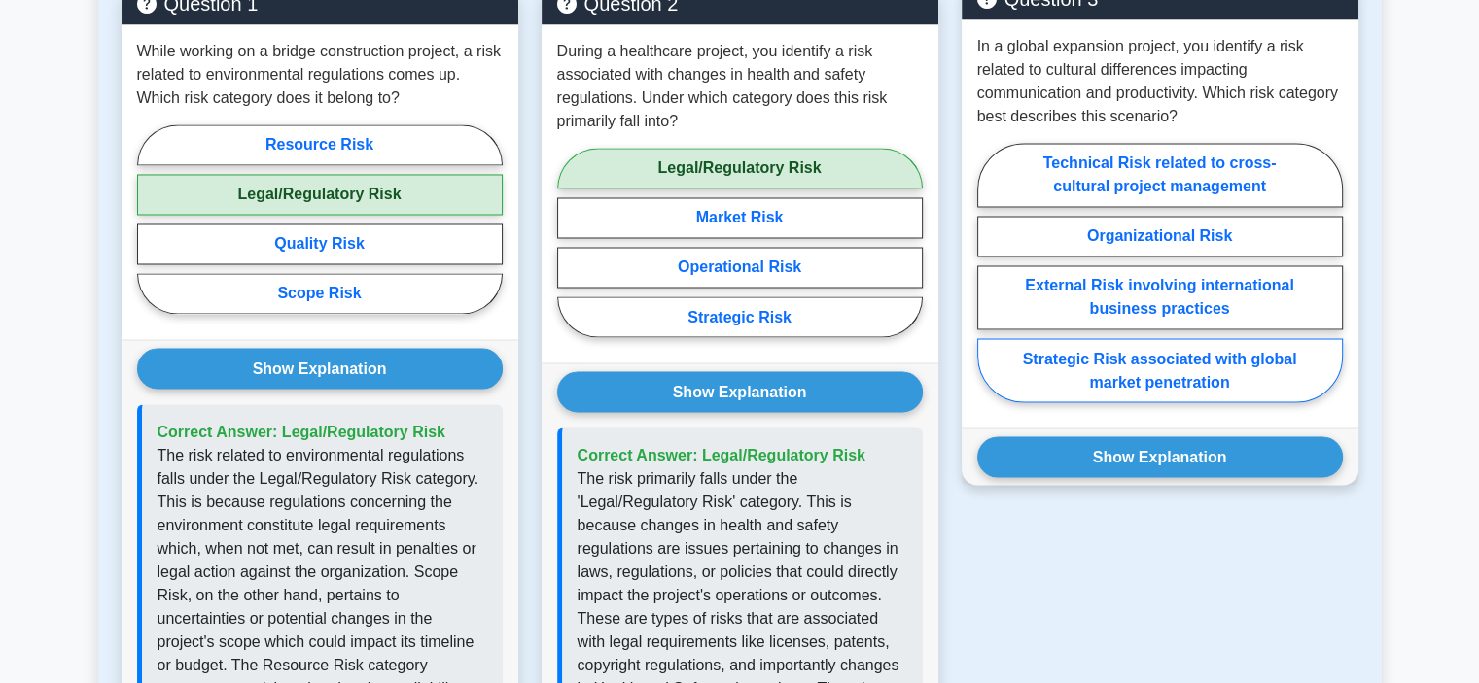
scroll to position [3405, 0]
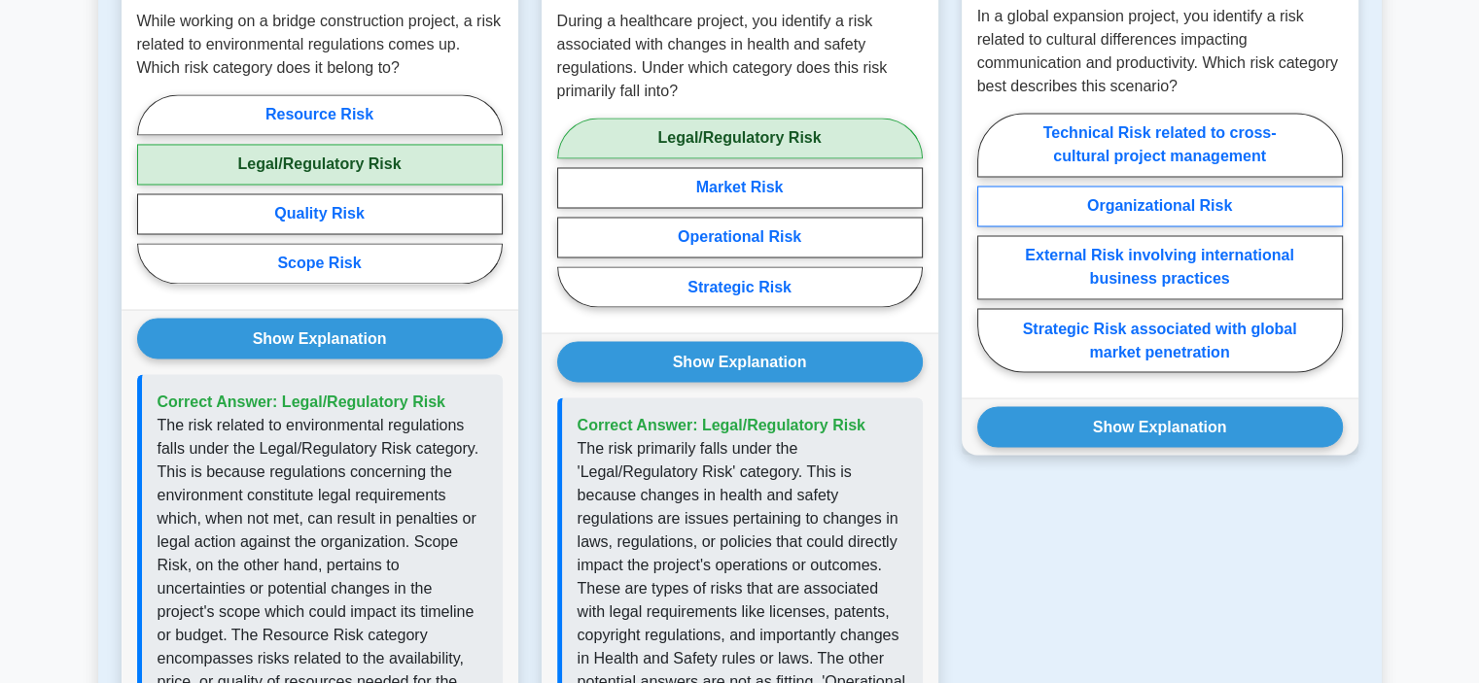
click at [1292, 223] on label "Organizational Risk" at bounding box center [1159, 206] width 365 height 41
click at [990, 242] on input "Organizational Risk" at bounding box center [983, 248] width 13 height 13
radio input "true"
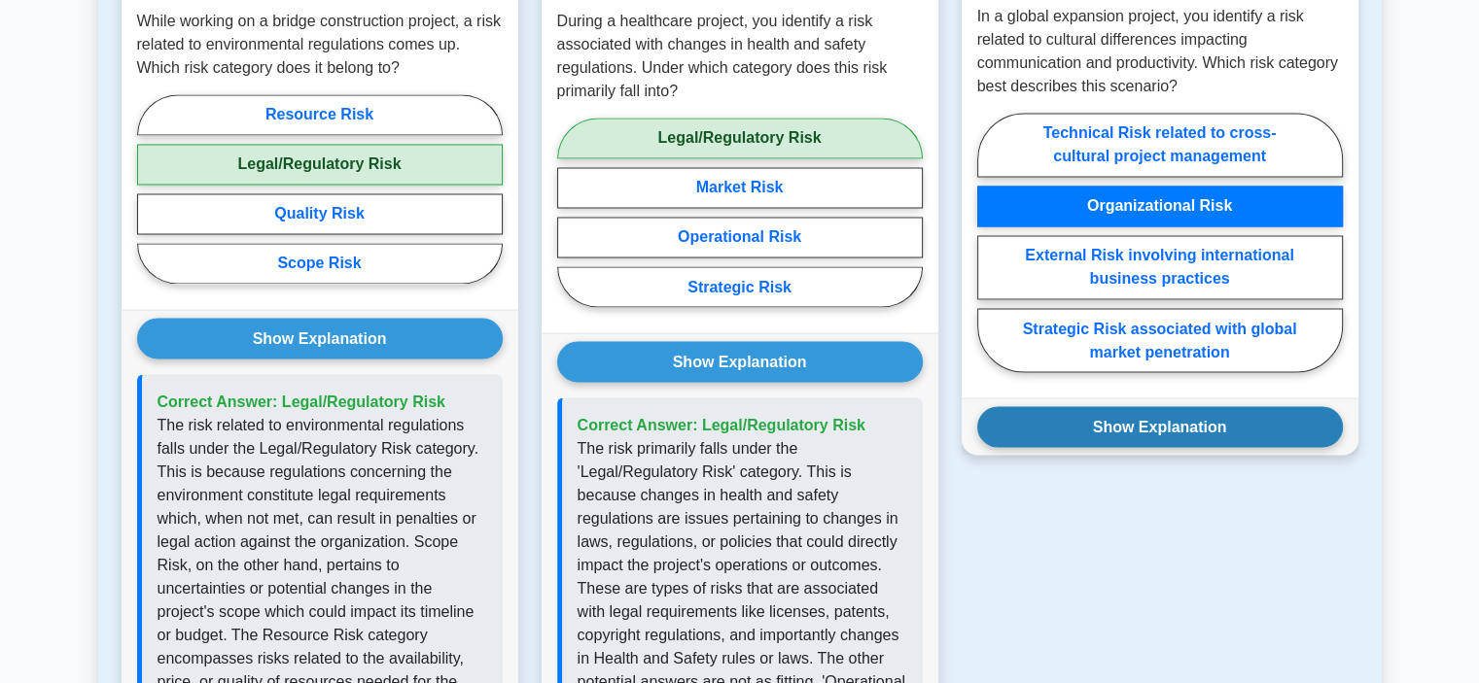
click at [1245, 438] on button "Show Explanation" at bounding box center [1159, 426] width 365 height 41
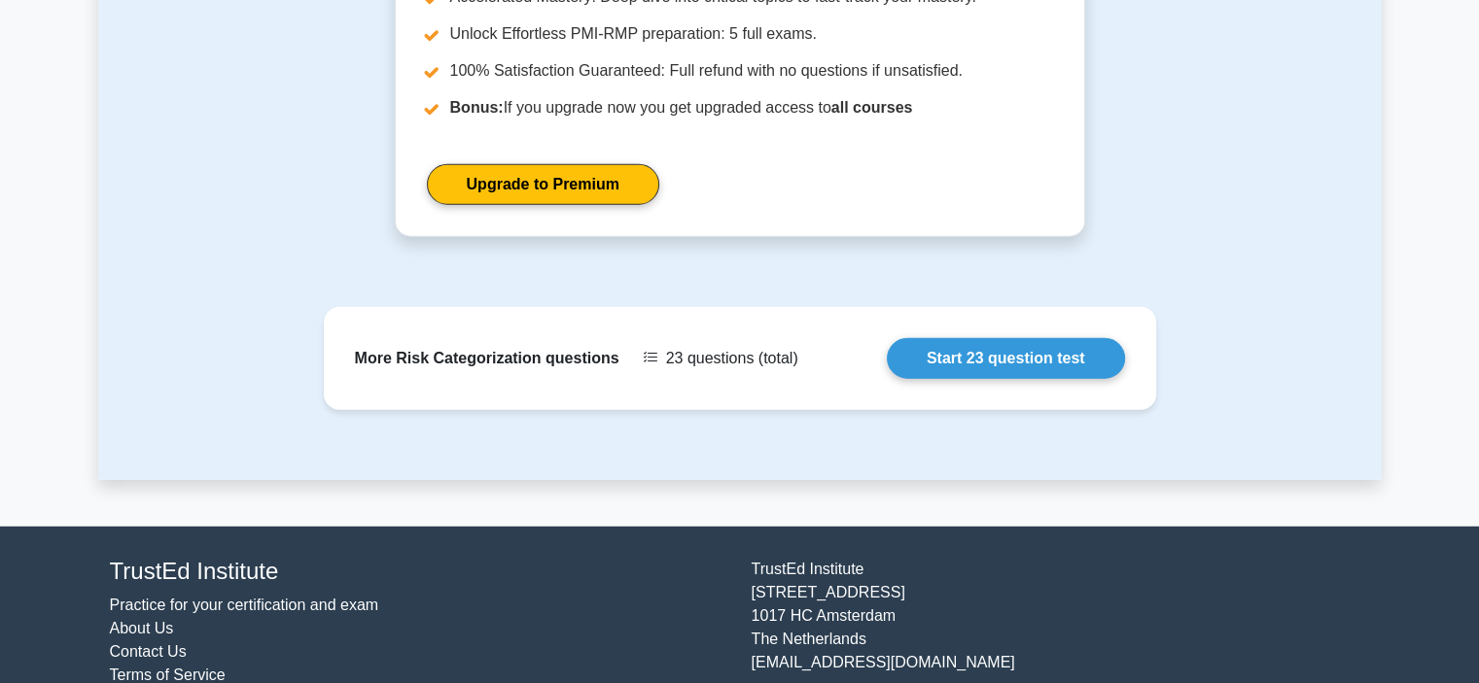
scroll to position [5303, 0]
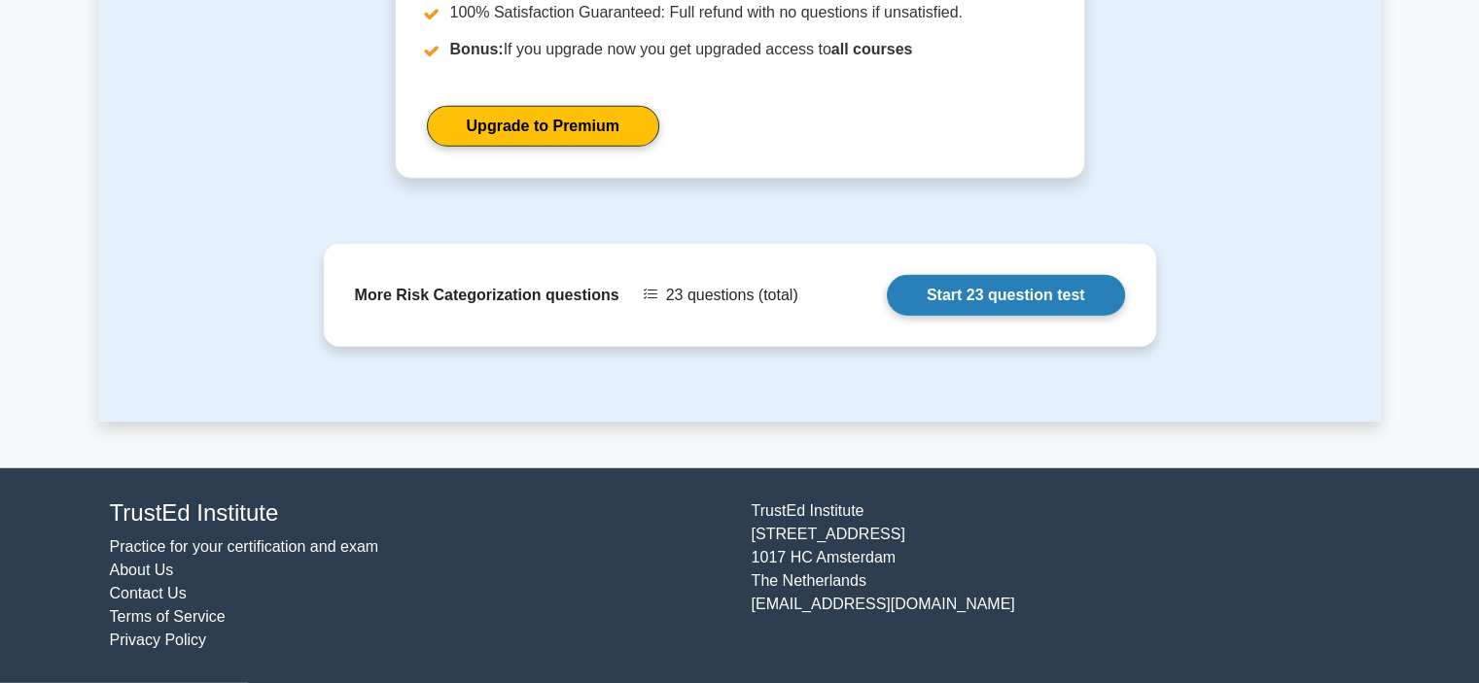
click at [989, 296] on link "Start 23 question test" at bounding box center [1006, 295] width 238 height 41
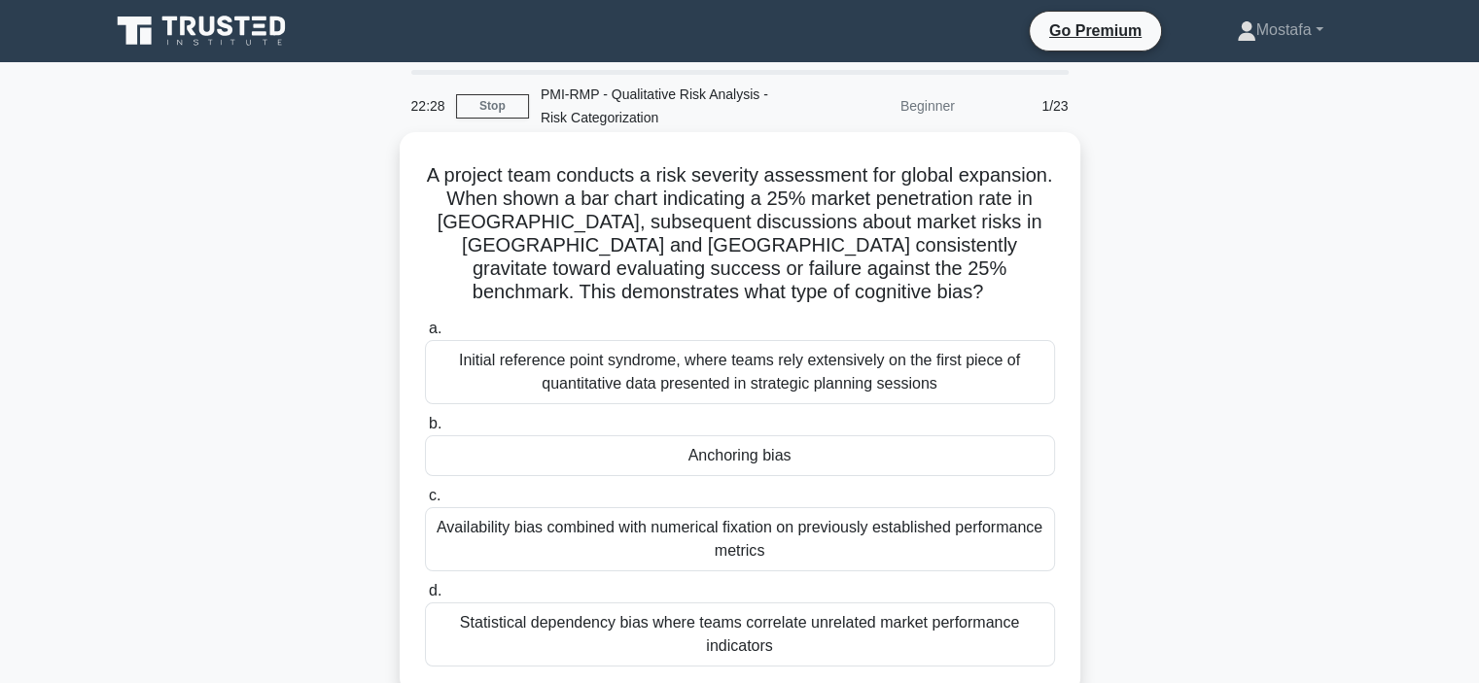
click at [976, 465] on div "Anchoring bias" at bounding box center [740, 455] width 630 height 41
click at [425, 431] on input "b. Anchoring bias" at bounding box center [425, 424] width 0 height 13
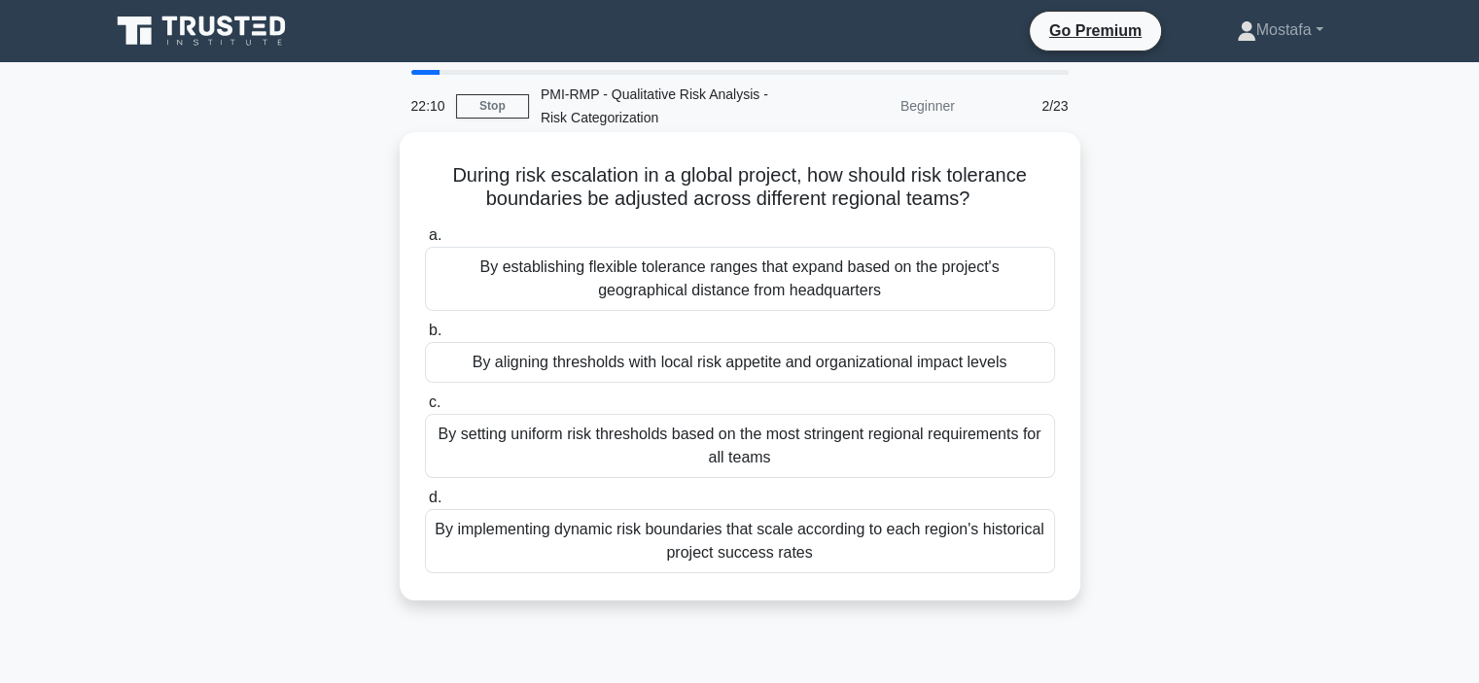
click at [1035, 370] on div "By aligning thresholds with local risk appetite and organizational impact levels" at bounding box center [740, 362] width 630 height 41
click at [425, 337] on input "b. By aligning thresholds with local risk appetite and organizational impact le…" at bounding box center [425, 331] width 0 height 13
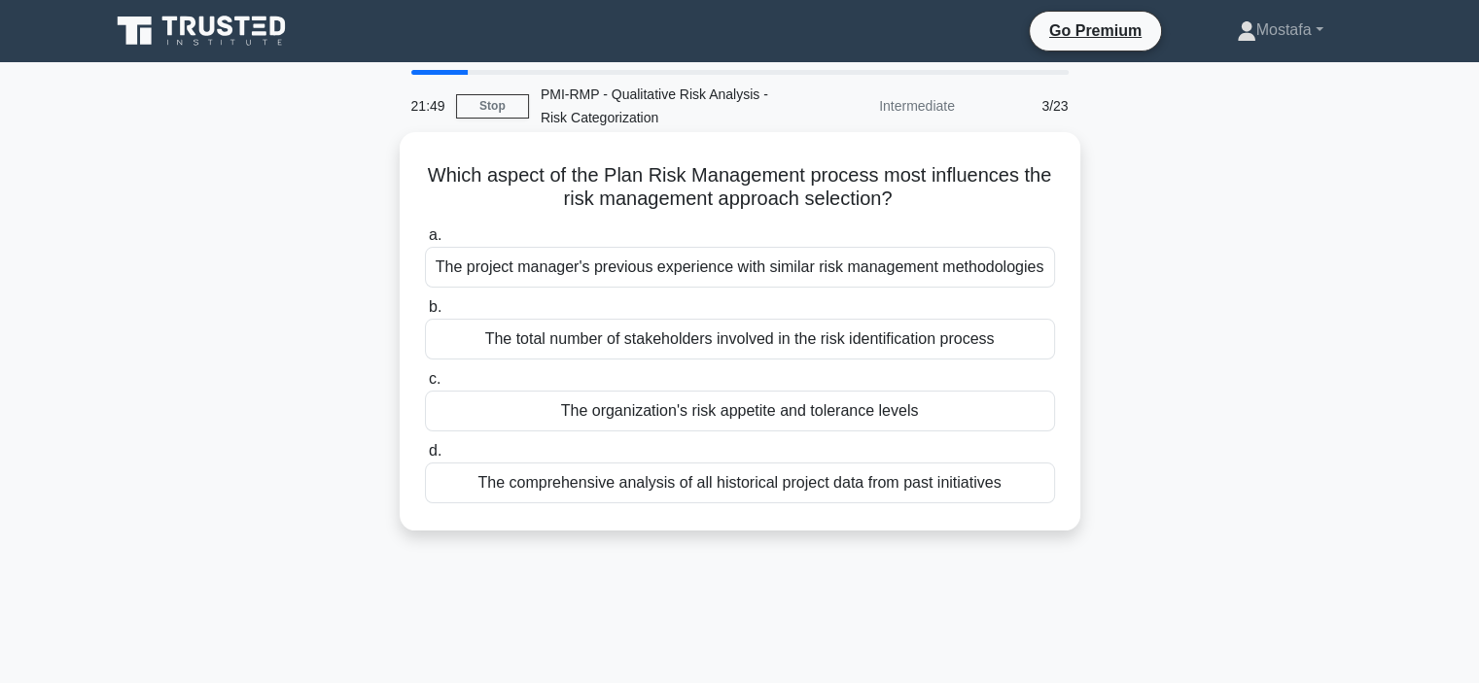
click at [1026, 419] on div "The organization's risk appetite and tolerance levels" at bounding box center [740, 411] width 630 height 41
click at [425, 386] on input "c. The organization's risk appetite and tolerance levels" at bounding box center [425, 379] width 0 height 13
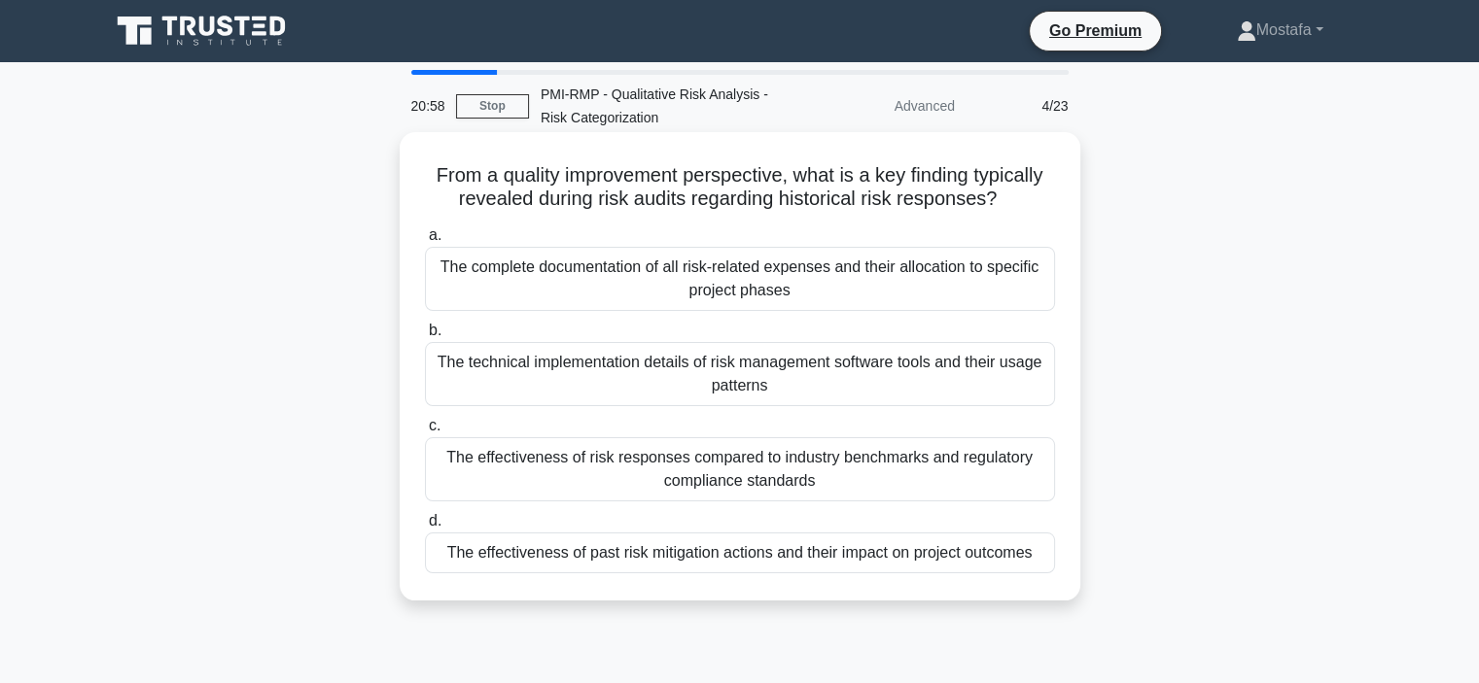
click at [1034, 551] on div "The effectiveness of past risk mitigation actions and their impact on project o…" at bounding box center [740, 553] width 630 height 41
click at [425, 528] on input "d. The effectiveness of past risk mitigation actions and their impact on projec…" at bounding box center [425, 521] width 0 height 13
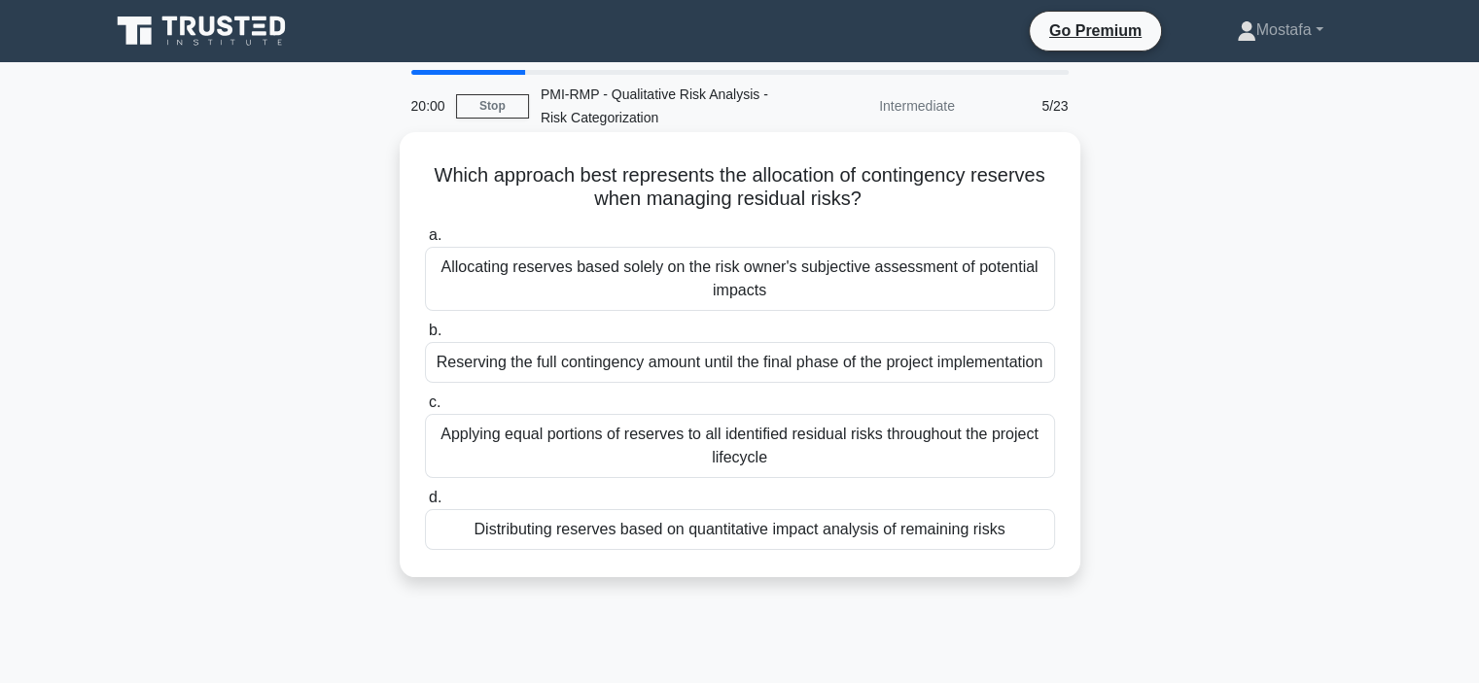
click at [1034, 550] on div "Distributing reserves based on quantitative impact analysis of remaining risks" at bounding box center [740, 529] width 630 height 41
click at [425, 505] on input "d. Distributing reserves based on quantitative impact analysis of remaining ris…" at bounding box center [425, 498] width 0 height 13
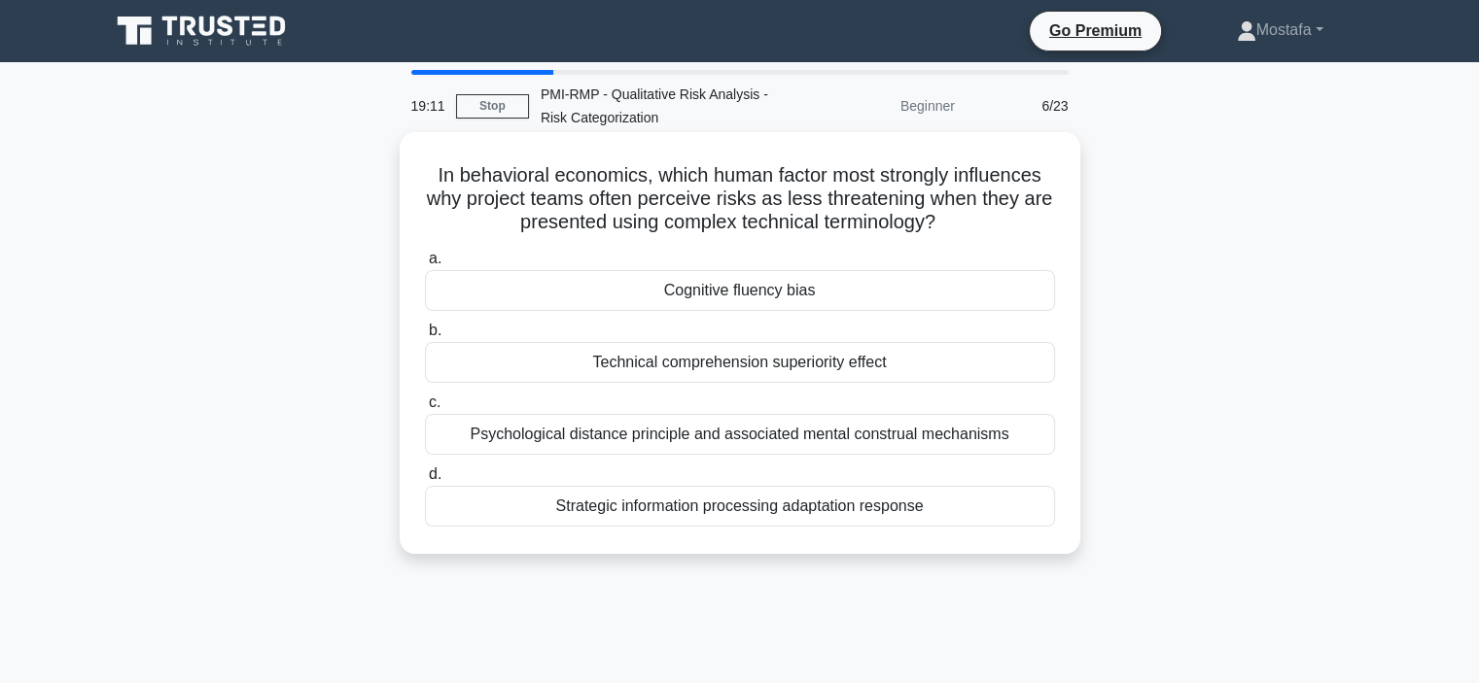
click at [1029, 295] on div "Cognitive fluency bias" at bounding box center [740, 290] width 630 height 41
click at [425, 265] on input "a. Cognitive fluency bias" at bounding box center [425, 259] width 0 height 13
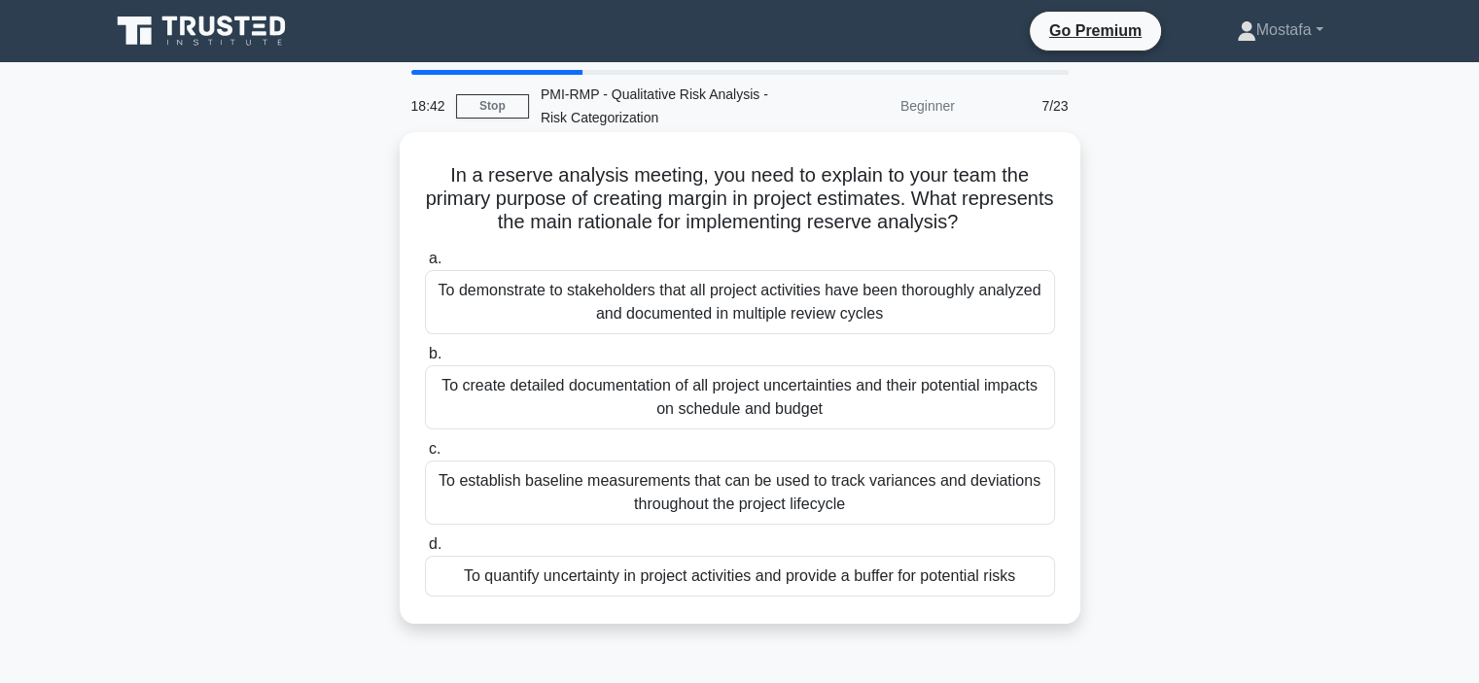
click at [1034, 580] on div "To quantify uncertainty in project activities and provide a buffer for potentia…" at bounding box center [740, 576] width 630 height 41
click at [425, 551] on input "d. To quantify uncertainty in project activities and provide a buffer for poten…" at bounding box center [425, 545] width 0 height 13
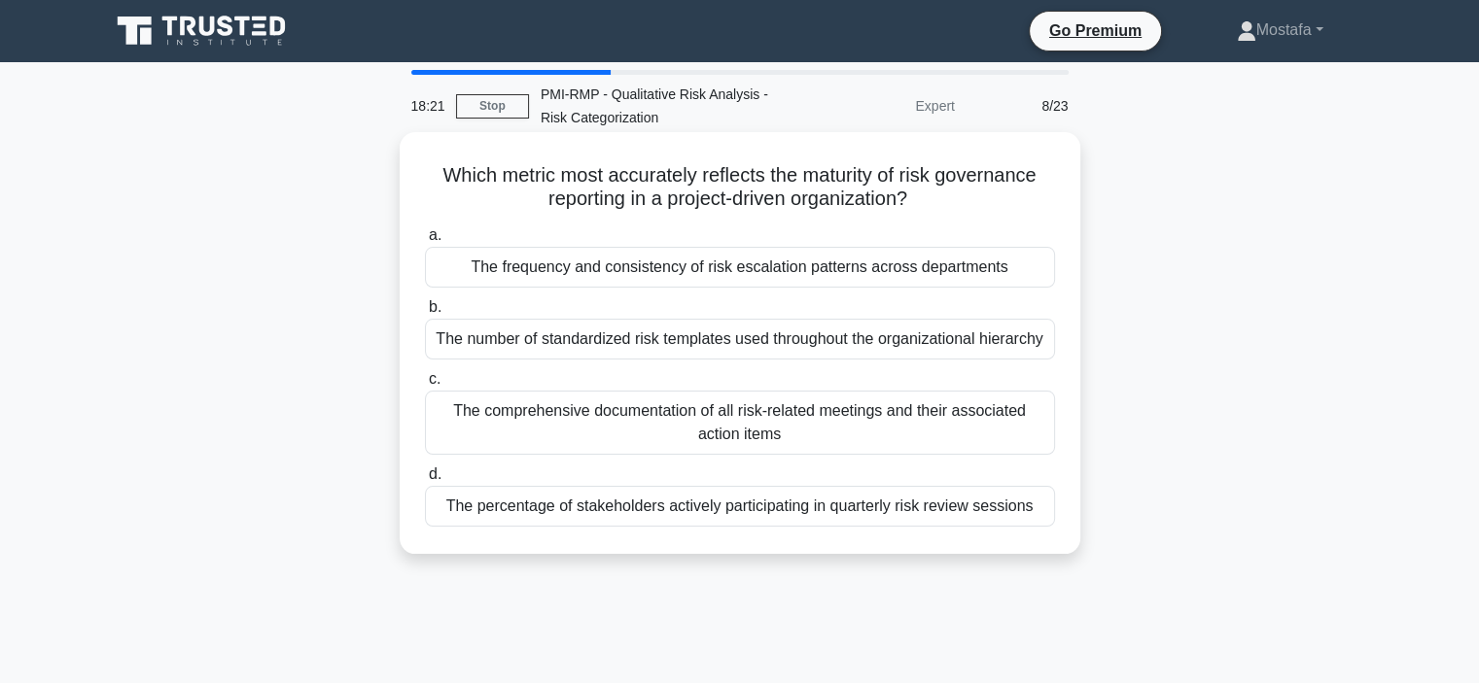
click at [1040, 275] on div "The frequency and consistency of risk escalation patterns across departments" at bounding box center [740, 267] width 630 height 41
click at [425, 242] on input "a. The frequency and consistency of risk escalation patterns across departments" at bounding box center [425, 235] width 0 height 13
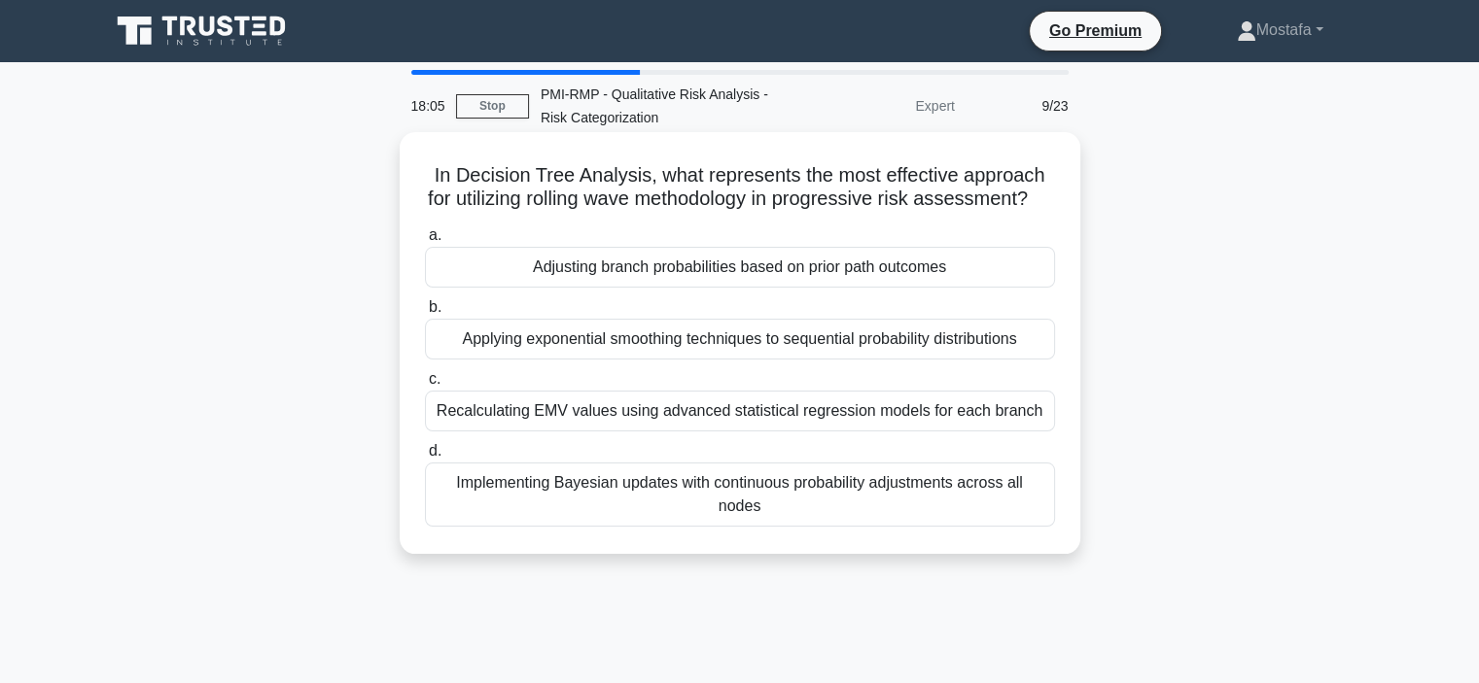
click at [1009, 288] on div "Adjusting branch probabilities based on prior path outcomes" at bounding box center [740, 267] width 630 height 41
click at [425, 242] on input "a. Adjusting branch probabilities based on prior path outcomes" at bounding box center [425, 235] width 0 height 13
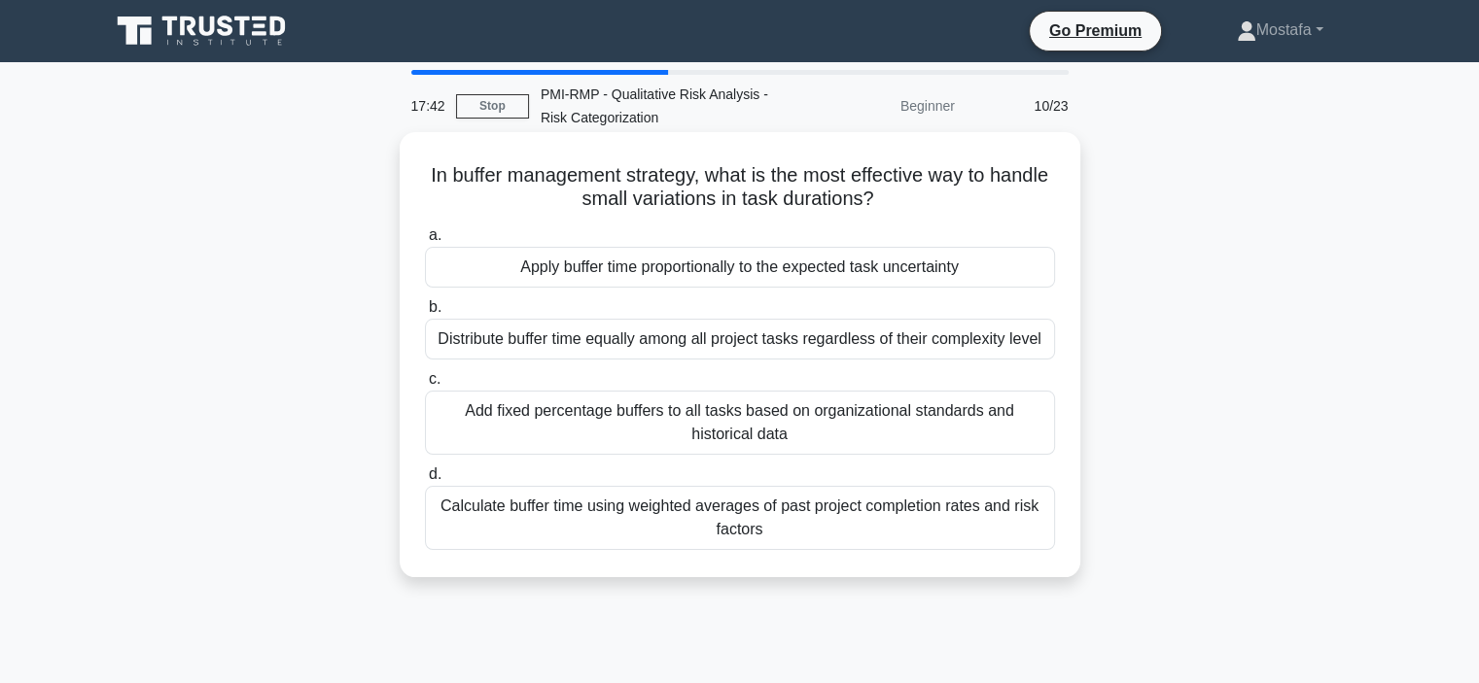
click at [1031, 271] on div "Apply buffer time proportionally to the expected task uncertainty" at bounding box center [740, 267] width 630 height 41
click at [425, 242] on input "a. Apply buffer time proportionally to the expected task uncertainty" at bounding box center [425, 235] width 0 height 13
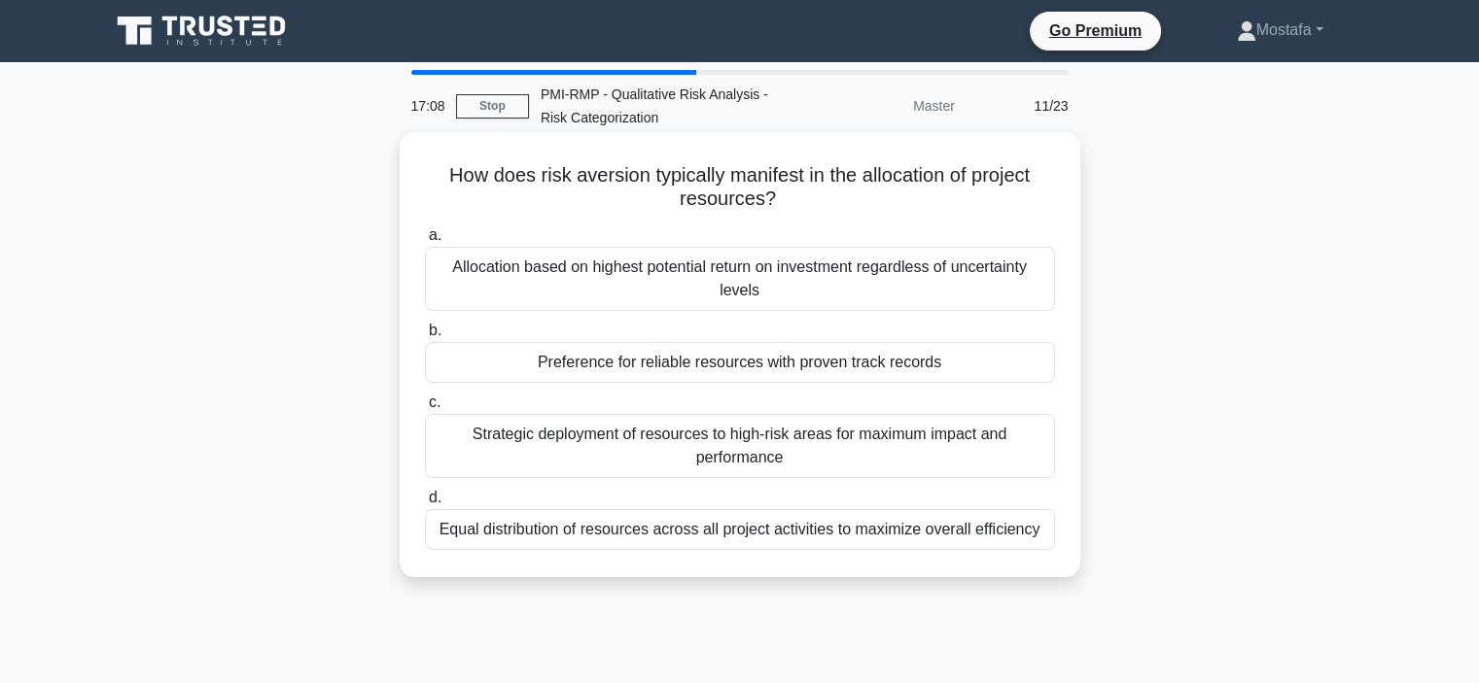
click at [1023, 368] on div "Preference for reliable resources with proven track records" at bounding box center [740, 362] width 630 height 41
click at [425, 337] on input "b. Preference for reliable resources with proven track records" at bounding box center [425, 331] width 0 height 13
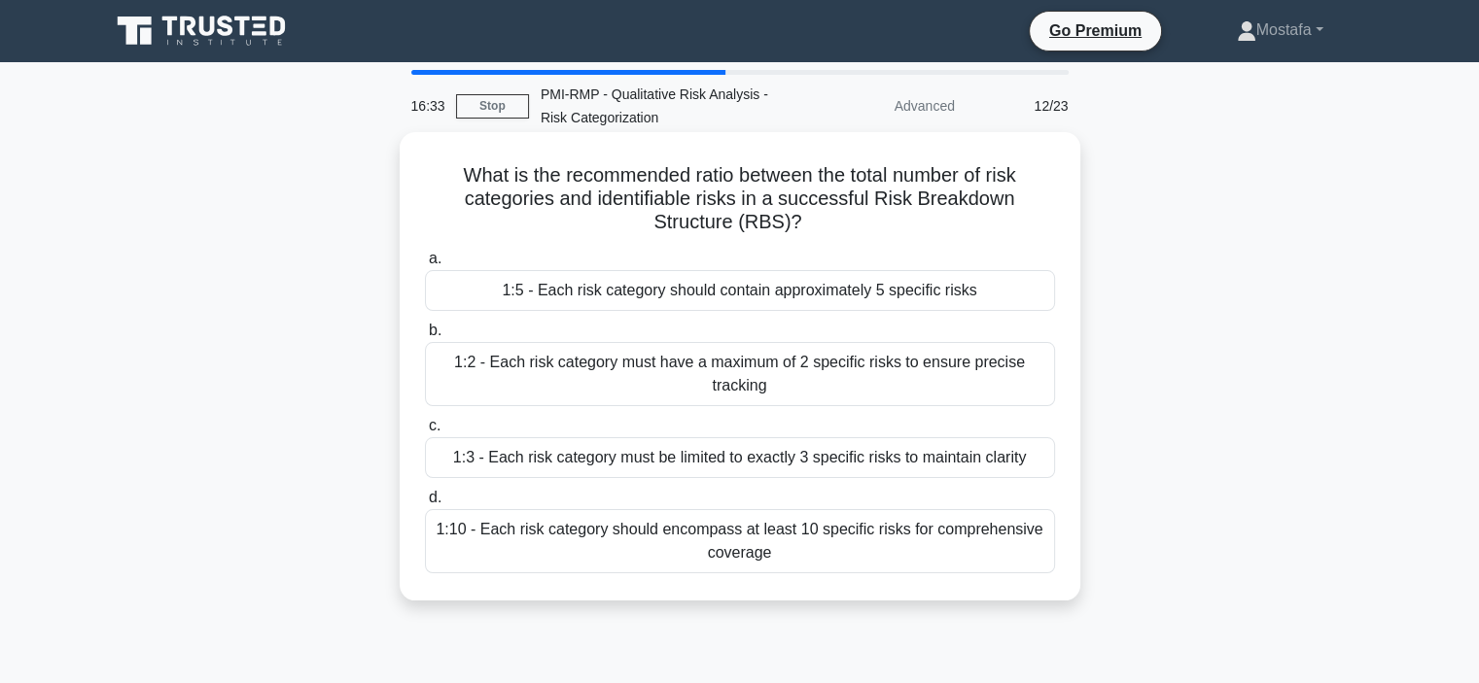
click at [993, 285] on div "1:5 - Each risk category should contain approximately 5 specific risks" at bounding box center [740, 290] width 630 height 41
click at [425, 265] on input "a. 1:5 - Each risk category should contain approximately 5 specific risks" at bounding box center [425, 259] width 0 height 13
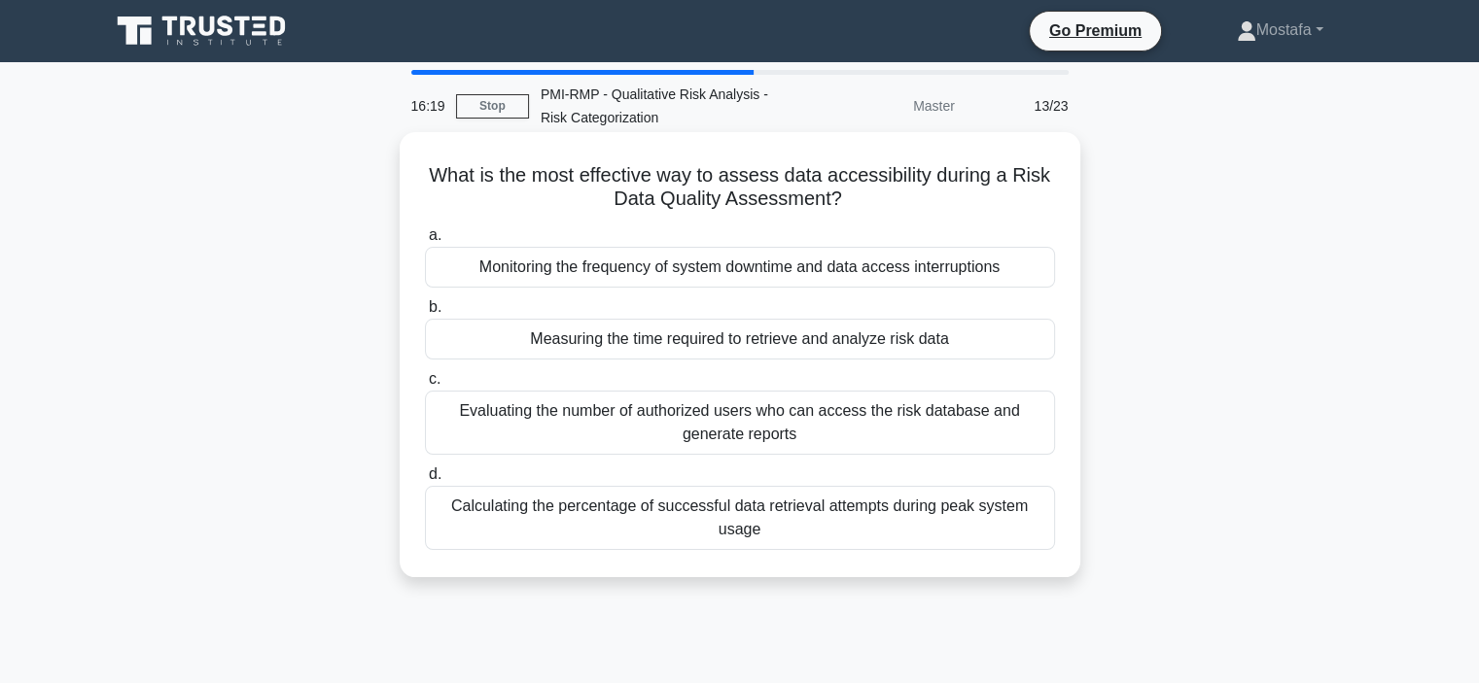
click at [1006, 344] on div "Measuring the time required to retrieve and analyze risk data" at bounding box center [740, 339] width 630 height 41
click at [425, 314] on input "b. Measuring the time required to retrieve and analyze risk data" at bounding box center [425, 307] width 0 height 13
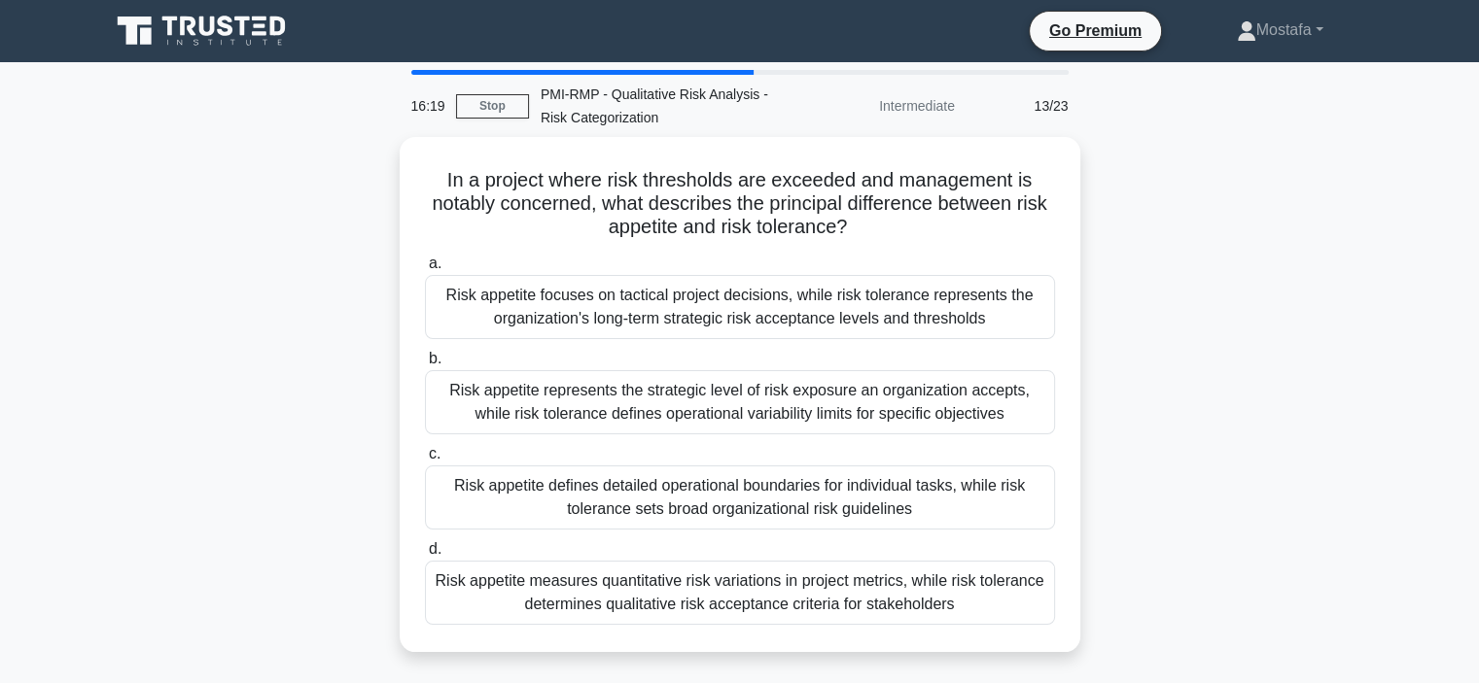
click at [1006, 344] on div "a. Risk appetite focuses on tactical project decisions, while risk tolerance re…" at bounding box center [739, 438] width 653 height 381
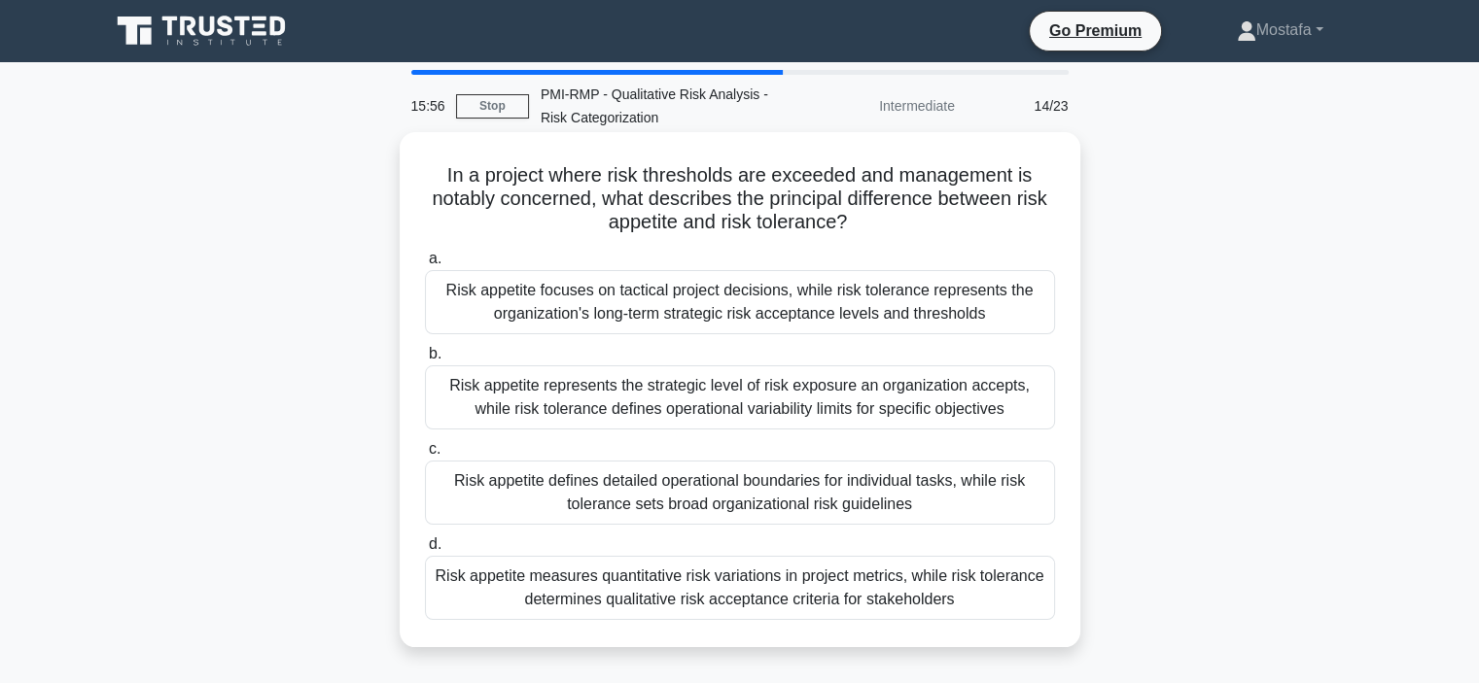
click at [1017, 407] on div "Risk appetite represents the strategic level of risk exposure an organization a…" at bounding box center [740, 397] width 630 height 64
click at [425, 361] on input "b. Risk appetite represents the strategic level of risk exposure an organizatio…" at bounding box center [425, 354] width 0 height 13
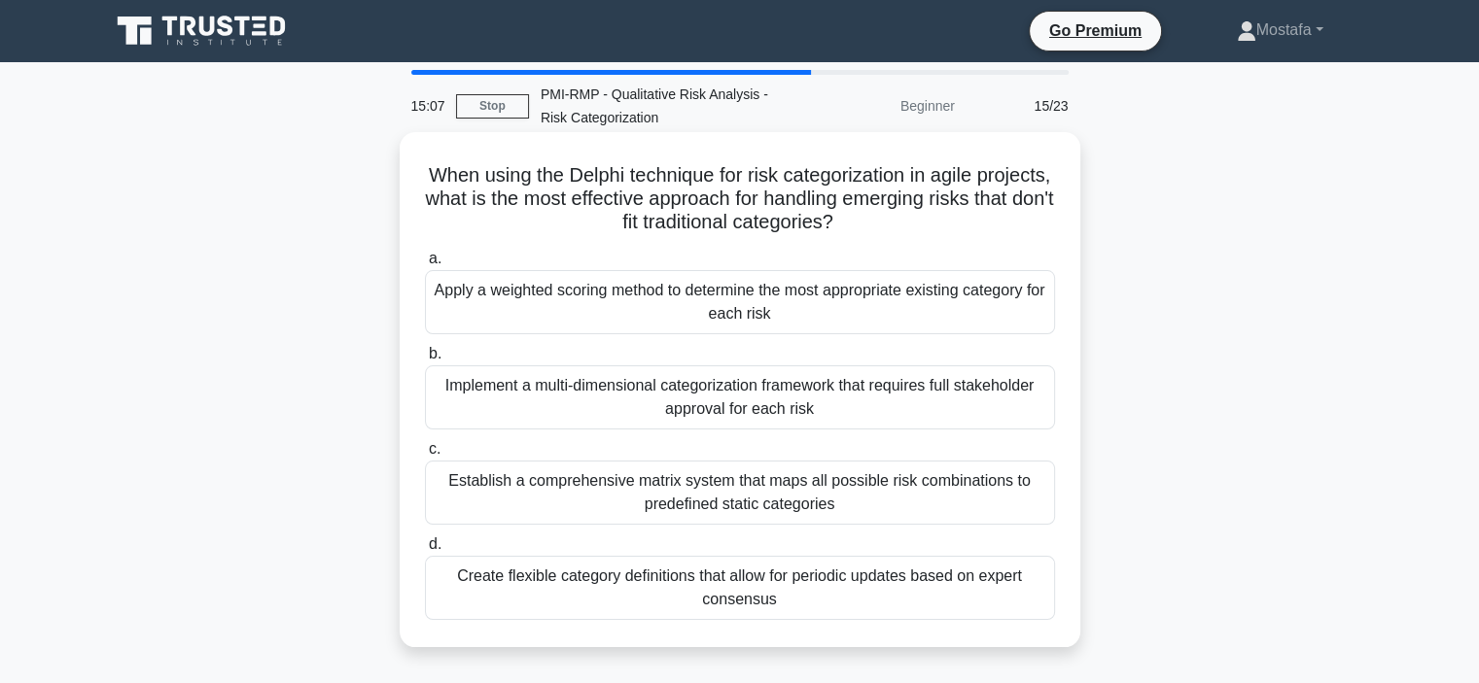
click at [1025, 602] on div "Create flexible category definitions that allow for periodic updates based on e…" at bounding box center [740, 588] width 630 height 64
click at [425, 551] on input "d. Create flexible category definitions that allow for periodic updates based o…" at bounding box center [425, 545] width 0 height 13
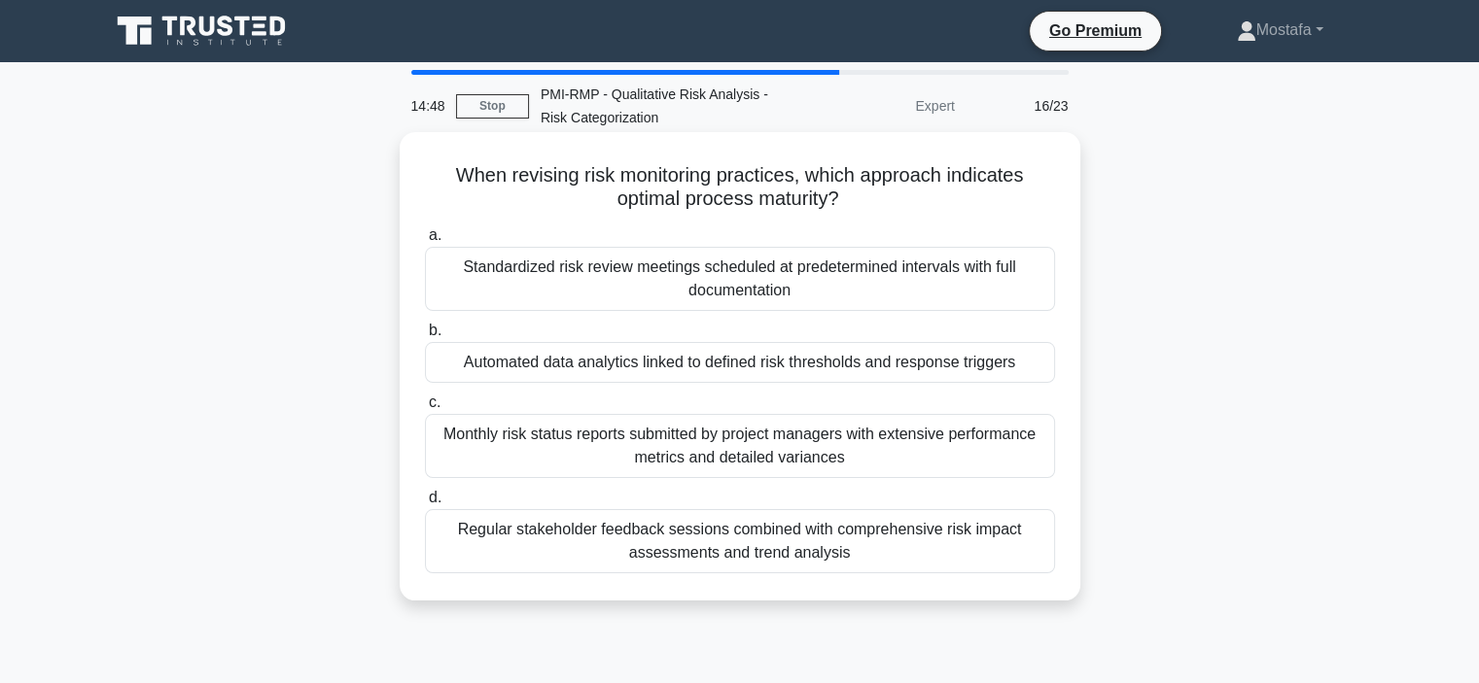
click at [1016, 291] on div "Standardized risk review meetings scheduled at predetermined intervals with ful…" at bounding box center [740, 279] width 630 height 64
click at [425, 242] on input "a. Standardized risk review meetings scheduled at predetermined intervals with …" at bounding box center [425, 235] width 0 height 13
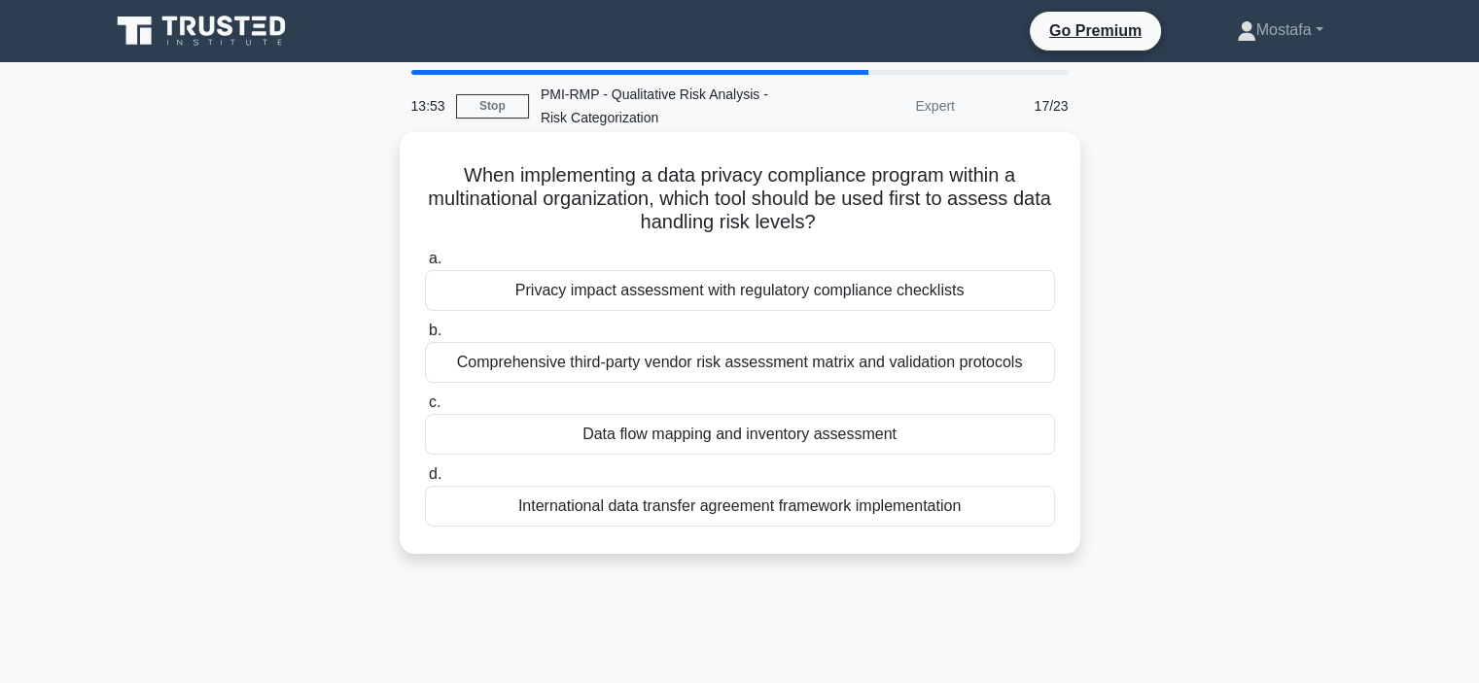
click at [1033, 291] on div "Privacy impact assessment with regulatory compliance checklists" at bounding box center [740, 290] width 630 height 41
click at [425, 265] on input "a. Privacy impact assessment with regulatory compliance checklists" at bounding box center [425, 259] width 0 height 13
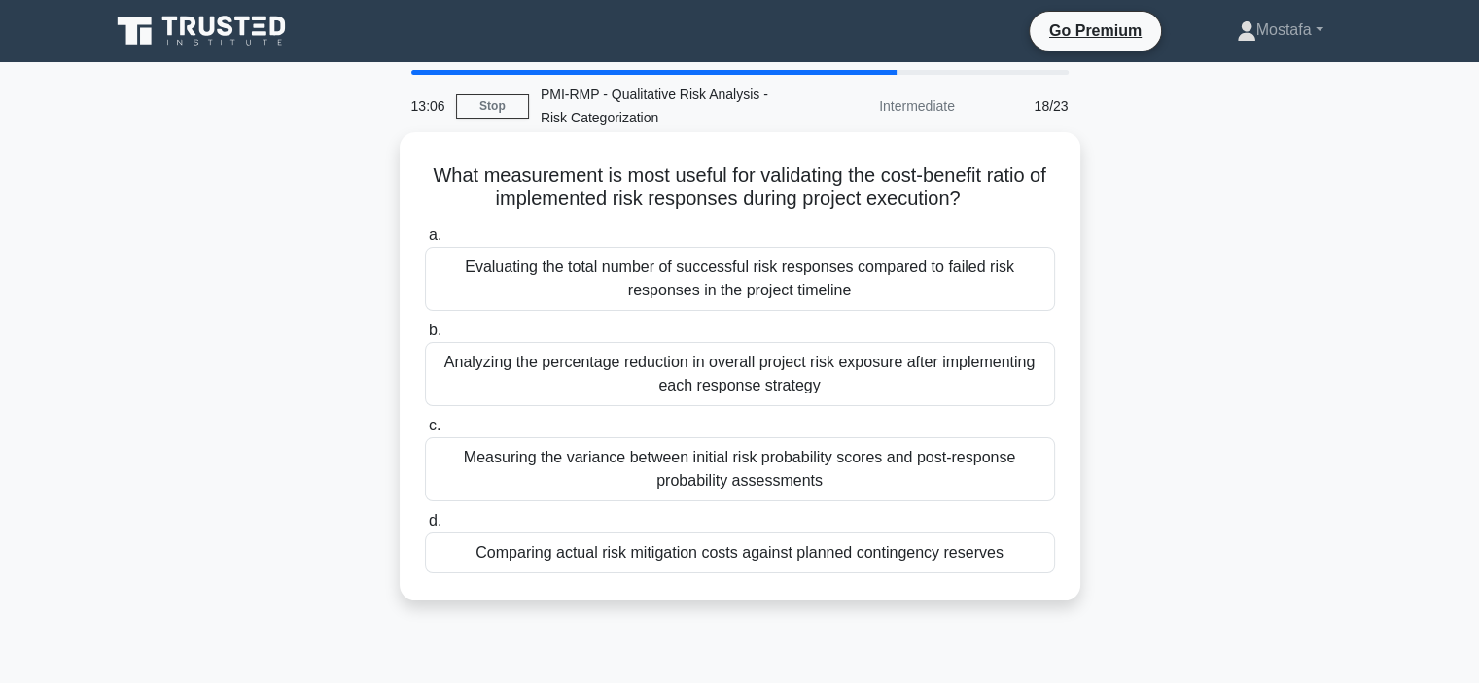
click at [1031, 557] on div "Comparing actual risk mitigation costs against planned contingency reserves" at bounding box center [740, 553] width 630 height 41
click at [425, 528] on input "d. Comparing actual risk mitigation costs against planned contingency reserves" at bounding box center [425, 521] width 0 height 13
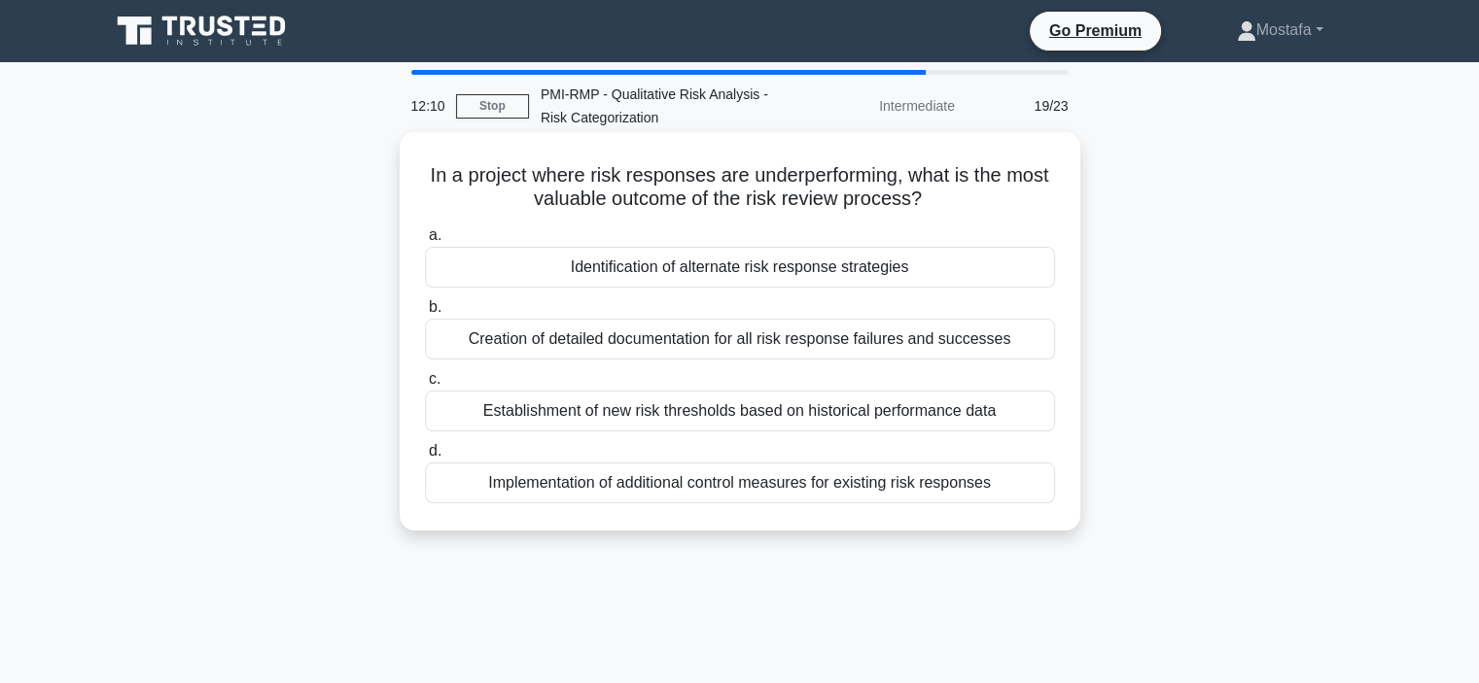
click at [1026, 414] on div "Establishment of new risk thresholds based on historical performance data" at bounding box center [740, 411] width 630 height 41
click at [425, 386] on input "c. Establishment of new risk thresholds based on historical performance data" at bounding box center [425, 379] width 0 height 13
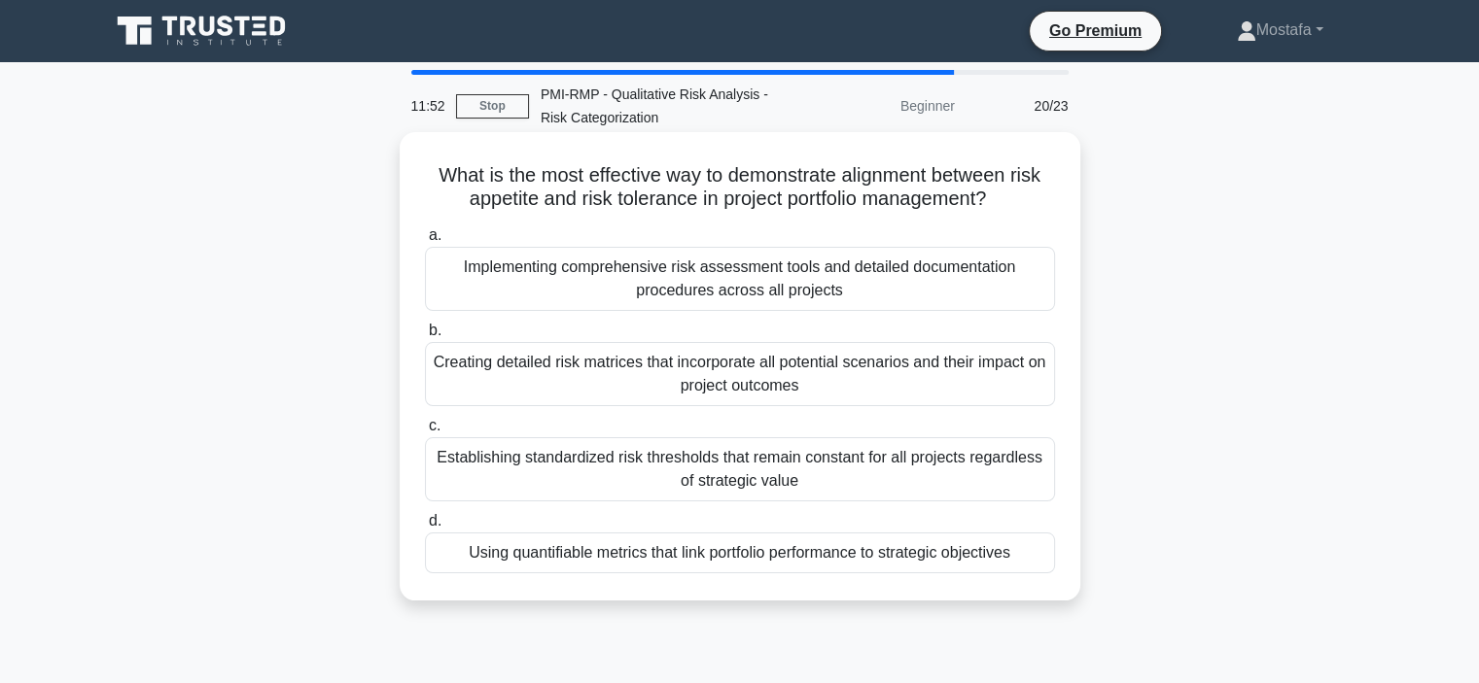
click at [1032, 558] on div "Using quantifiable metrics that link portfolio performance to strategic objecti…" at bounding box center [740, 553] width 630 height 41
click at [425, 528] on input "d. Using quantifiable metrics that link portfolio performance to strategic obje…" at bounding box center [425, 521] width 0 height 13
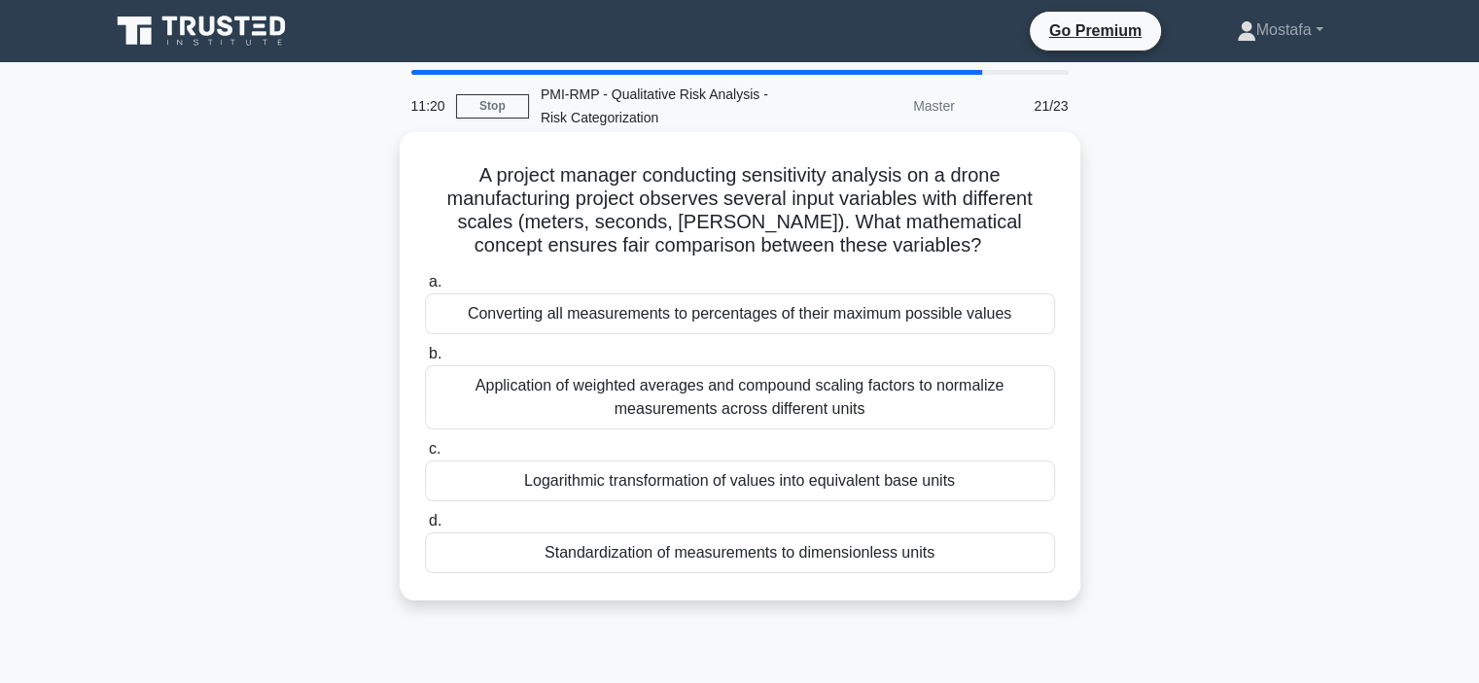
click at [1027, 559] on div "Standardization of measurements to dimensionless units" at bounding box center [740, 553] width 630 height 41
click at [425, 528] on input "d. Standardization of measurements to dimensionless units" at bounding box center [425, 521] width 0 height 13
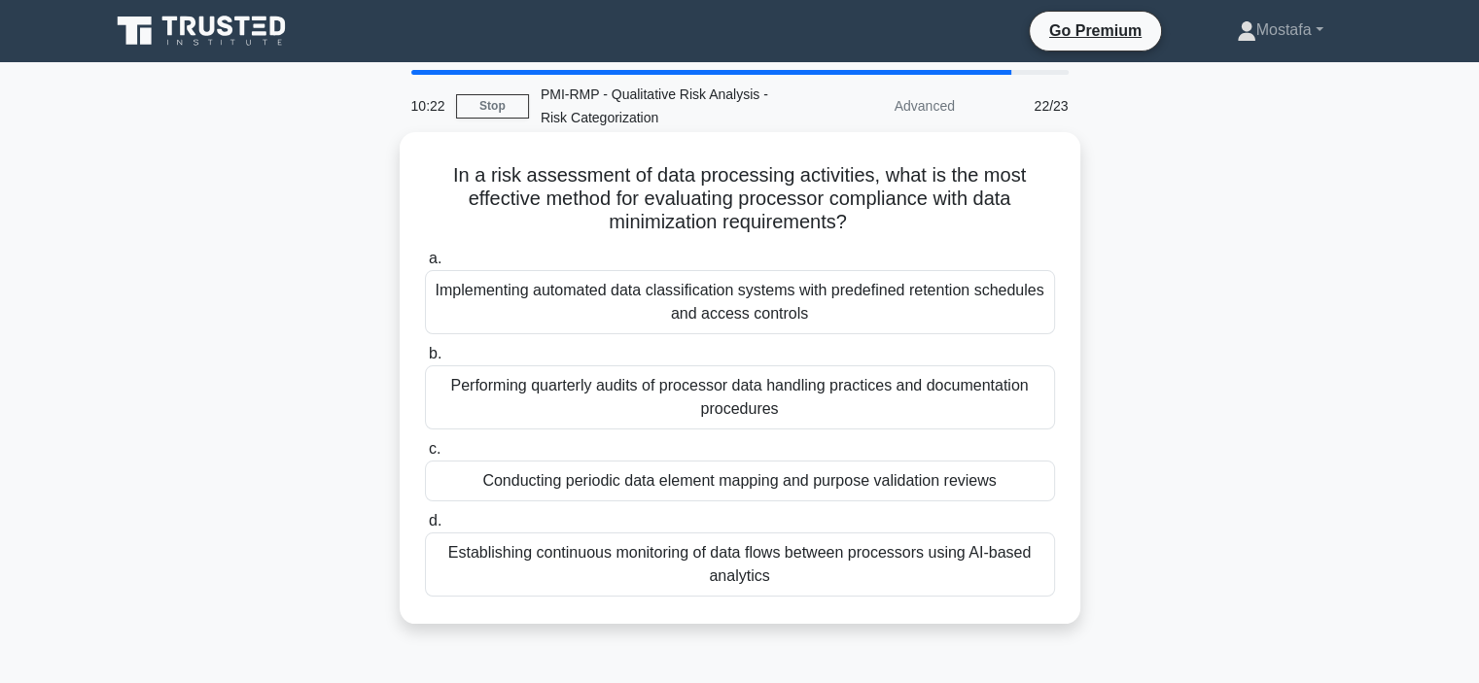
click at [996, 317] on div "Implementing automated data classification systems with predefined retention sc…" at bounding box center [740, 302] width 630 height 64
click at [425, 265] on input "a. Implementing automated data classification systems with predefined retention…" at bounding box center [425, 259] width 0 height 13
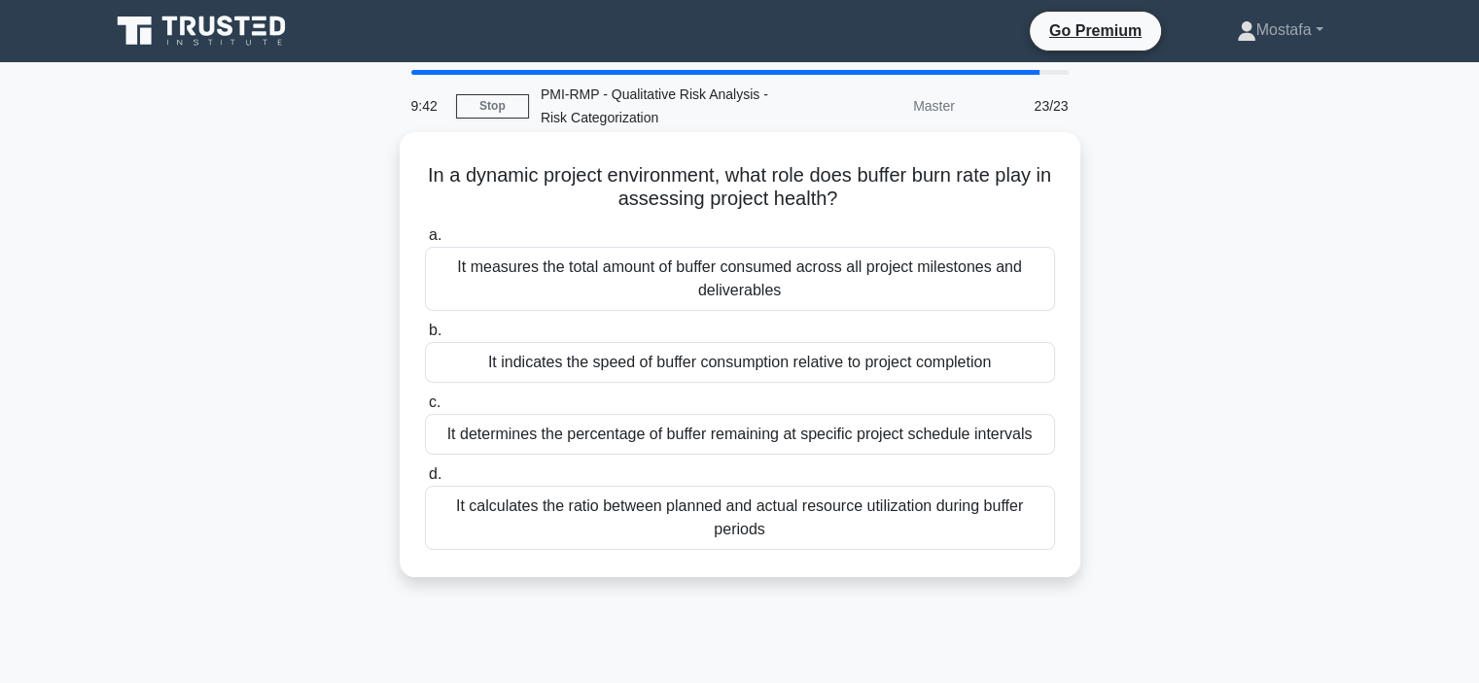
click at [1047, 435] on div "It determines the percentage of buffer remaining at specific project schedule i…" at bounding box center [740, 434] width 630 height 41
click at [425, 409] on input "c. It determines the percentage of buffer remaining at specific project schedul…" at bounding box center [425, 403] width 0 height 13
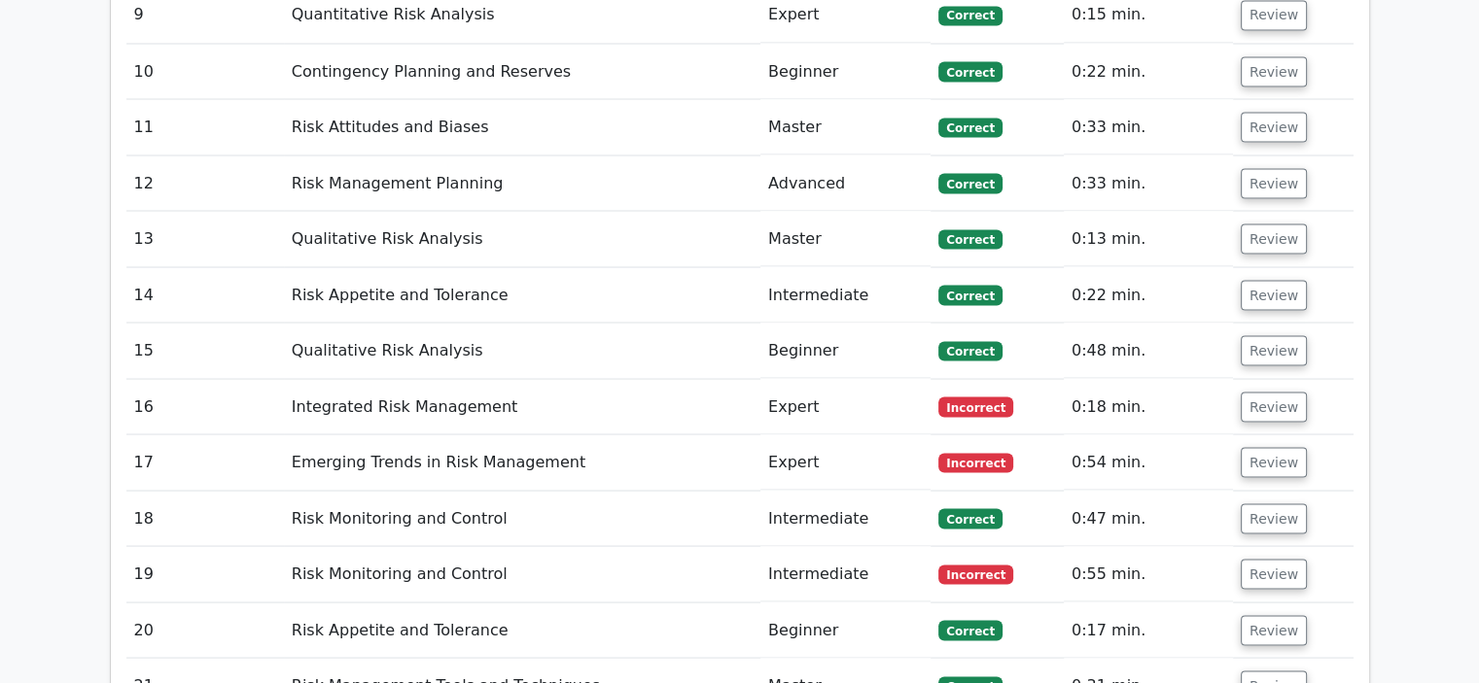
scroll to position [3694, 0]
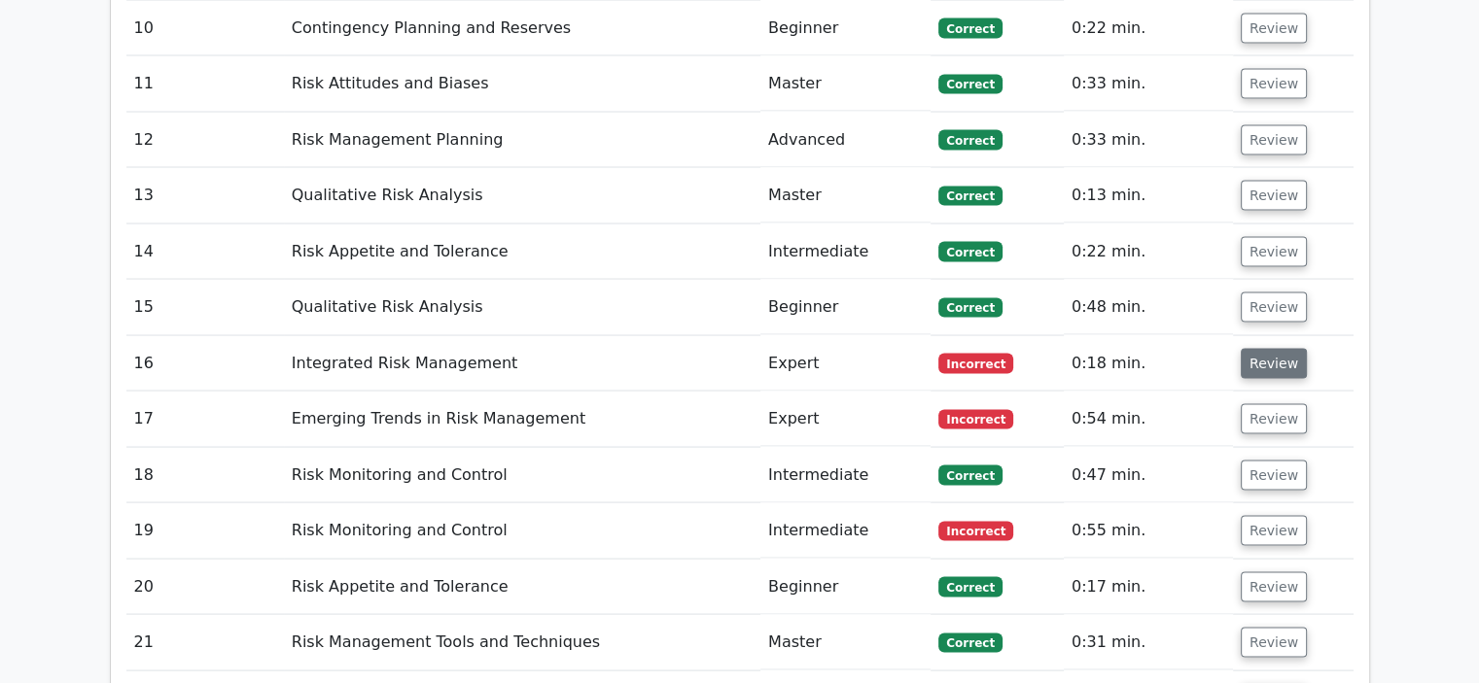
click at [1270, 348] on button "Review" at bounding box center [1273, 363] width 66 height 30
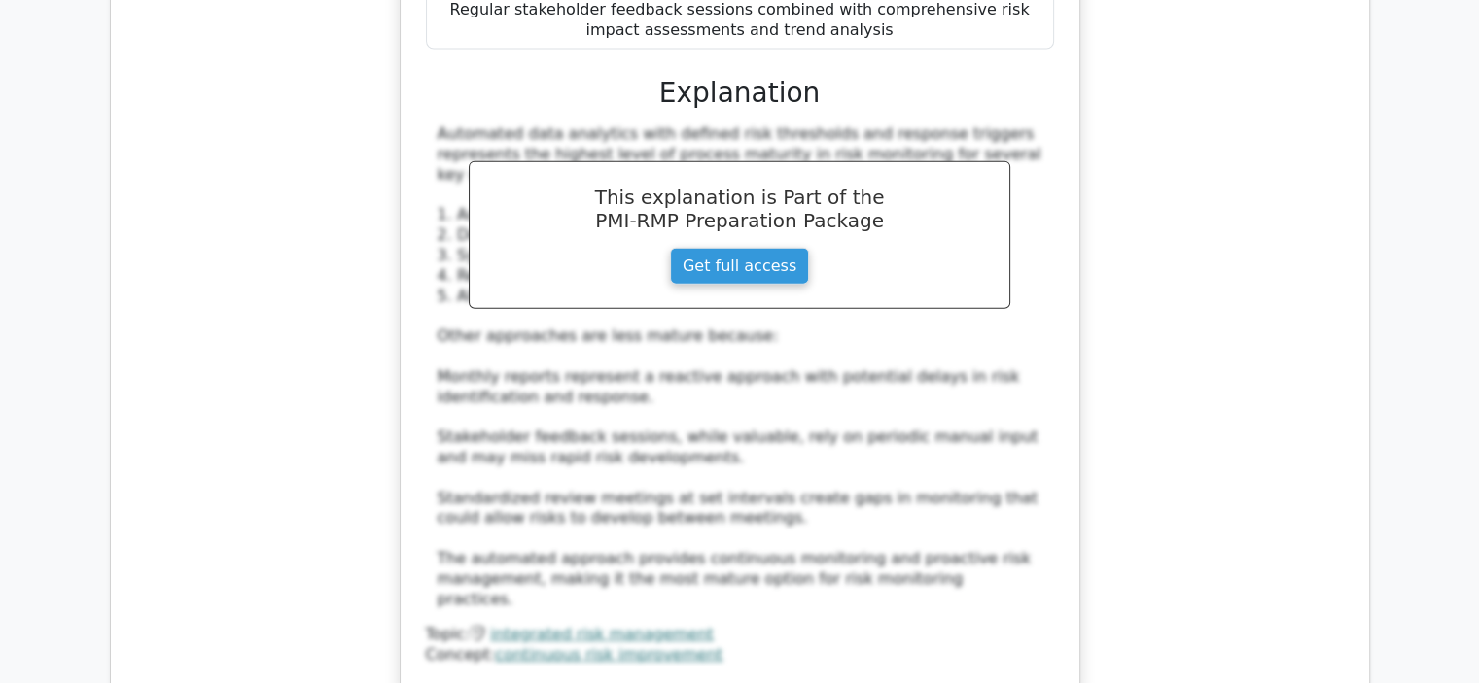
scroll to position [4860, 0]
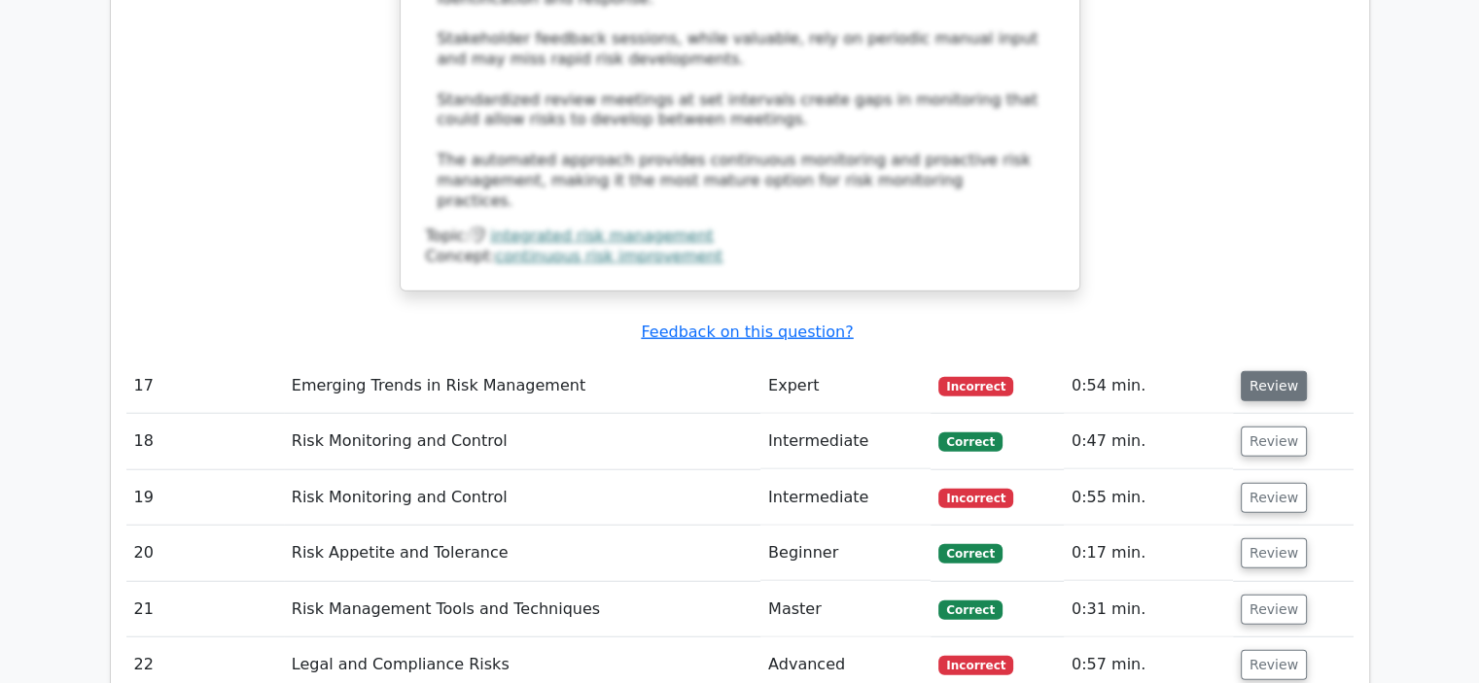
click at [1268, 371] on button "Review" at bounding box center [1273, 386] width 66 height 30
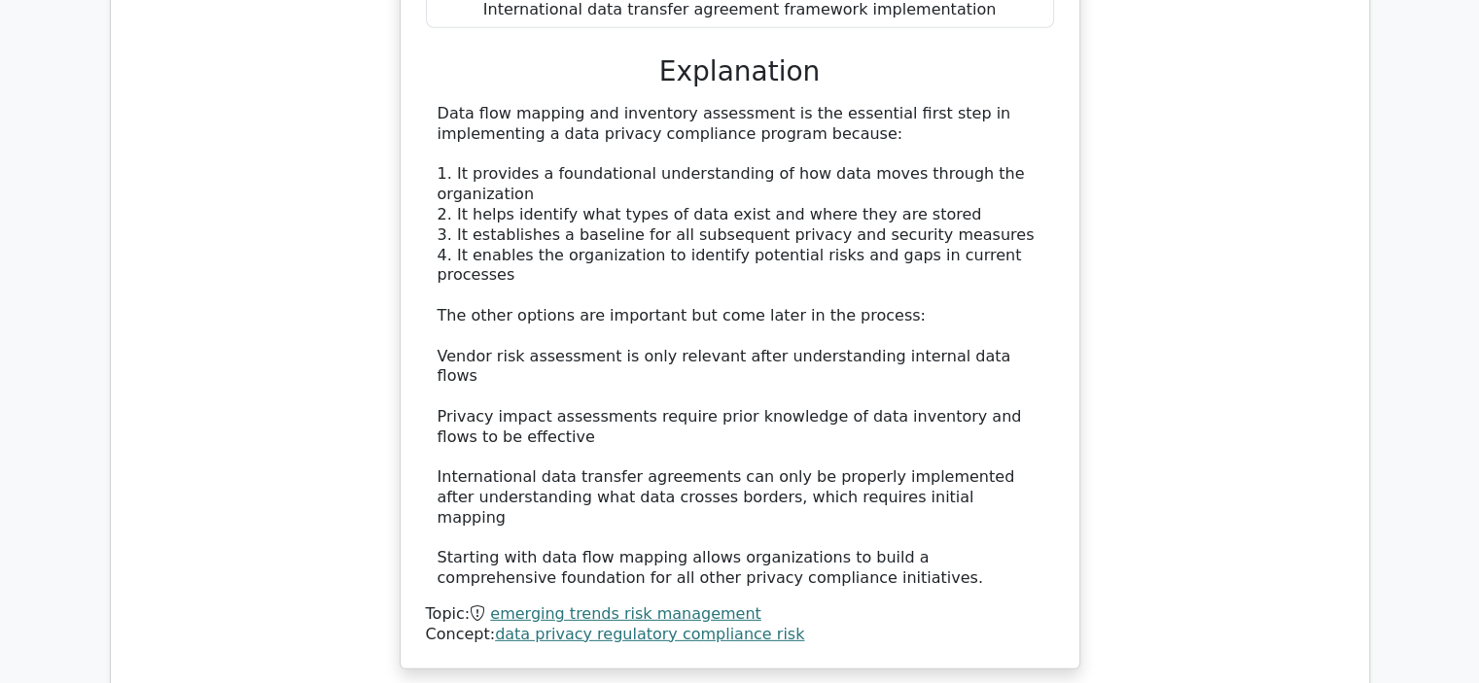
scroll to position [5930, 0]
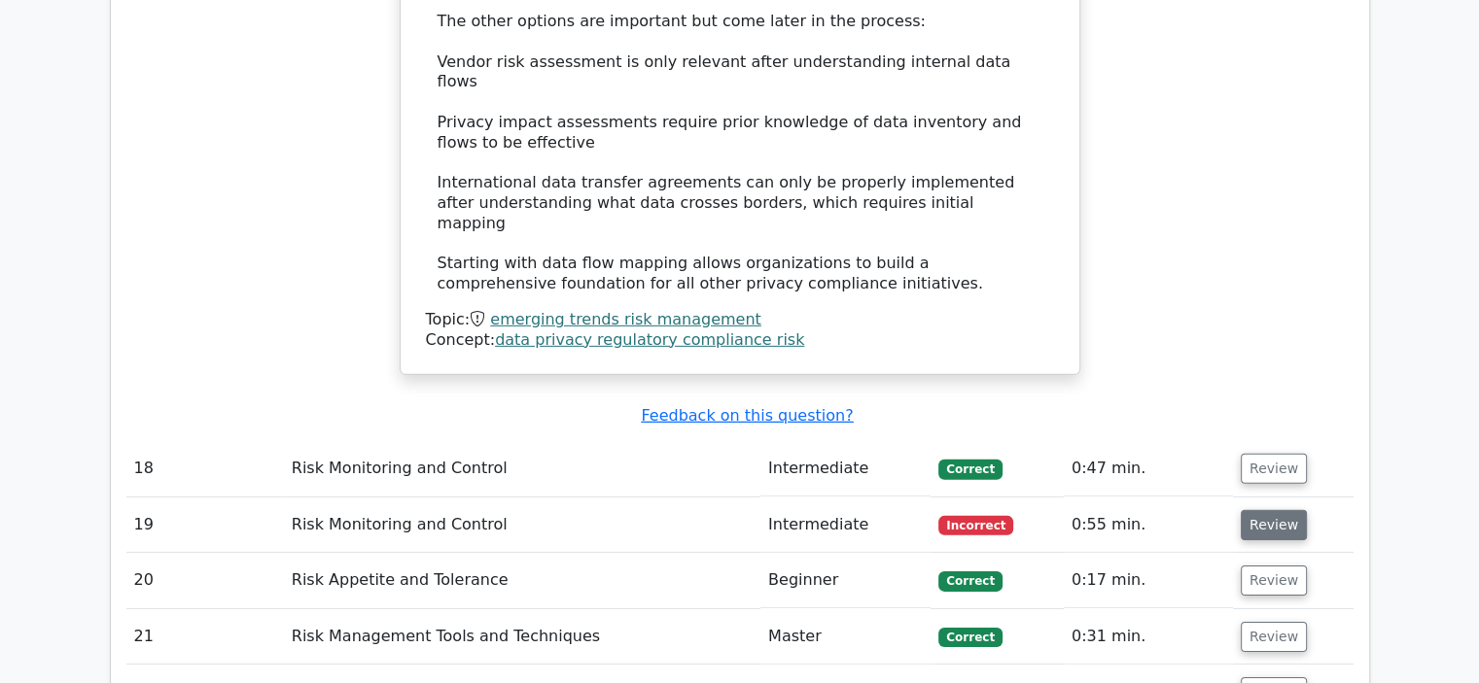
click at [1265, 510] on button "Review" at bounding box center [1273, 525] width 66 height 30
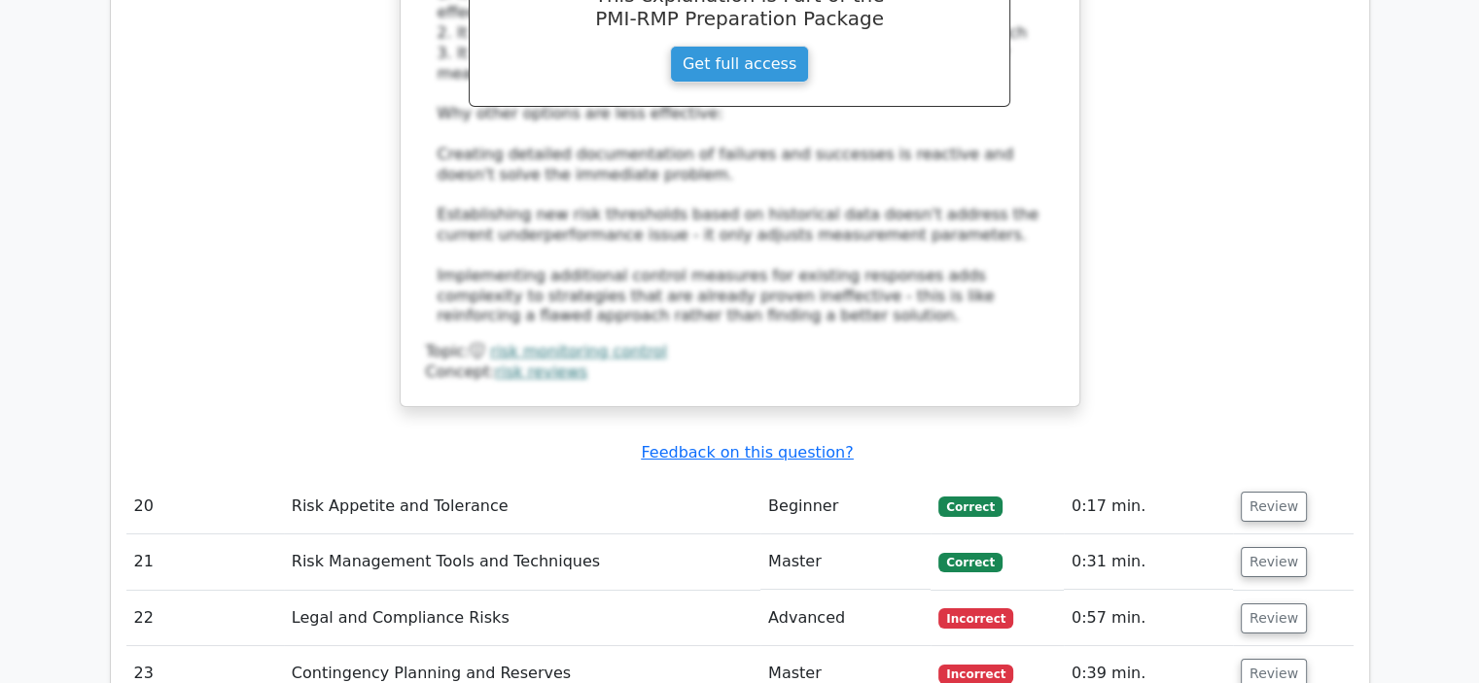
scroll to position [6999, 0]
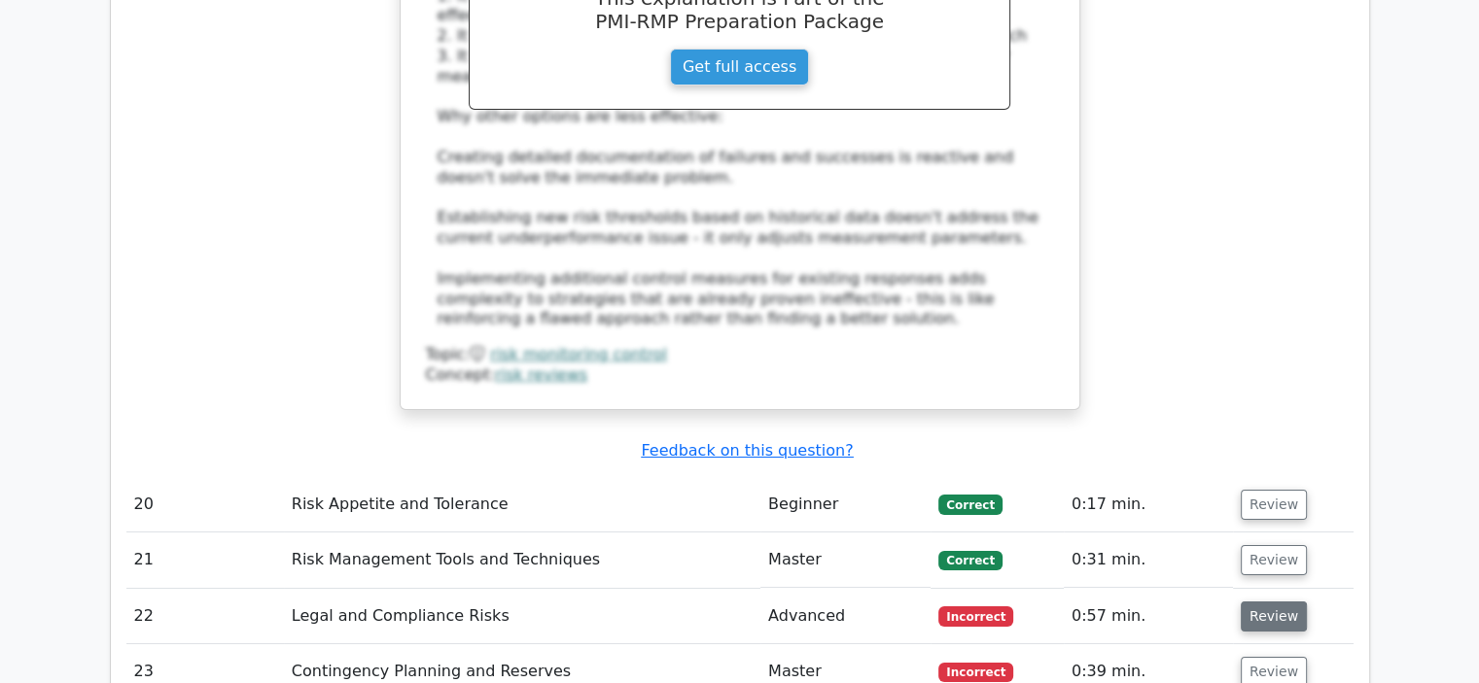
click at [1253, 602] on button "Review" at bounding box center [1273, 617] width 66 height 30
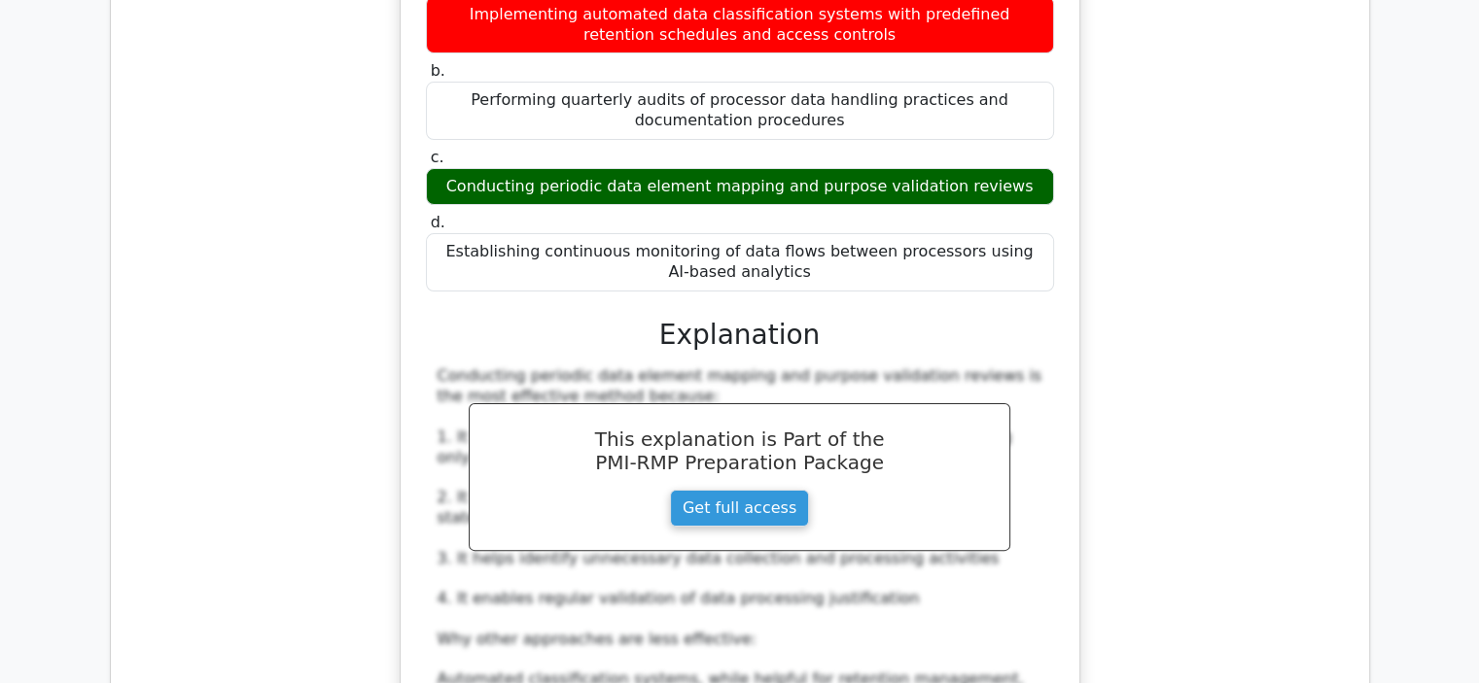
scroll to position [8165, 0]
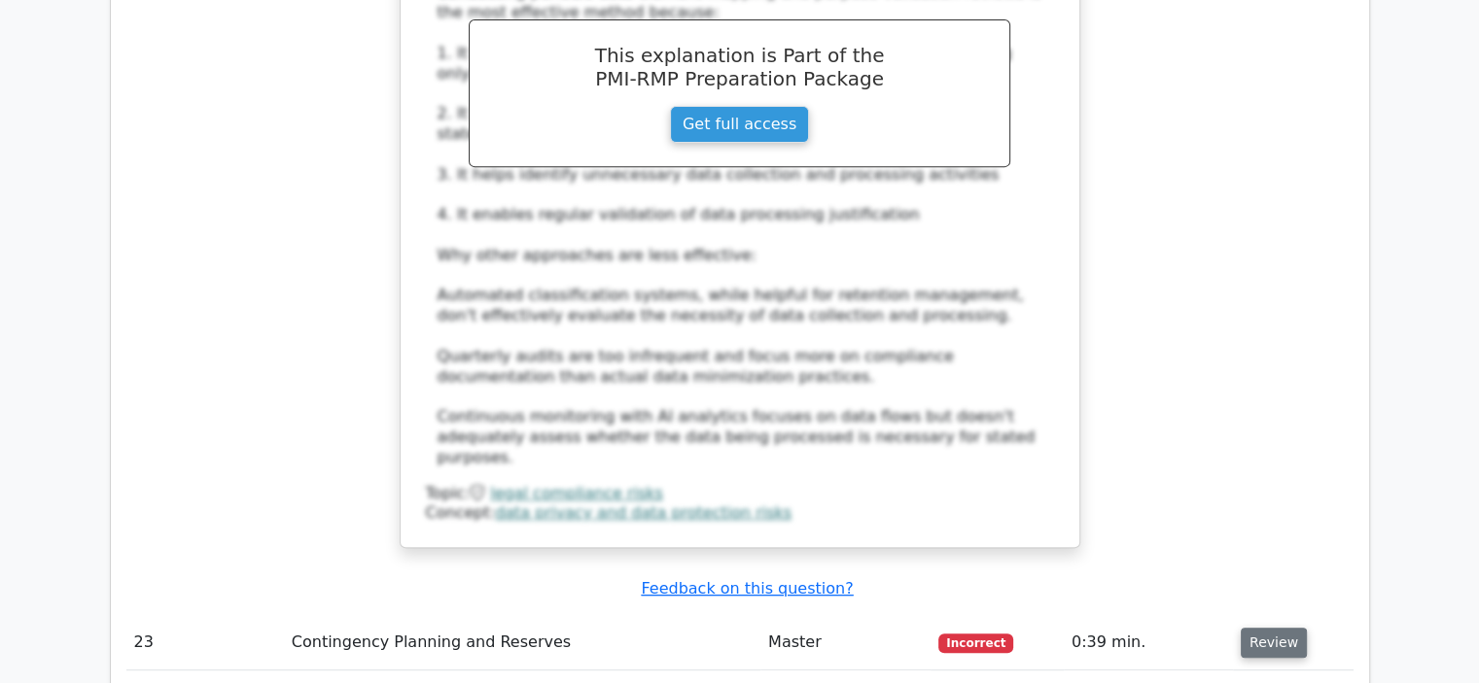
click at [1260, 628] on button "Review" at bounding box center [1273, 643] width 66 height 30
